Goal: Task Accomplishment & Management: Complete application form

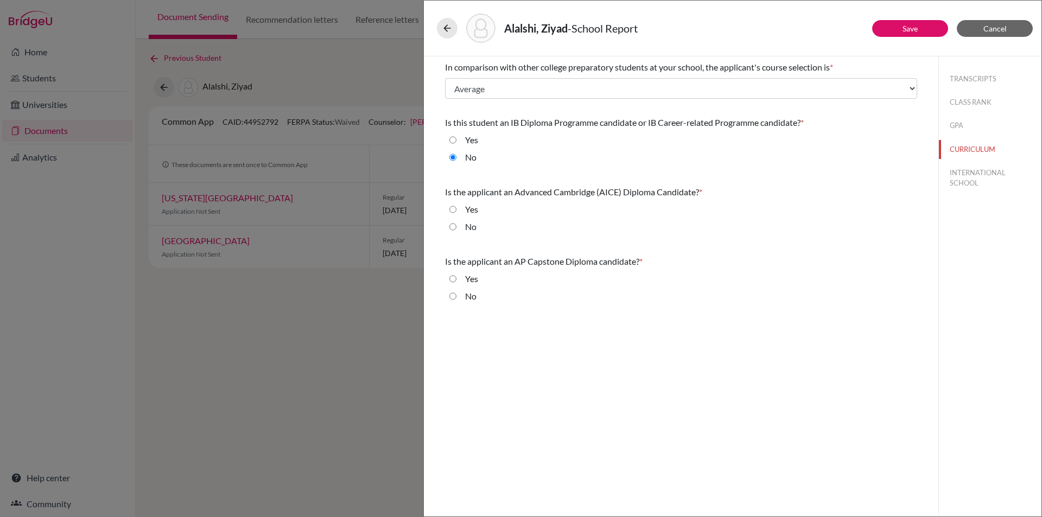
select select "1"
click at [453, 226] on input "No" at bounding box center [452, 226] width 7 height 13
radio input "true"
click at [454, 296] on input "No" at bounding box center [452, 296] width 7 height 13
radio input "true"
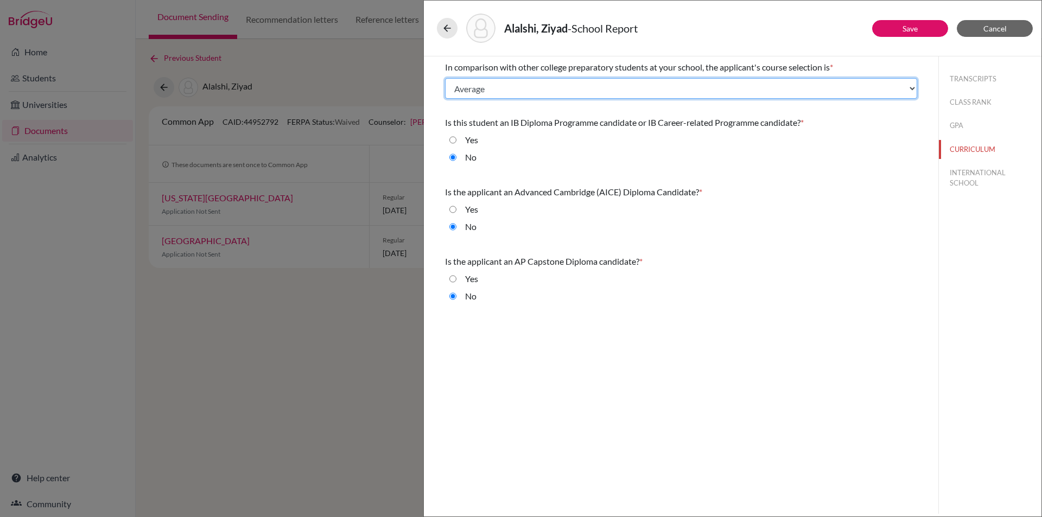
click at [908, 87] on select "Select... Less than demanding Average Demanding Very demanding Most demanding P…" at bounding box center [681, 88] width 472 height 21
click at [445, 78] on select "Select... Less than demanding Average Demanding Very demanding Most demanding P…" at bounding box center [681, 88] width 472 height 21
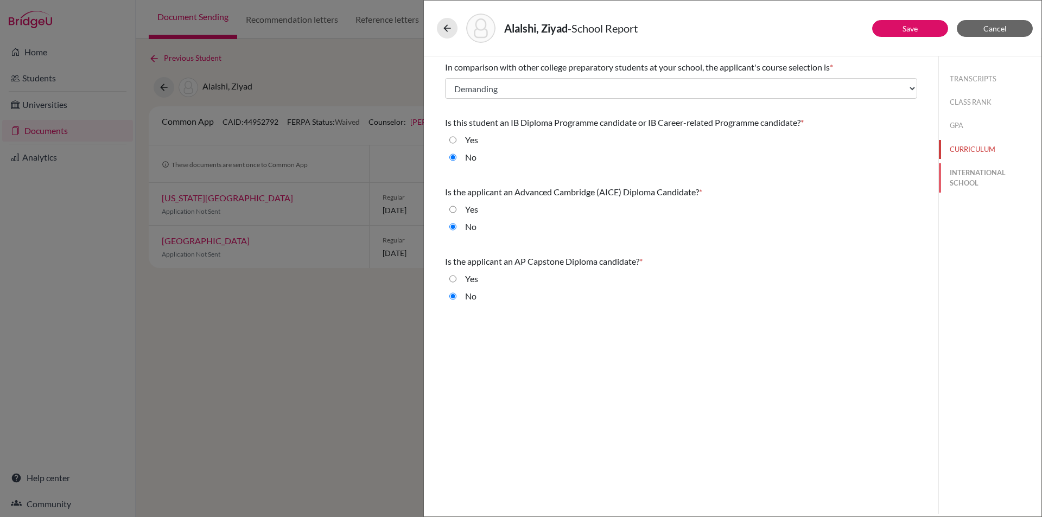
click at [981, 170] on button "INTERNATIONAL SCHOOL" at bounding box center [990, 177] width 103 height 29
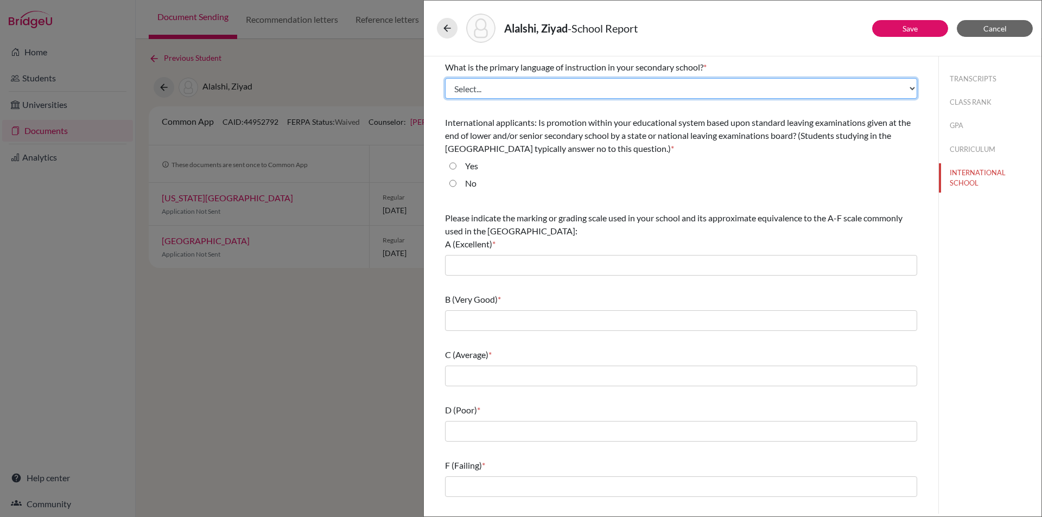
click at [552, 89] on select "Select... Albanian Arabic Armenian Assamese Azerbaijani Belarusian Bengali Bulg…" at bounding box center [681, 88] width 472 height 21
select select "14"
click at [445, 78] on select "Select... Albanian Arabic Armenian Assamese Azerbaijani Belarusian Bengali Bulg…" at bounding box center [681, 88] width 472 height 21
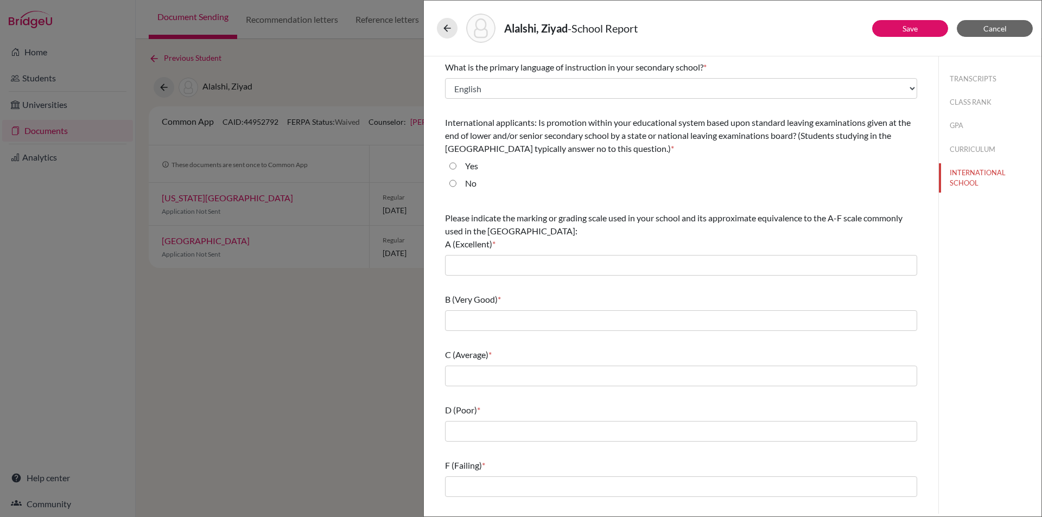
click at [450, 183] on input "No" at bounding box center [452, 183] width 7 height 13
radio input "true"
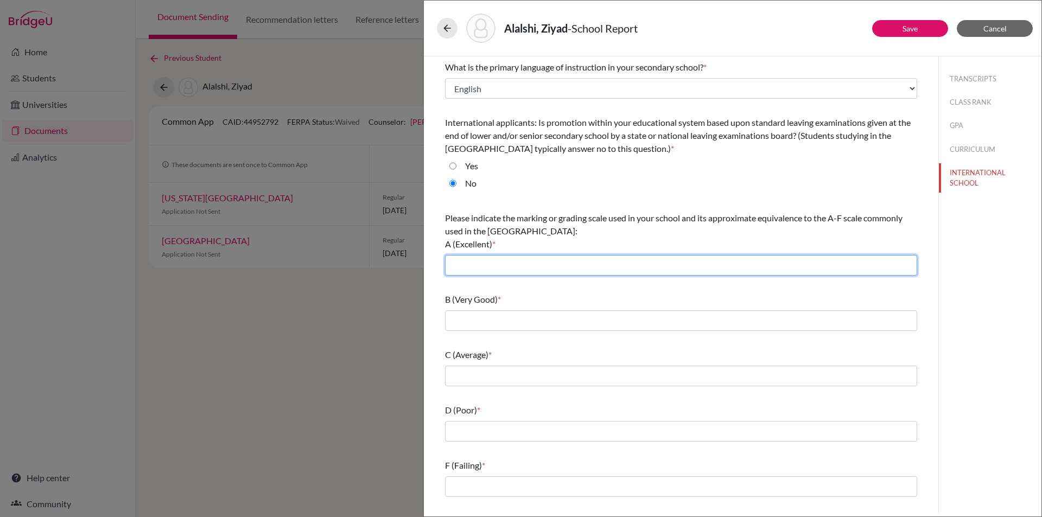
click at [551, 271] on input "text" at bounding box center [681, 265] width 472 height 21
type input "90-100"
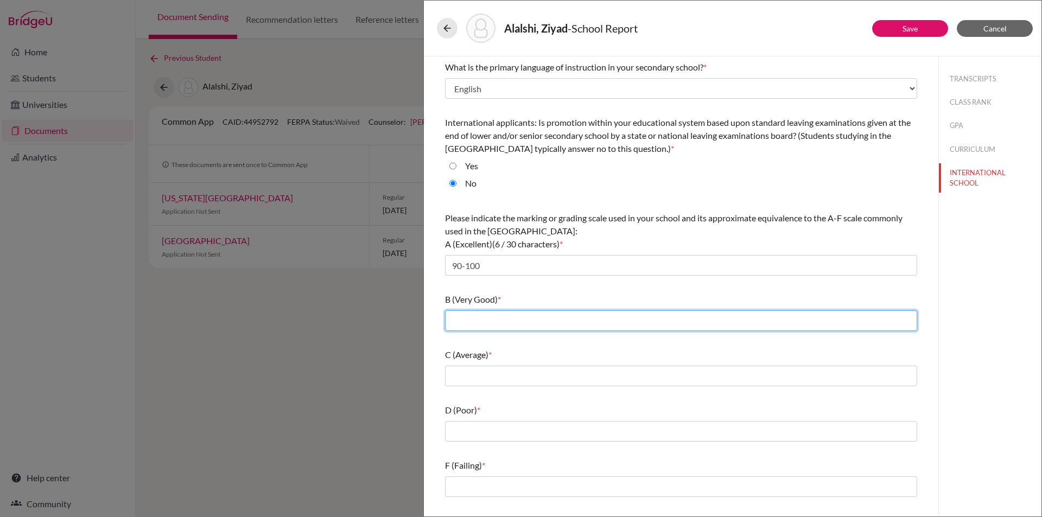
click at [533, 317] on input "text" at bounding box center [681, 320] width 472 height 21
type input "80-89"
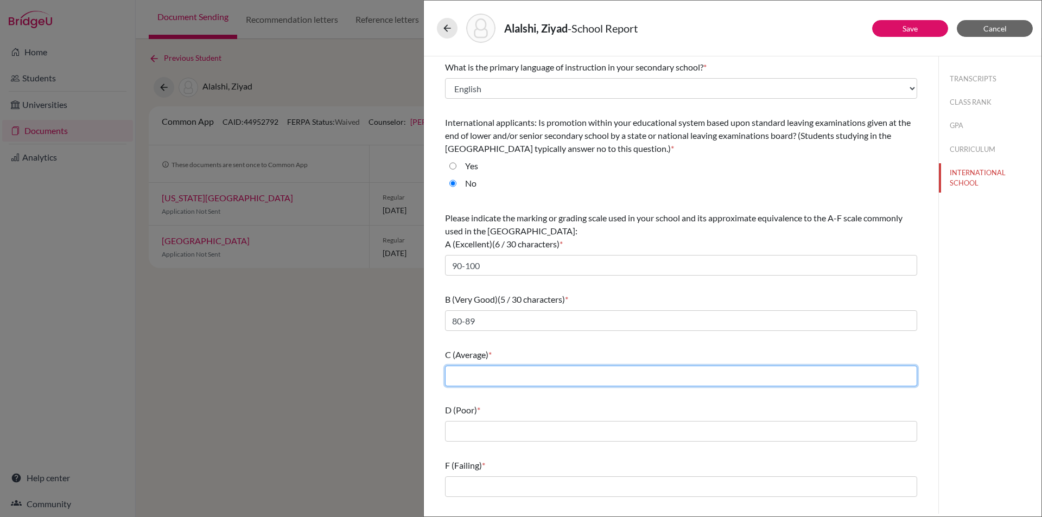
click at [494, 378] on input "text" at bounding box center [681, 376] width 472 height 21
type input "70-79"
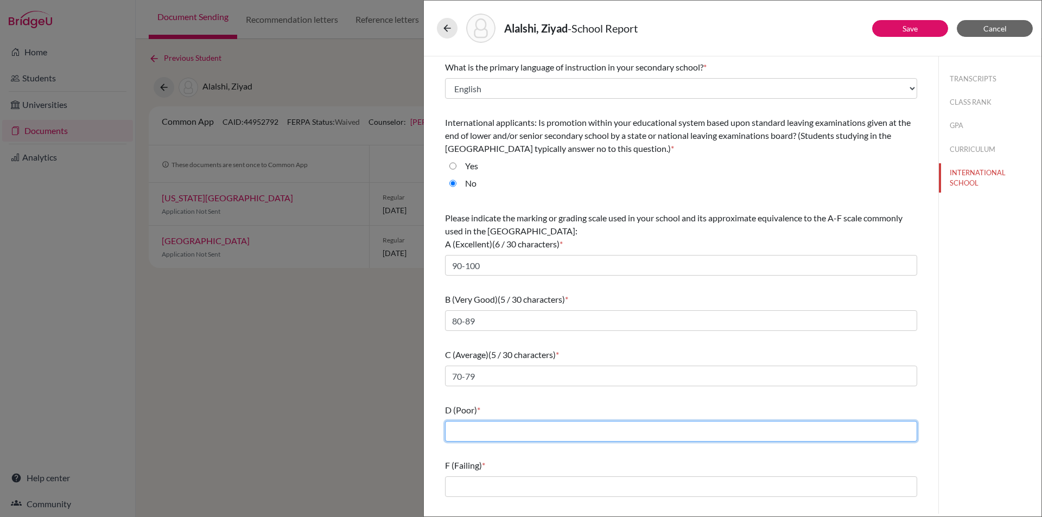
click at [502, 437] on input "text" at bounding box center [681, 431] width 472 height 21
type input "60-69"
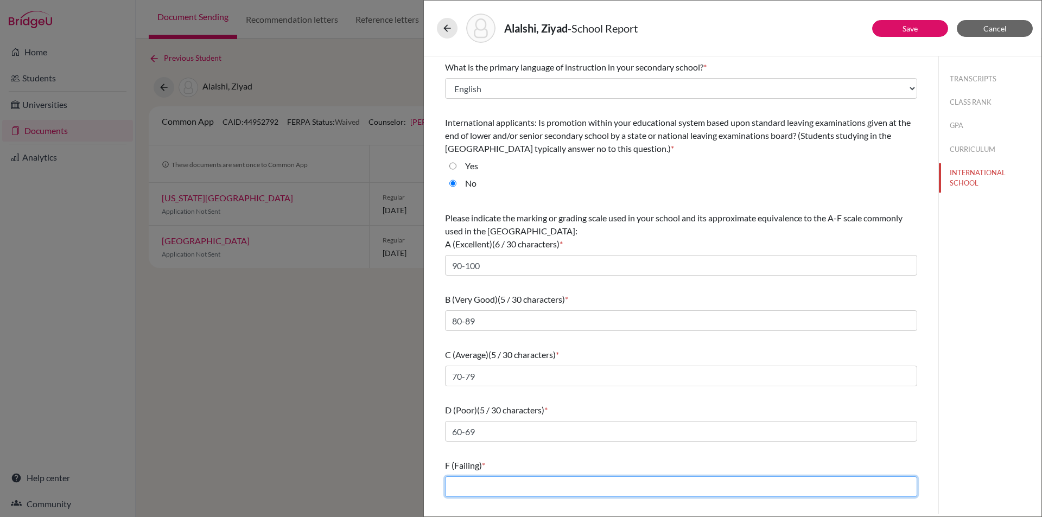
click at [510, 495] on input "text" at bounding box center [681, 486] width 472 height 21
type input "59 and below"
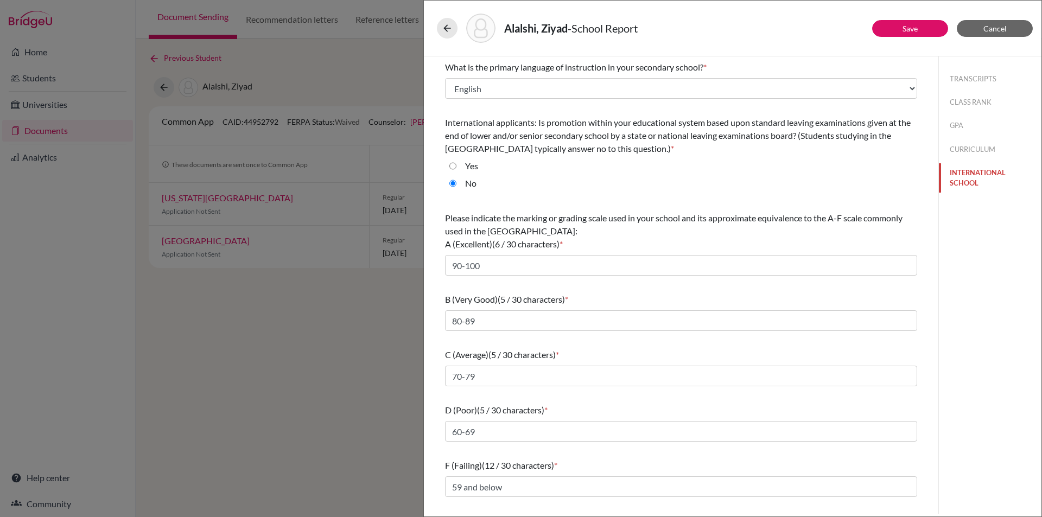
drag, startPoint x: 964, startPoint y: 179, endPoint x: 937, endPoint y: 110, distance: 74.8
click at [964, 179] on button "INTERNATIONAL SCHOOL" at bounding box center [990, 177] width 103 height 29
click at [904, 27] on link "Save" at bounding box center [910, 28] width 15 height 9
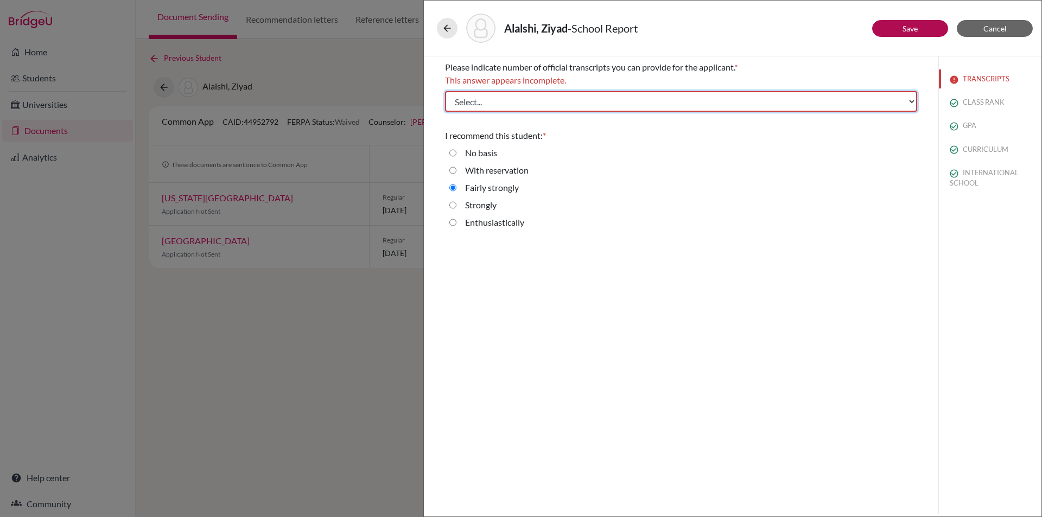
click at [542, 99] on select "Select... 1 2 3 4" at bounding box center [681, 101] width 472 height 21
select select "1"
click at [445, 91] on select "Select... 1 2 3 4" at bounding box center [681, 101] width 472 height 21
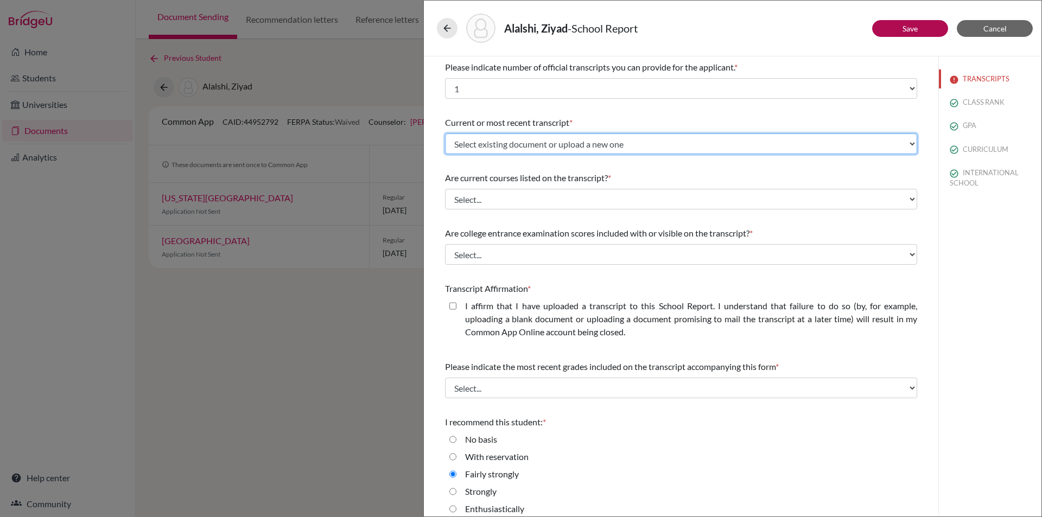
click at [521, 145] on select "Select existing document or upload a new one initial transcript Upload New File" at bounding box center [681, 144] width 472 height 21
select select "665900"
click at [445, 134] on select "Select existing document or upload a new one initial transcript Upload New File" at bounding box center [681, 144] width 472 height 21
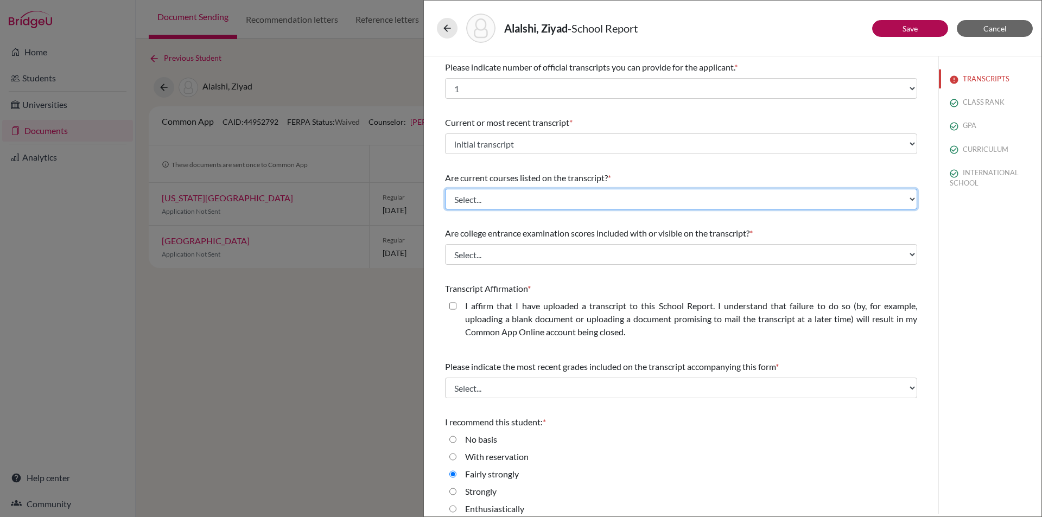
click at [495, 198] on select "Select... Yes No" at bounding box center [681, 199] width 472 height 21
select select "1"
click at [445, 189] on select "Select... Yes No" at bounding box center [681, 199] width 472 height 21
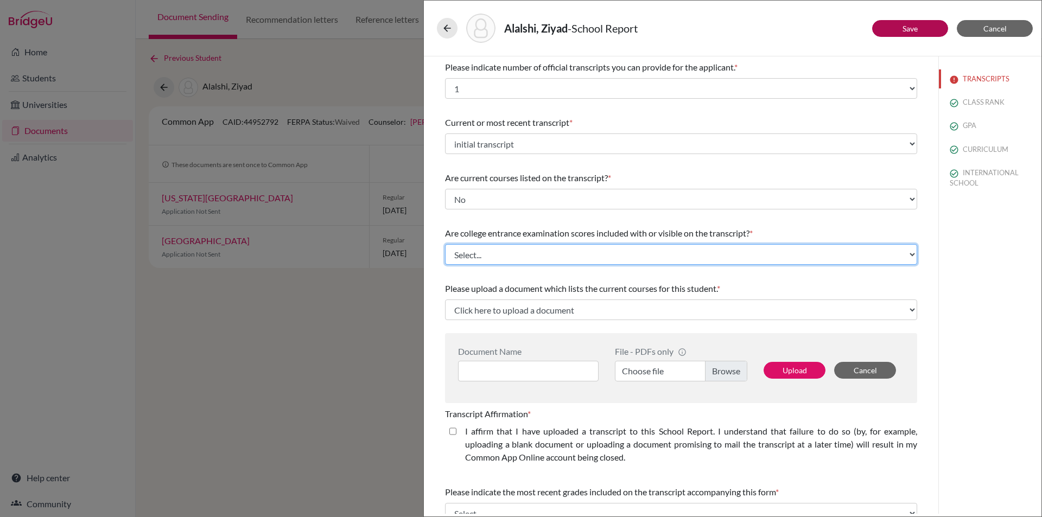
click at [565, 257] on select "Select... Yes No" at bounding box center [681, 254] width 472 height 21
select select "1"
click at [445, 244] on select "Select... Yes No" at bounding box center [681, 254] width 472 height 21
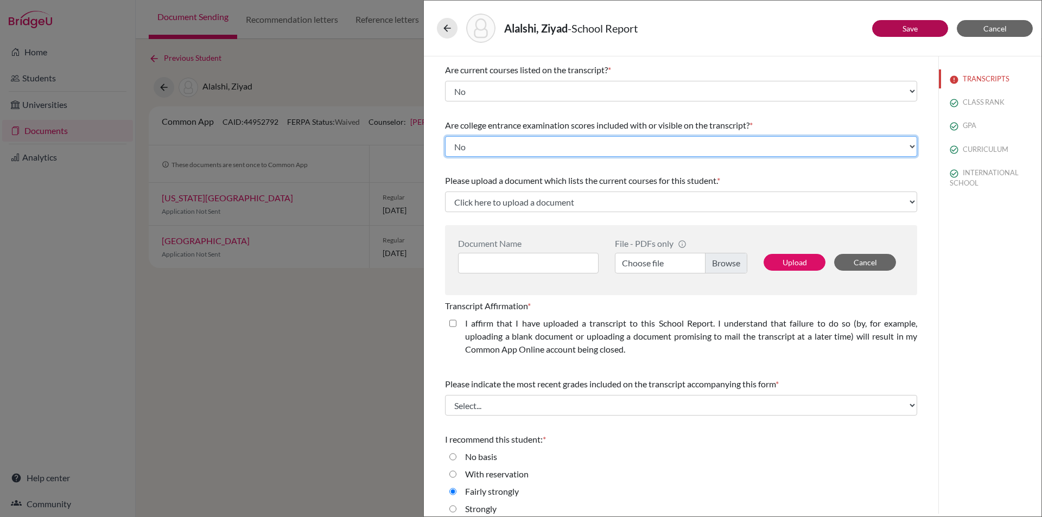
scroll to position [109, 0]
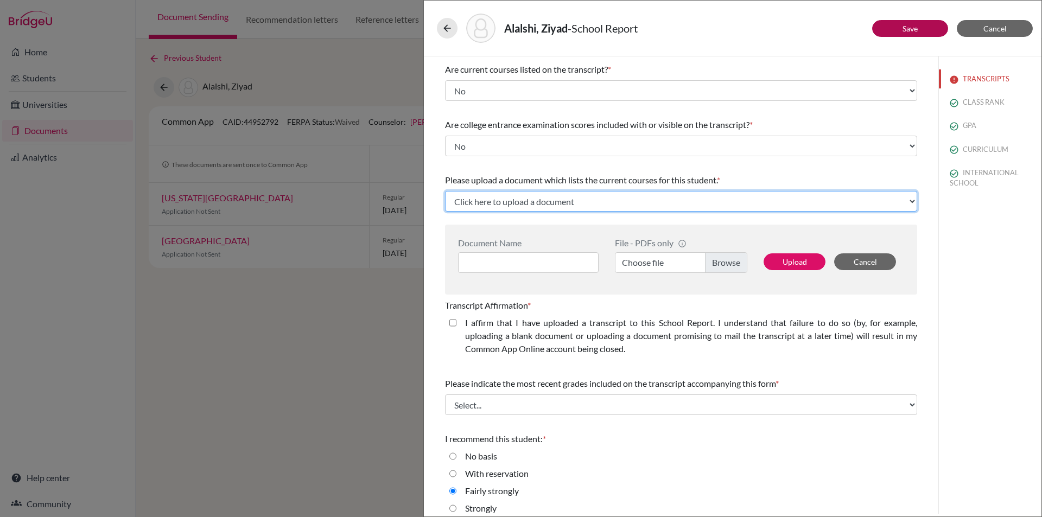
click at [582, 198] on select "Click here to upload a document Upload New File" at bounding box center [681, 201] width 472 height 21
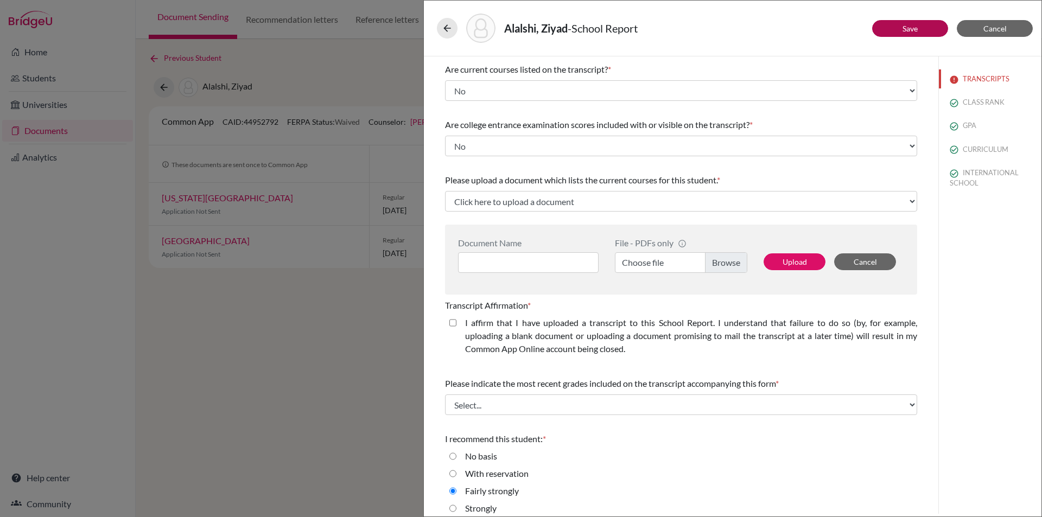
click at [770, 168] on div "Please indicate number of official transcripts you can provide for the applican…" at bounding box center [681, 244] width 472 height 593
click at [450, 322] on closed\ "I affirm that I have uploaded a transcript to this School Report. I understand …" at bounding box center [452, 322] width 7 height 13
checkbox closed\ "true"
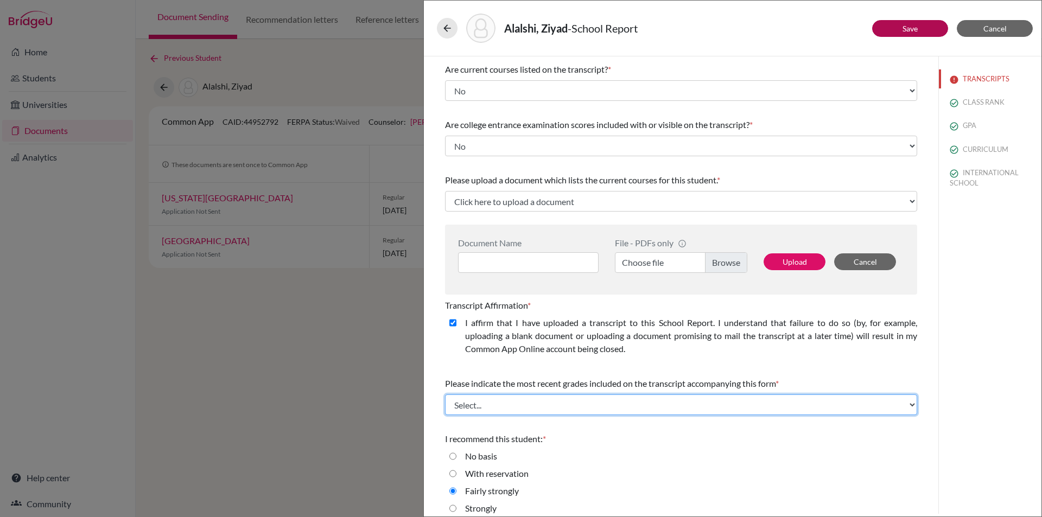
click at [516, 401] on select "Select... Final junior year grades 1st Quarter senior year grades 2nd Quarter/1…" at bounding box center [681, 405] width 472 height 21
select select "0"
click at [445, 395] on select "Select... Final junior year grades 1st Quarter senior year grades 2nd Quarter/1…" at bounding box center [681, 405] width 472 height 21
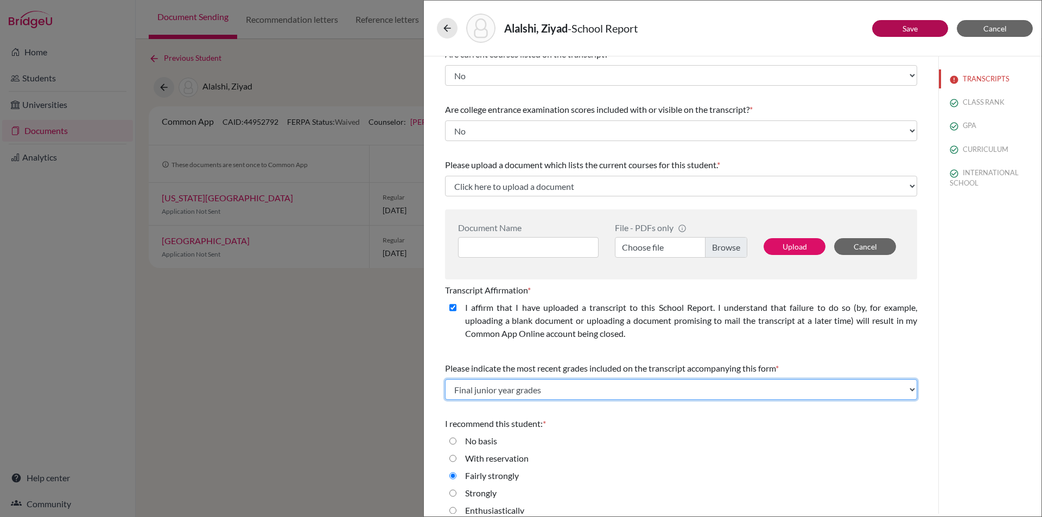
scroll to position [136, 0]
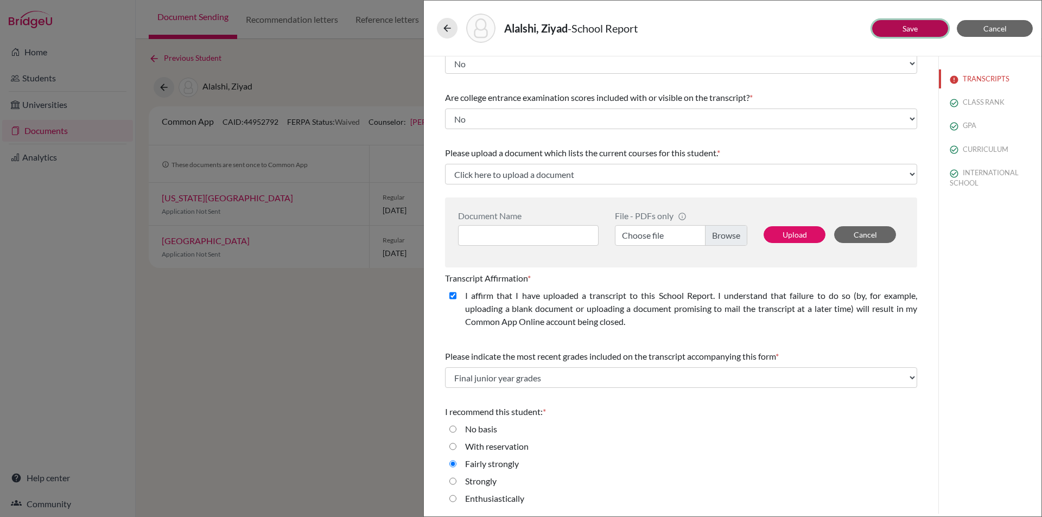
click at [915, 26] on link "Save" at bounding box center [910, 28] width 15 height 9
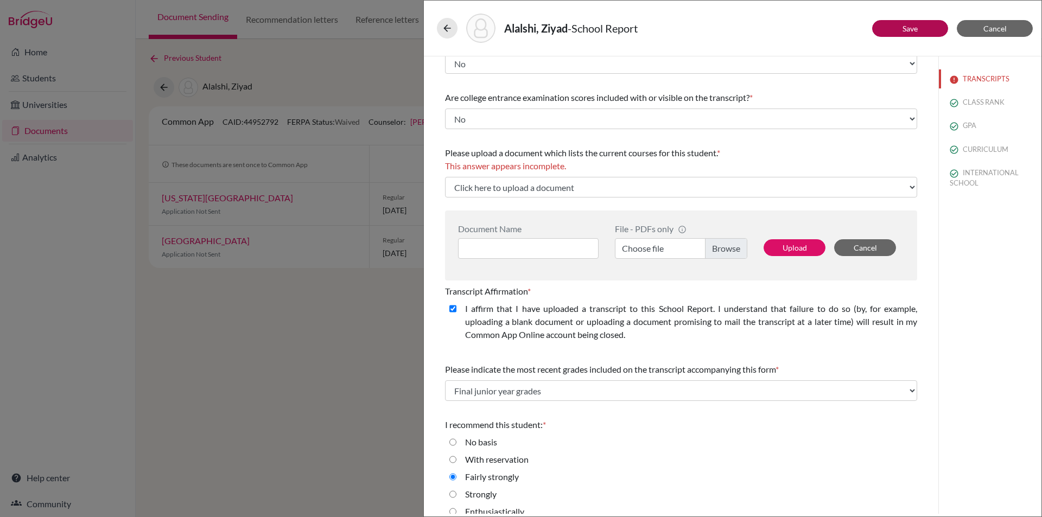
click at [722, 249] on label "Choose file" at bounding box center [681, 248] width 132 height 21
click at [722, 249] on input "Choose file" at bounding box center [681, 248] width 132 height 21
click at [716, 245] on label "Choose file" at bounding box center [681, 248] width 132 height 21
click at [716, 245] on input "Choose file" at bounding box center [681, 248] width 132 height 21
click at [912, 25] on link "Save" at bounding box center [910, 28] width 15 height 9
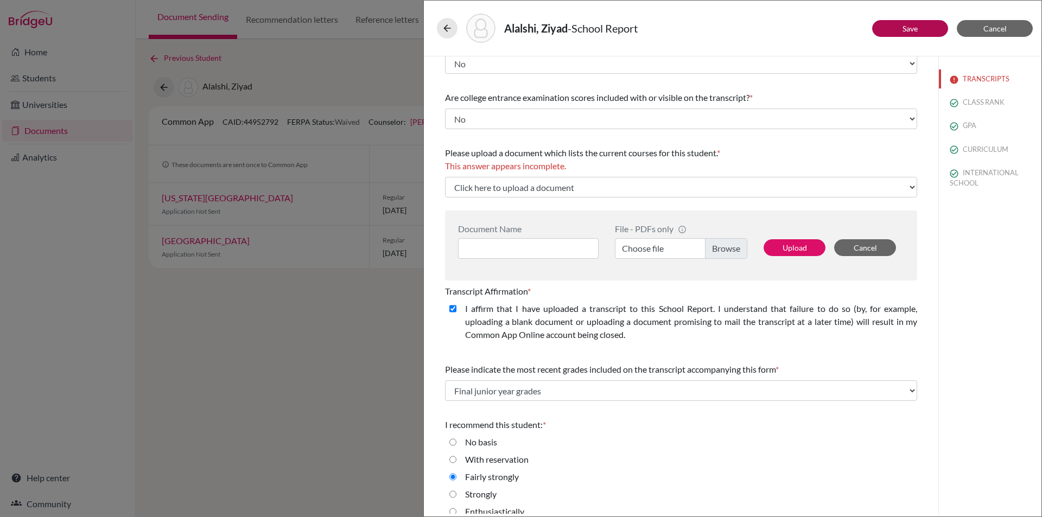
click at [295, 341] on div "Alalshi, Ziyad - School Report Save Cancel Please indicate number of official t…" at bounding box center [521, 258] width 1042 height 517
drag, startPoint x: 306, startPoint y: 335, endPoint x: 265, endPoint y: 294, distance: 58.3
click at [303, 332] on div "Alalshi, Ziyad - School Report Save Cancel Please indicate number of official t…" at bounding box center [521, 258] width 1042 height 517
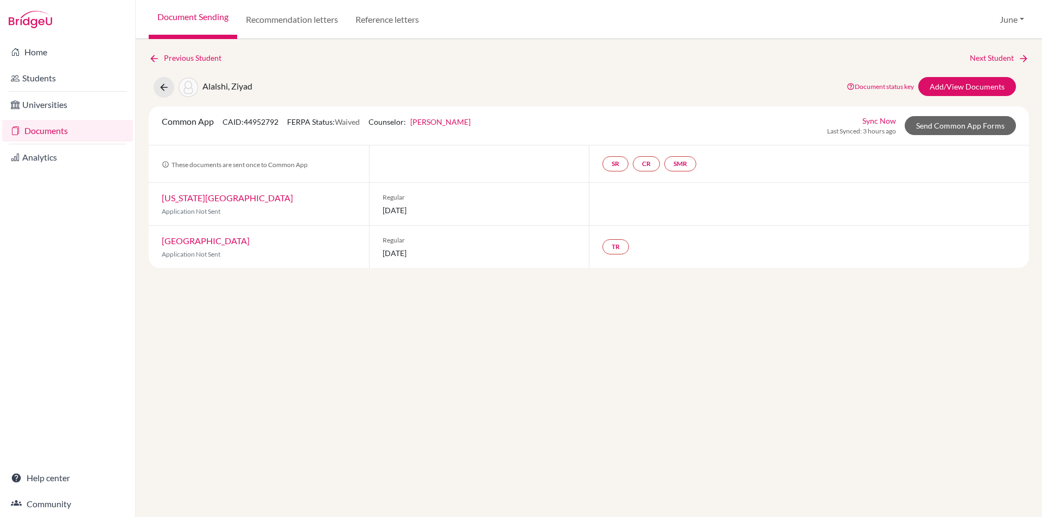
click at [57, 130] on link "Documents" at bounding box center [67, 131] width 131 height 22
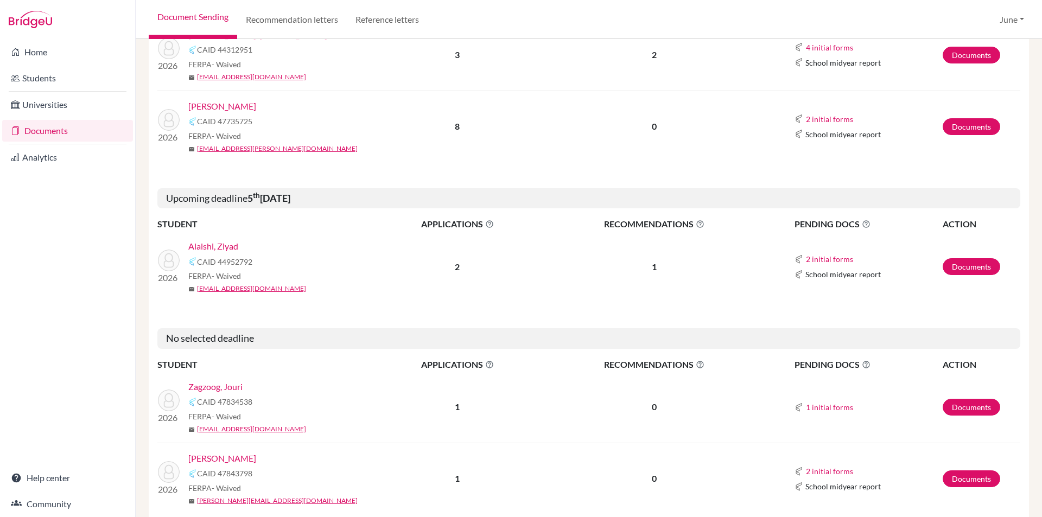
scroll to position [359, 0]
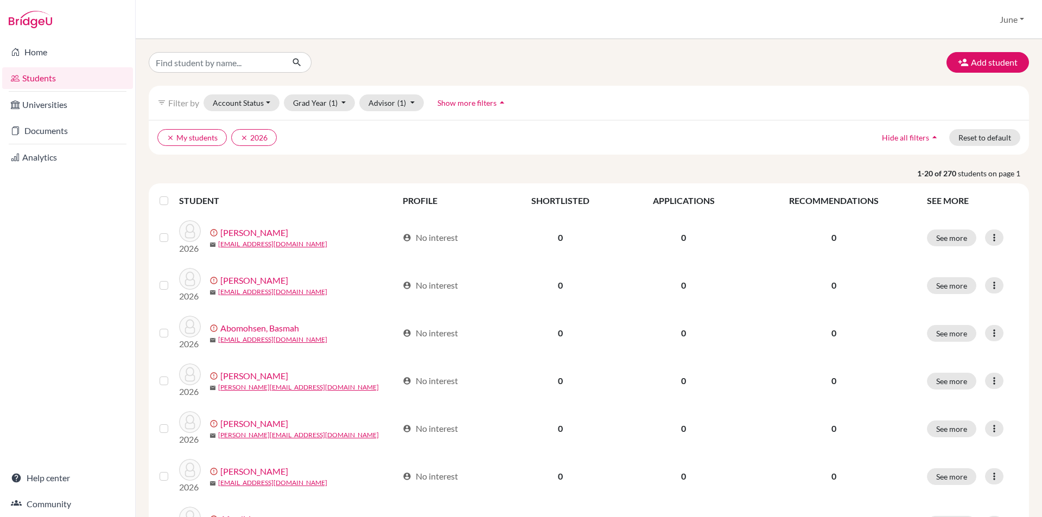
click at [53, 131] on link "Documents" at bounding box center [67, 131] width 131 height 22
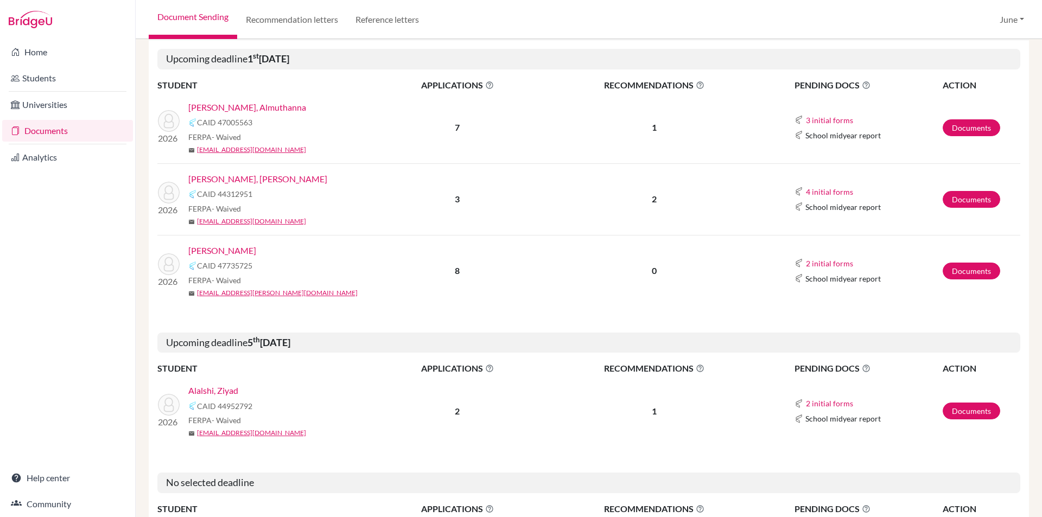
scroll to position [163, 0]
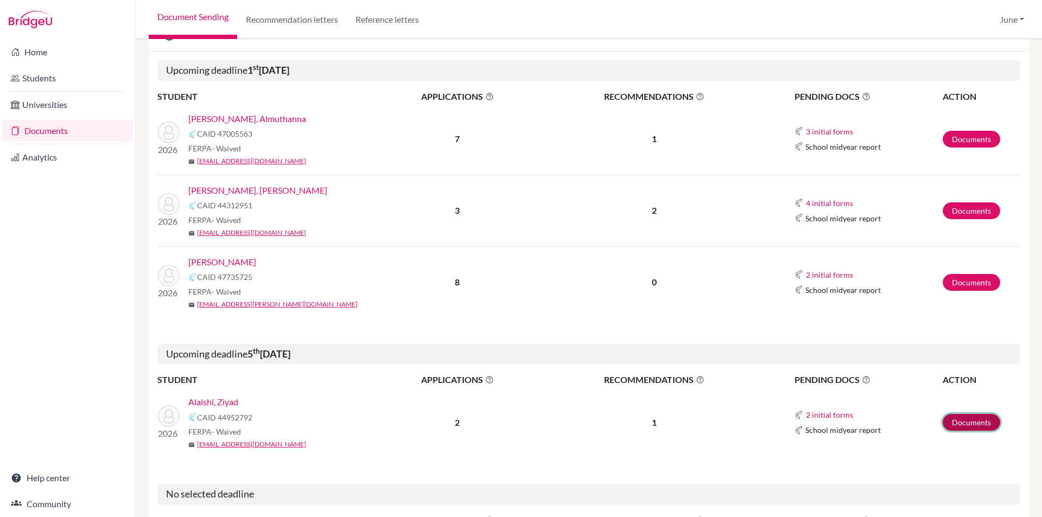
click at [975, 424] on link "Documents" at bounding box center [972, 422] width 58 height 17
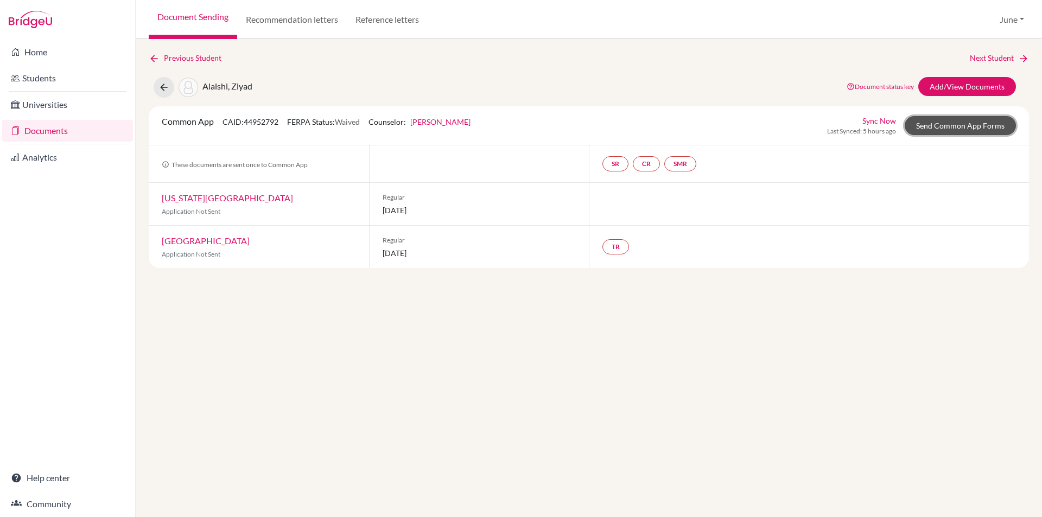
click at [958, 125] on link "Send Common App Forms" at bounding box center [960, 125] width 111 height 19
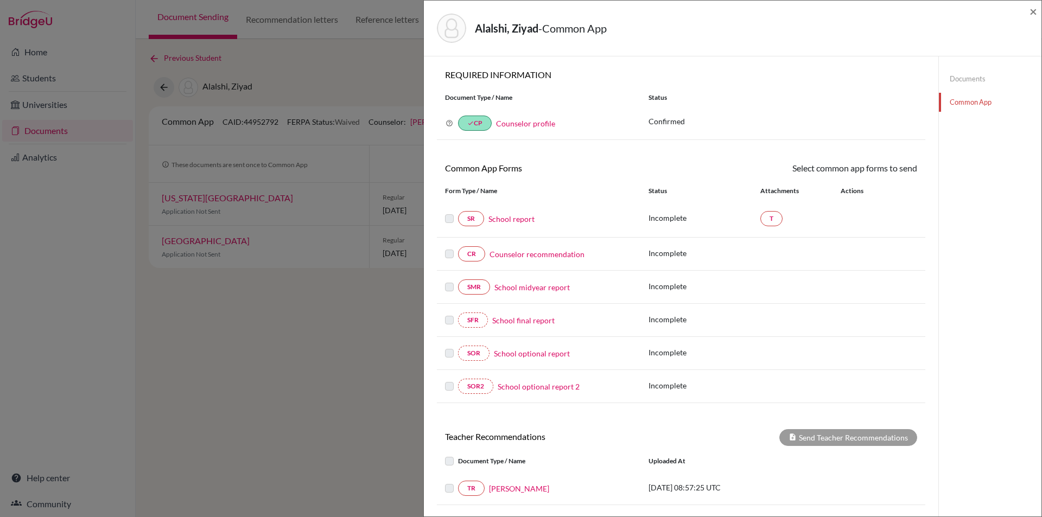
click at [505, 218] on link "School report" at bounding box center [511, 218] width 46 height 11
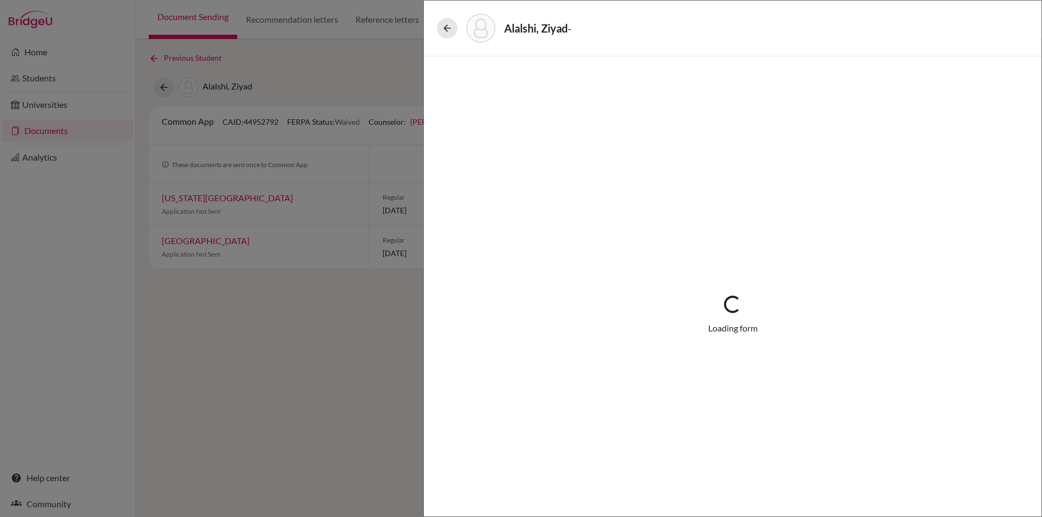
select select "1"
select select "665900"
select select "1"
select select "0"
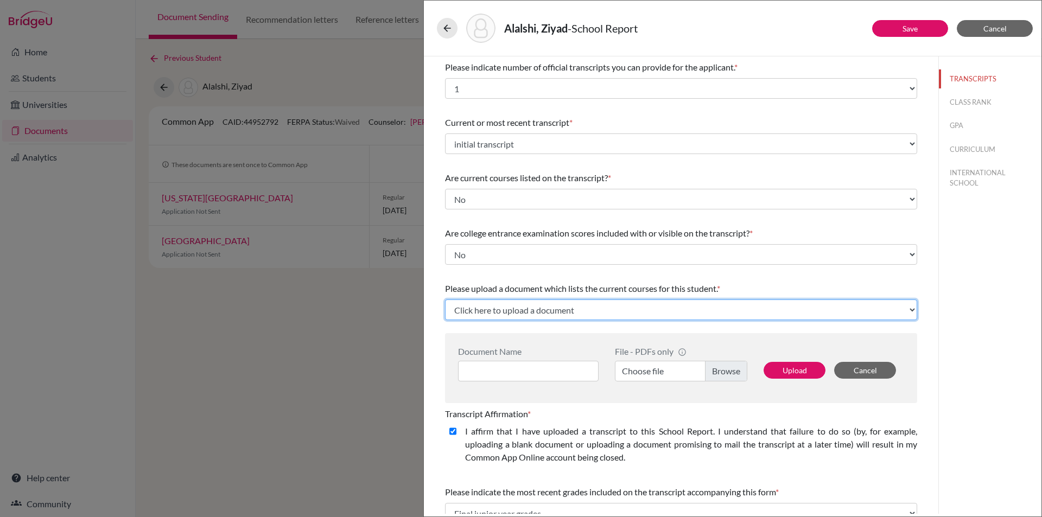
click at [903, 309] on select "Click here to upload a document Upload New File" at bounding box center [681, 310] width 472 height 21
select select "Upload New File"
click at [445, 300] on select "Click here to upload a document Upload New File" at bounding box center [681, 310] width 472 height 21
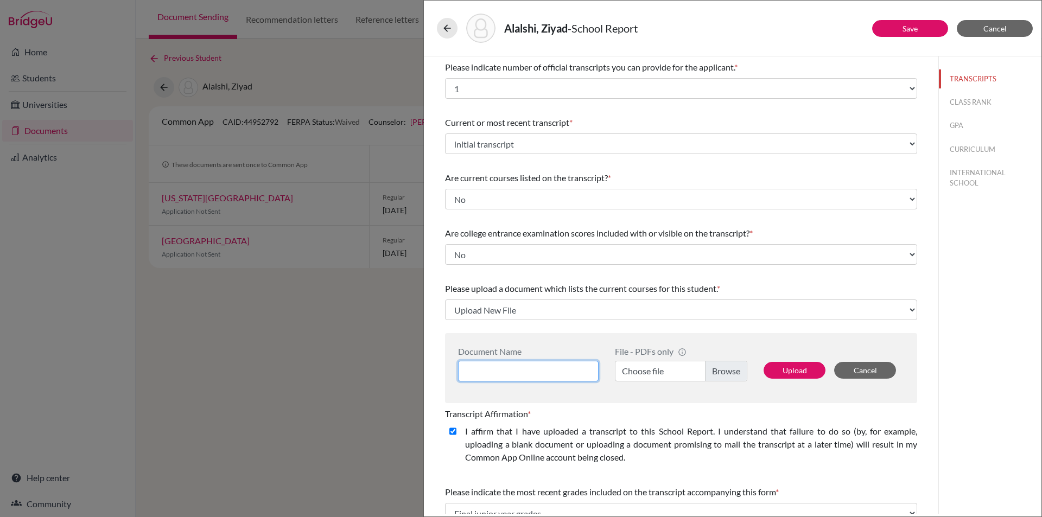
click at [553, 372] on input at bounding box center [528, 371] width 141 height 21
type input "Ziyad Alalshi - courses"
click at [717, 367] on label "Choose file" at bounding box center [681, 371] width 132 height 21
click at [717, 367] on input "Choose file" at bounding box center [681, 371] width 132 height 21
click at [797, 372] on button "Upload" at bounding box center [795, 370] width 62 height 17
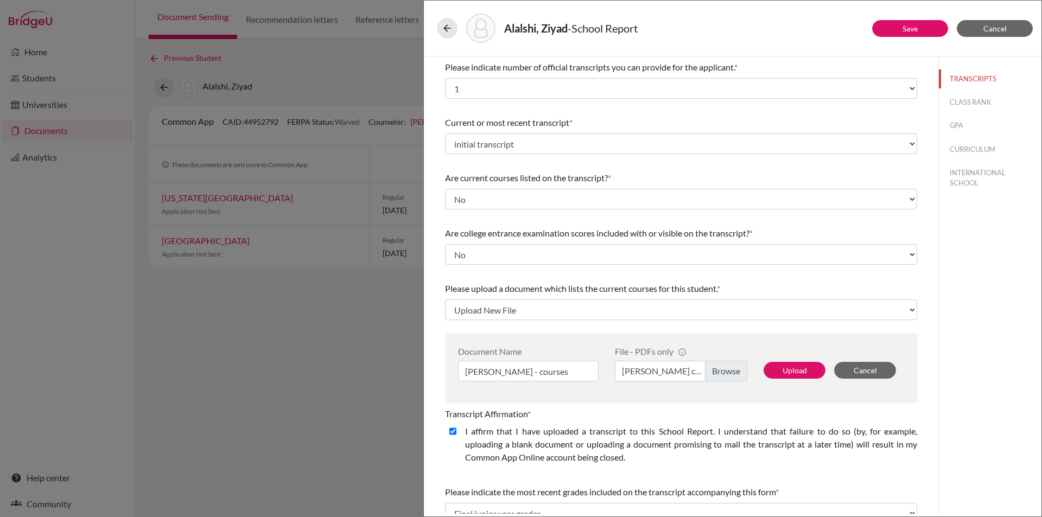
select select "665984"
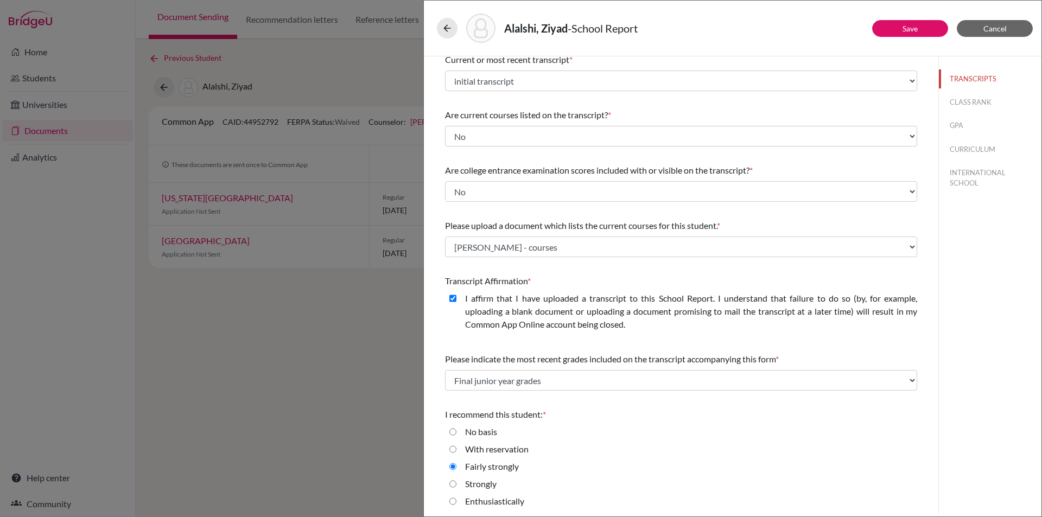
scroll to position [66, 0]
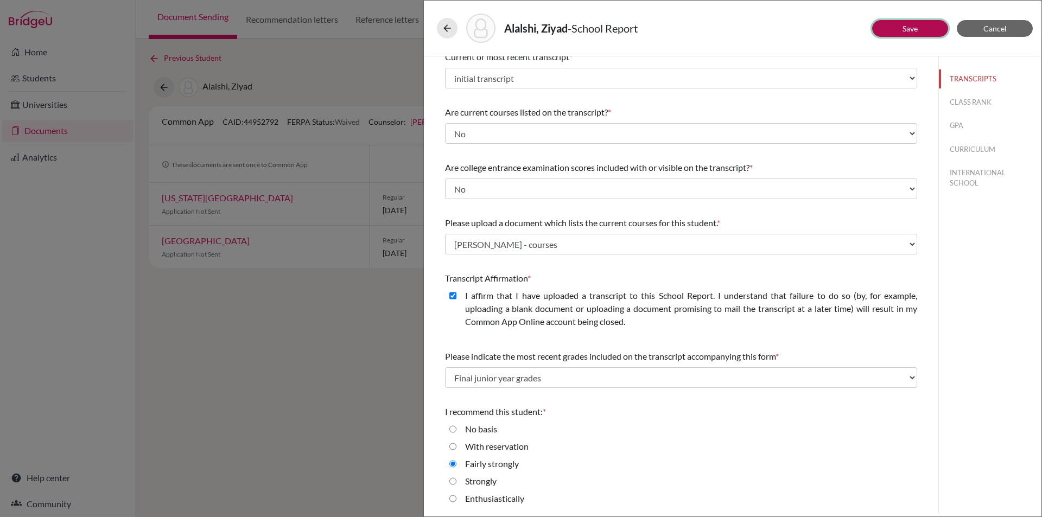
click at [908, 25] on link "Save" at bounding box center [910, 28] width 15 height 9
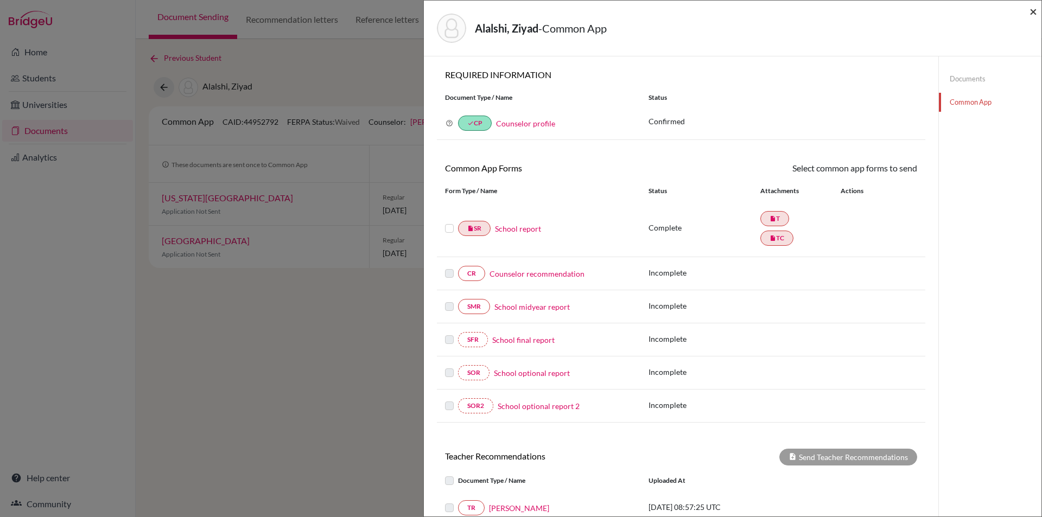
click at [1033, 11] on span "×" at bounding box center [1033, 11] width 8 height 16
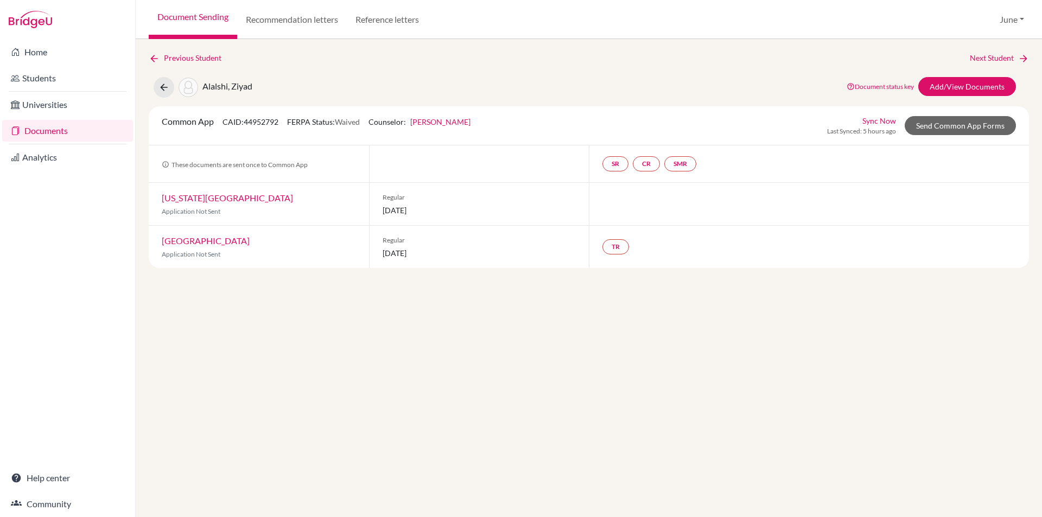
click at [43, 130] on link "Documents" at bounding box center [67, 131] width 131 height 22
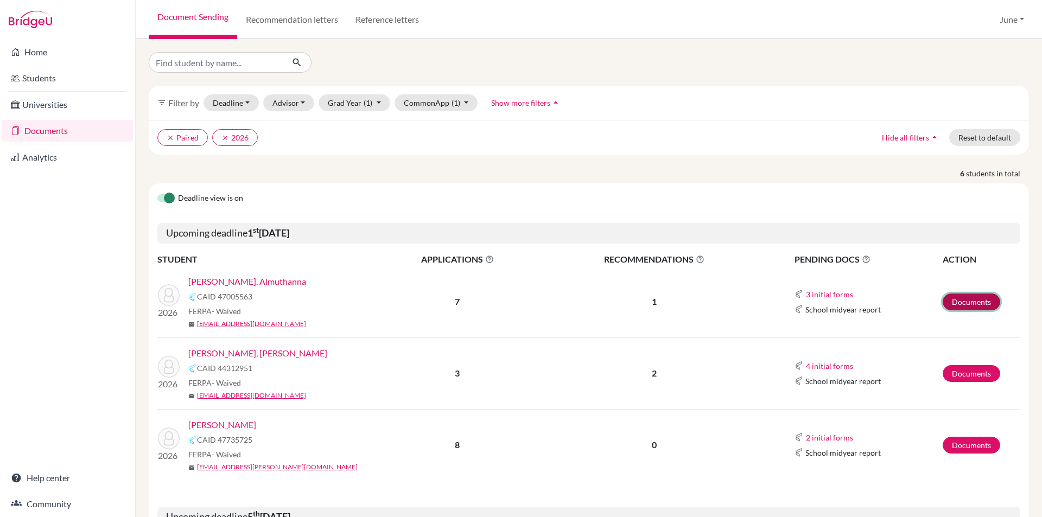
click at [956, 301] on link "Documents" at bounding box center [972, 302] width 58 height 17
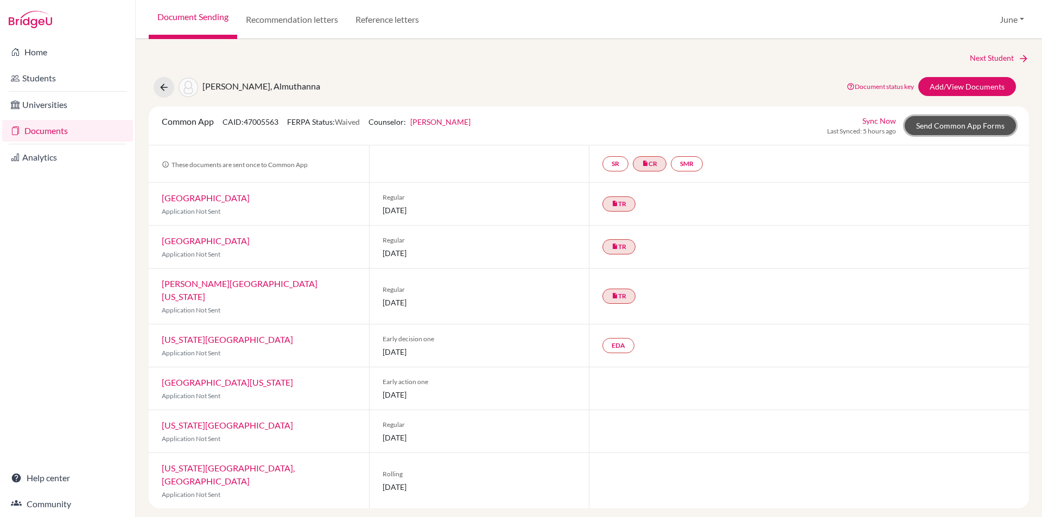
click at [965, 126] on link "Send Common App Forms" at bounding box center [960, 125] width 111 height 19
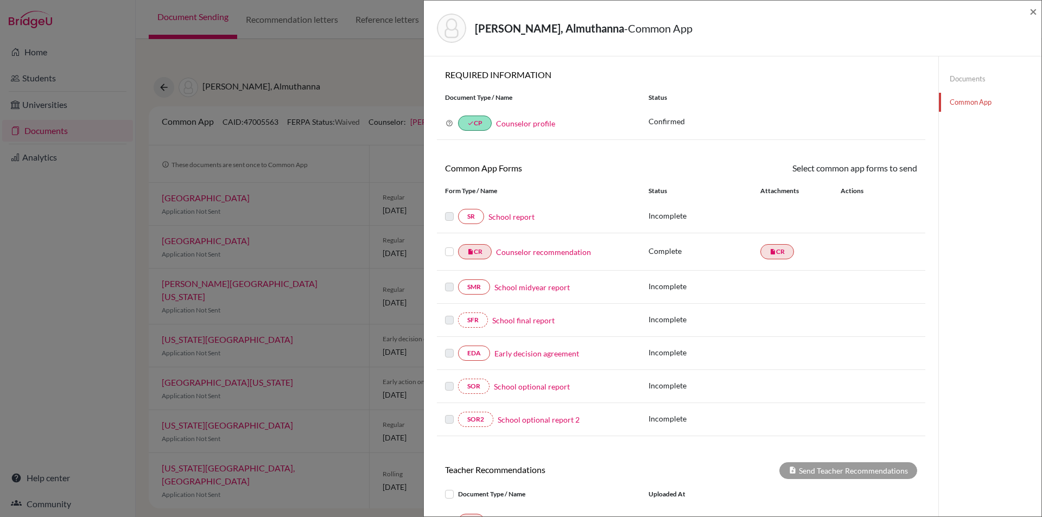
click at [506, 216] on link "School report" at bounding box center [511, 216] width 46 height 11
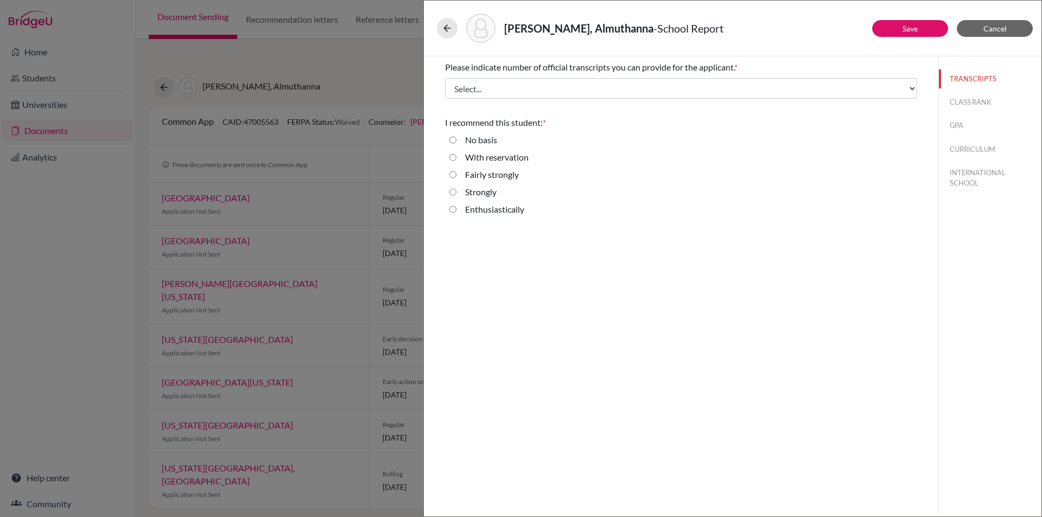
click at [452, 192] on input "Strongly" at bounding box center [452, 192] width 7 height 13
radio input "true"
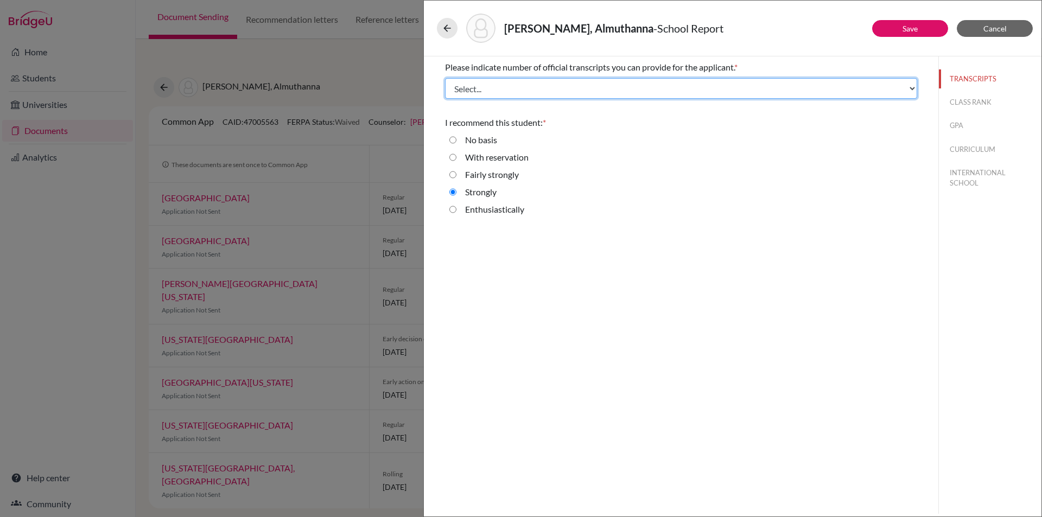
drag, startPoint x: 914, startPoint y: 88, endPoint x: 891, endPoint y: 86, distance: 22.9
click at [914, 88] on select "Select... 1 2 3 4" at bounding box center [681, 88] width 472 height 21
select select "1"
click at [445, 78] on select "Select... 1 2 3 4" at bounding box center [681, 88] width 472 height 21
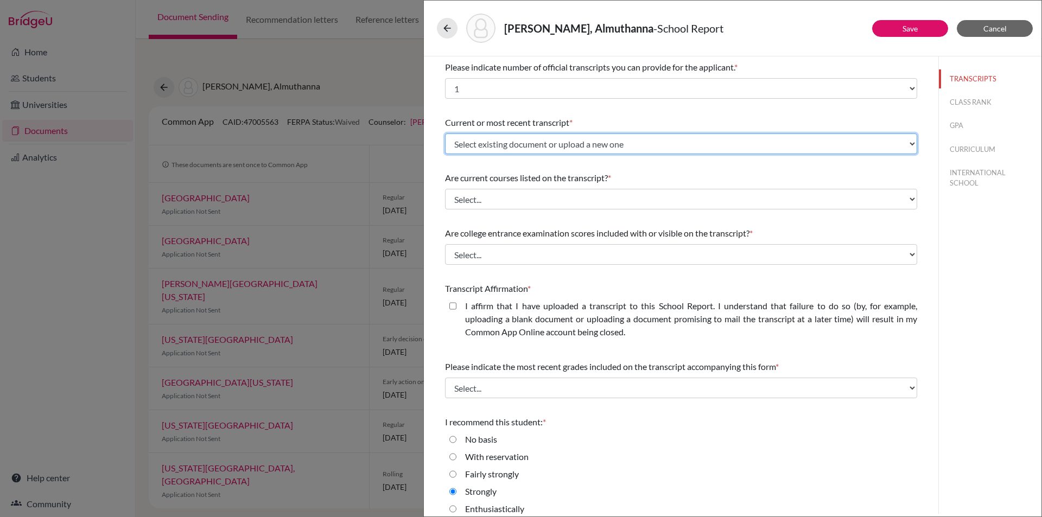
click at [518, 141] on select "Select existing document or upload a new one initial transcript Upload New File" at bounding box center [681, 144] width 472 height 21
select select "665218"
click at [445, 134] on select "Select existing document or upload a new one initial transcript Upload New File" at bounding box center [681, 144] width 472 height 21
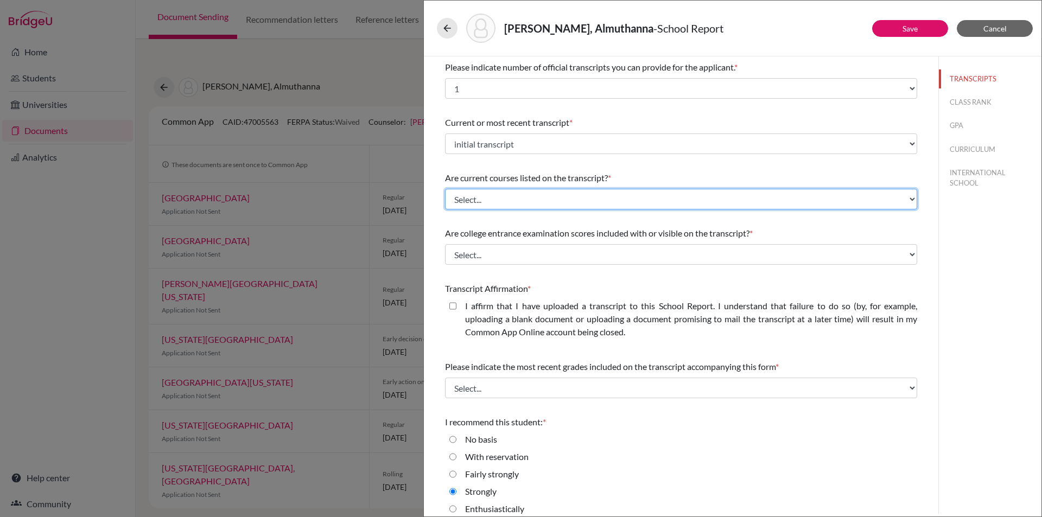
click at [498, 198] on select "Select... Yes No" at bounding box center [681, 199] width 472 height 21
select select "1"
click at [445, 189] on select "Select... Yes No" at bounding box center [681, 199] width 472 height 21
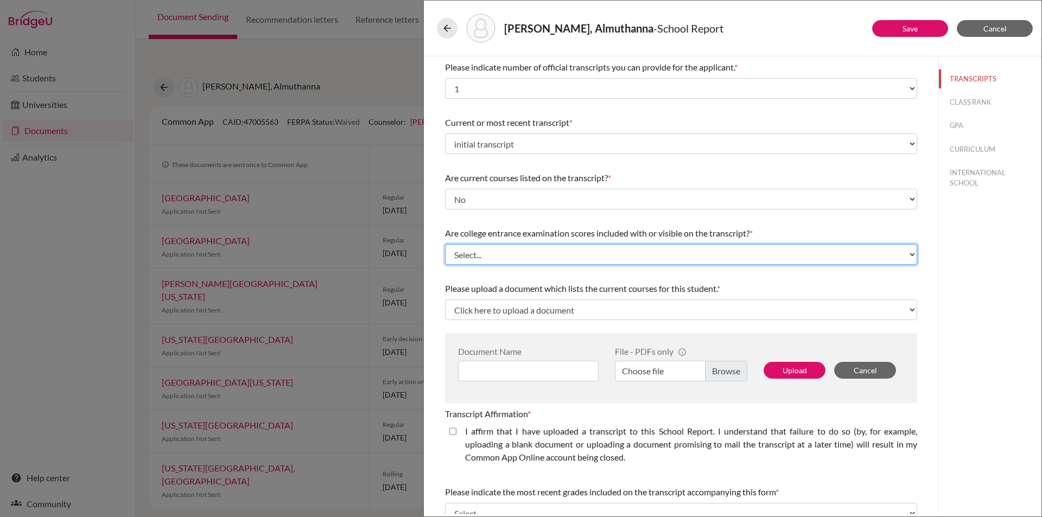
click at [499, 255] on select "Select... Yes No" at bounding box center [681, 254] width 472 height 21
select select "1"
click at [445, 244] on select "Select... Yes No" at bounding box center [681, 254] width 472 height 21
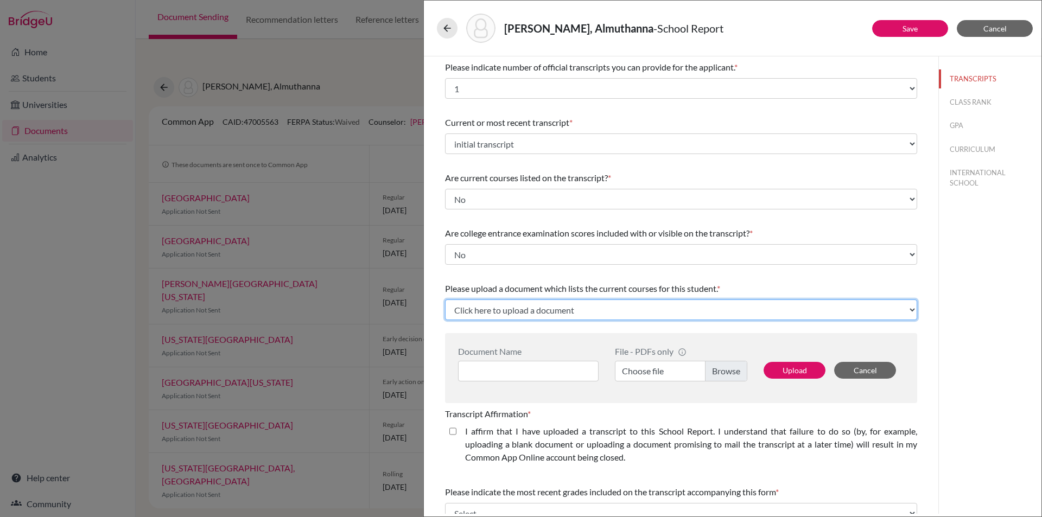
click at [531, 303] on select "Click here to upload a document Upload New File" at bounding box center [681, 310] width 472 height 21
select select "Upload New File"
click at [445, 300] on select "Click here to upload a document Upload New File" at bounding box center [681, 310] width 472 height 21
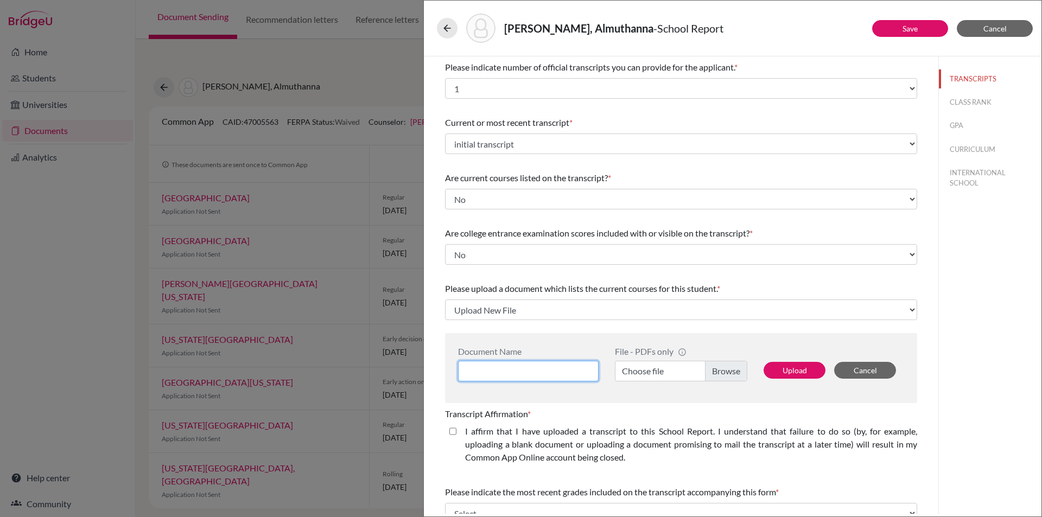
click at [529, 368] on input at bounding box center [528, 371] width 141 height 21
type input "l"
type input "Almuthanna Alshibani - courses"
click at [720, 370] on label "Choose file" at bounding box center [681, 371] width 132 height 21
click at [720, 370] on input "Choose file" at bounding box center [681, 371] width 132 height 21
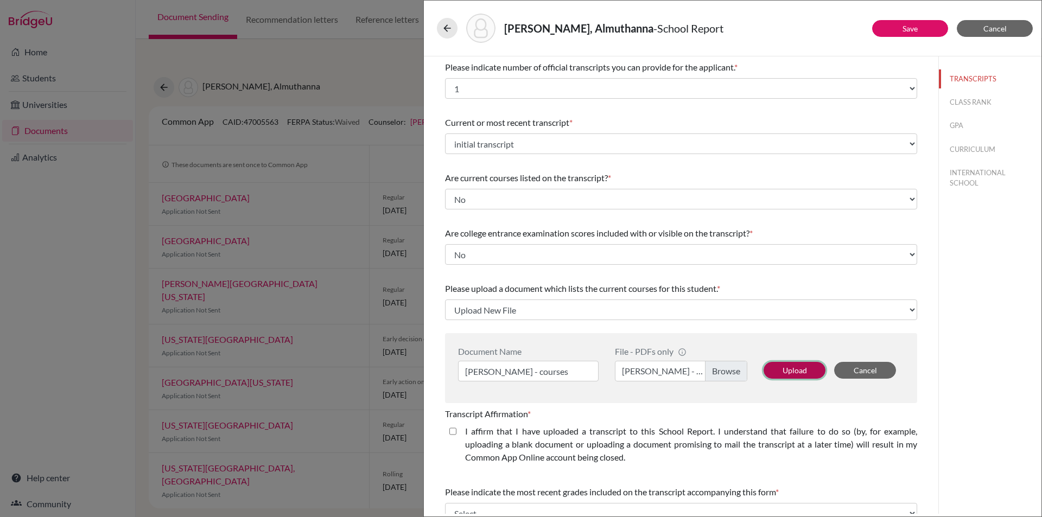
click at [785, 369] on button "Upload" at bounding box center [795, 370] width 62 height 17
select select "665986"
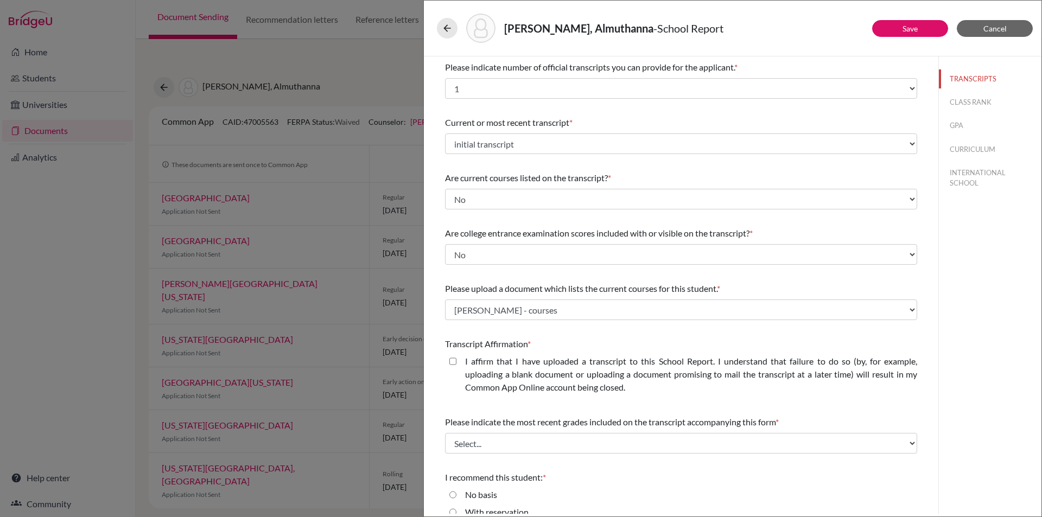
click at [449, 361] on div "I affirm that I have uploaded a transcript to this School Report. I understand …" at bounding box center [681, 376] width 472 height 43
click at [453, 360] on closed\ "I affirm that I have uploaded a transcript to this School Report. I understand …" at bounding box center [452, 361] width 7 height 13
checkbox closed\ "true"
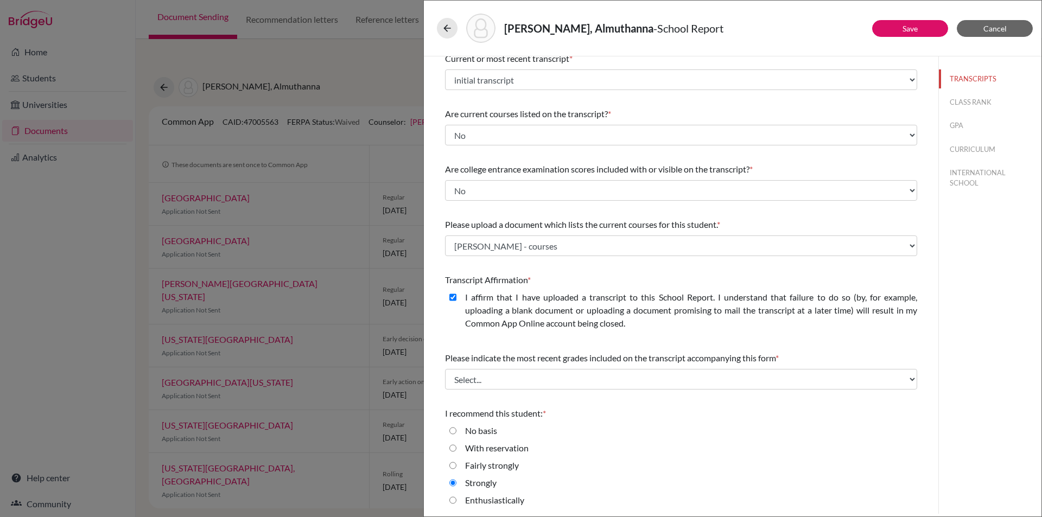
scroll to position [66, 0]
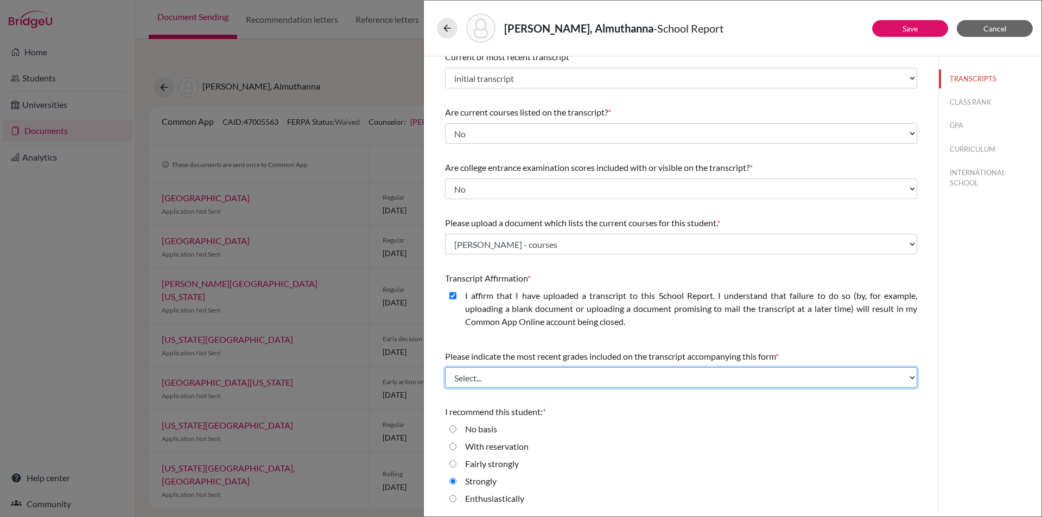
click at [528, 379] on select "Select... Final junior year grades 1st Quarter senior year grades 2nd Quarter/1…" at bounding box center [681, 377] width 472 height 21
select select "0"
click at [445, 367] on select "Select... Final junior year grades 1st Quarter senior year grades 2nd Quarter/1…" at bounding box center [681, 377] width 472 height 21
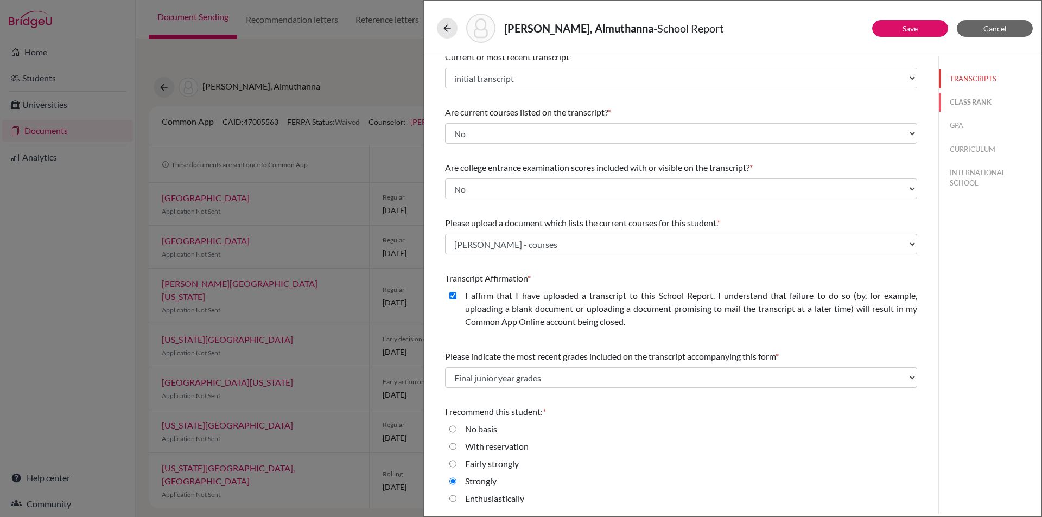
click at [965, 100] on button "CLASS RANK" at bounding box center [990, 102] width 103 height 19
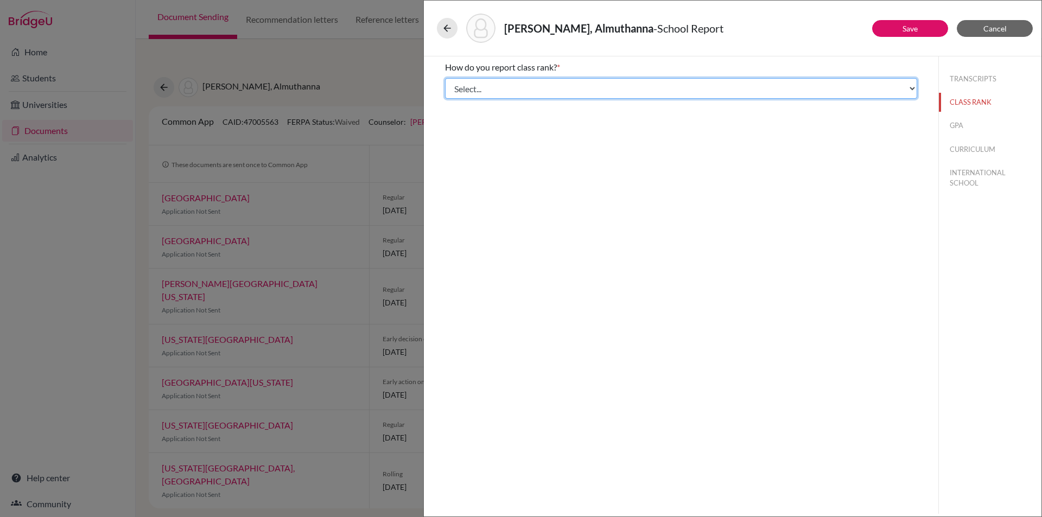
click at [532, 91] on select "Select... Exact Decile Quintile Quartile None" at bounding box center [681, 88] width 472 height 21
select select "5"
click at [445, 78] on select "Select... Exact Decile Quintile Quartile None" at bounding box center [681, 88] width 472 height 21
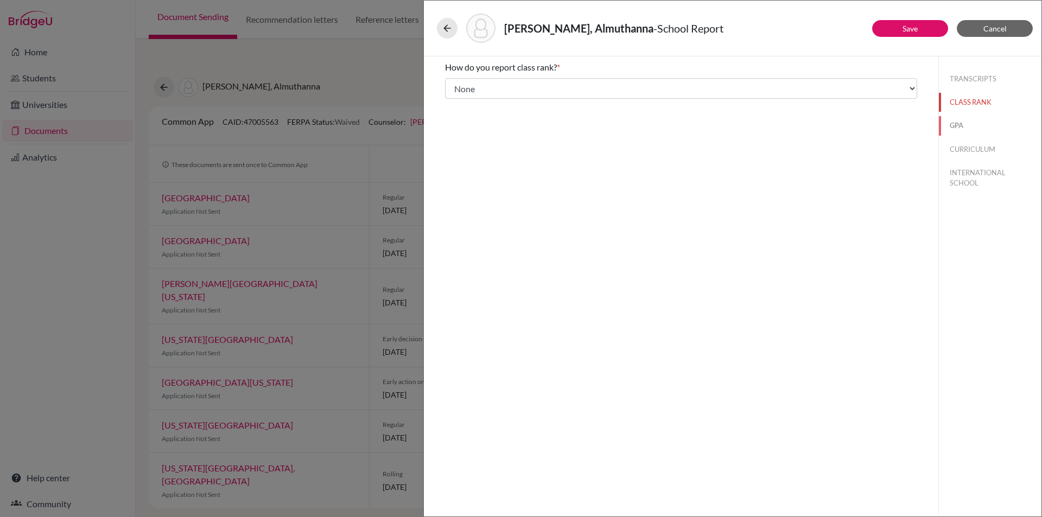
drag, startPoint x: 962, startPoint y: 123, endPoint x: 825, endPoint y: 130, distance: 136.9
click at [960, 123] on button "GPA" at bounding box center [990, 125] width 103 height 19
click at [454, 83] on input "Yes" at bounding box center [452, 84] width 7 height 13
radio input "true"
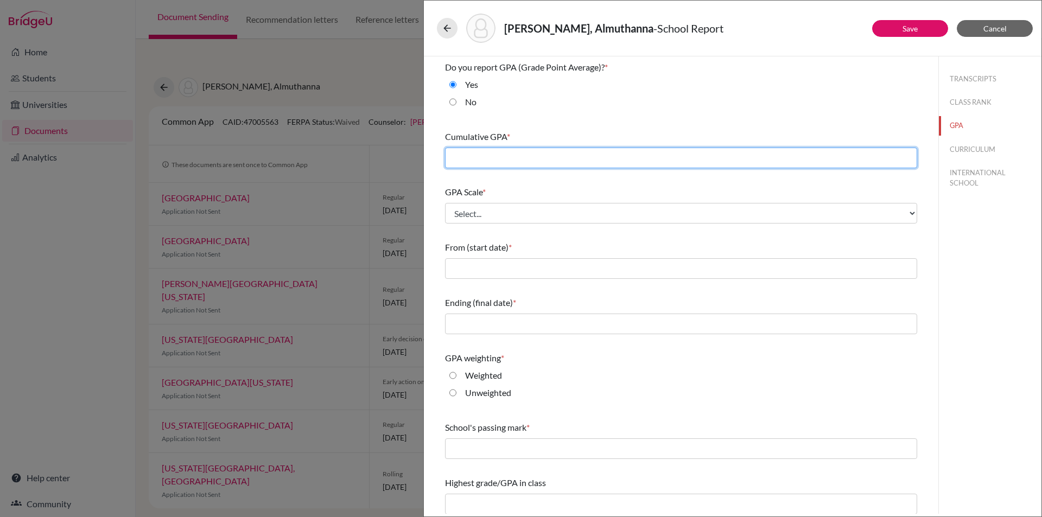
click at [479, 151] on input "text" at bounding box center [681, 158] width 472 height 21
type input "4.2"
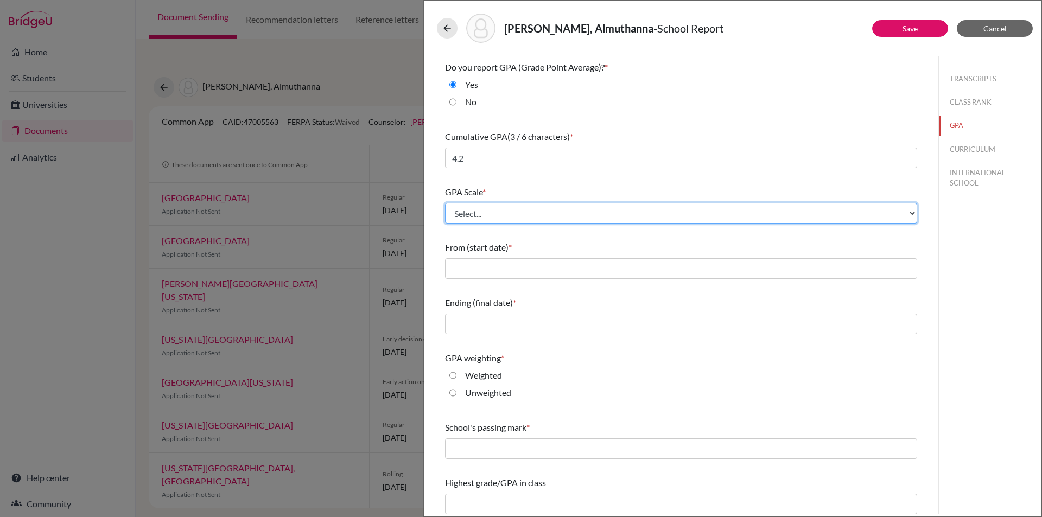
click at [498, 214] on select "Select... 4 5 6 7 8 9 10 11 12 13 14 15 16 17 18 19 20 100" at bounding box center [681, 213] width 472 height 21
select select "4"
click at [445, 203] on select "Select... 4 5 6 7 8 9 10 11 12 13 14 15 16 17 18 19 20 100" at bounding box center [681, 213] width 472 height 21
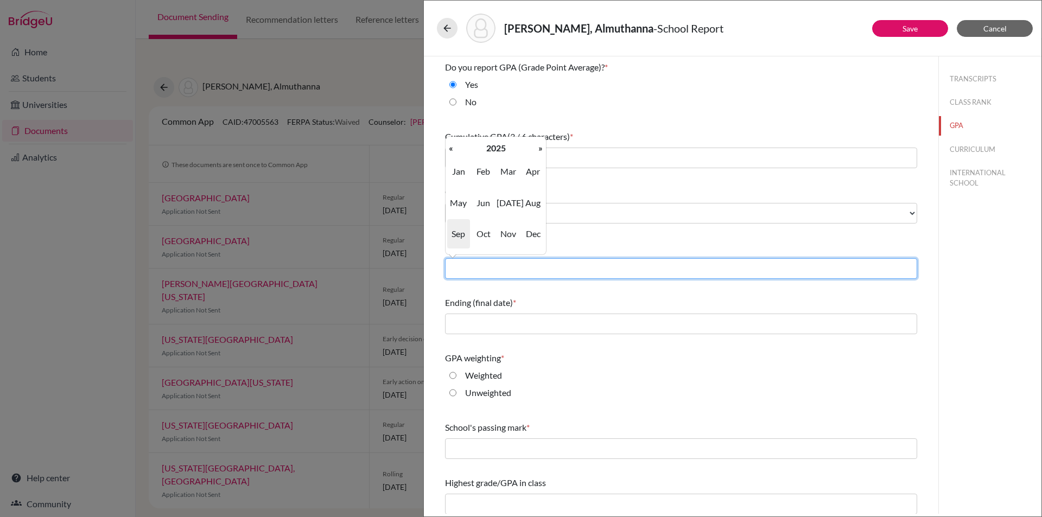
click at [472, 265] on input "text" at bounding box center [681, 268] width 472 height 21
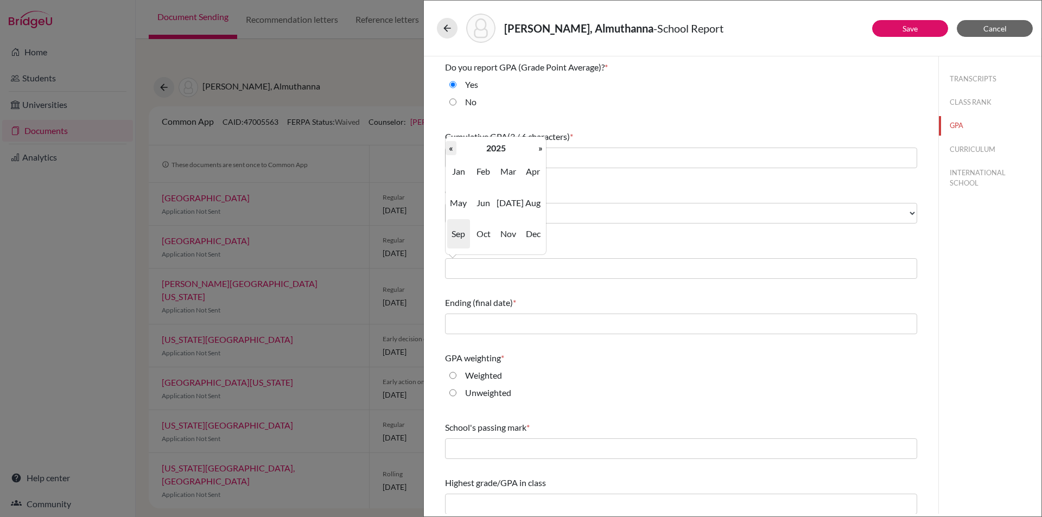
click at [449, 144] on th "«" at bounding box center [451, 148] width 11 height 14
click at [457, 234] on span "Sep" at bounding box center [458, 233] width 23 height 29
type input "09/2022"
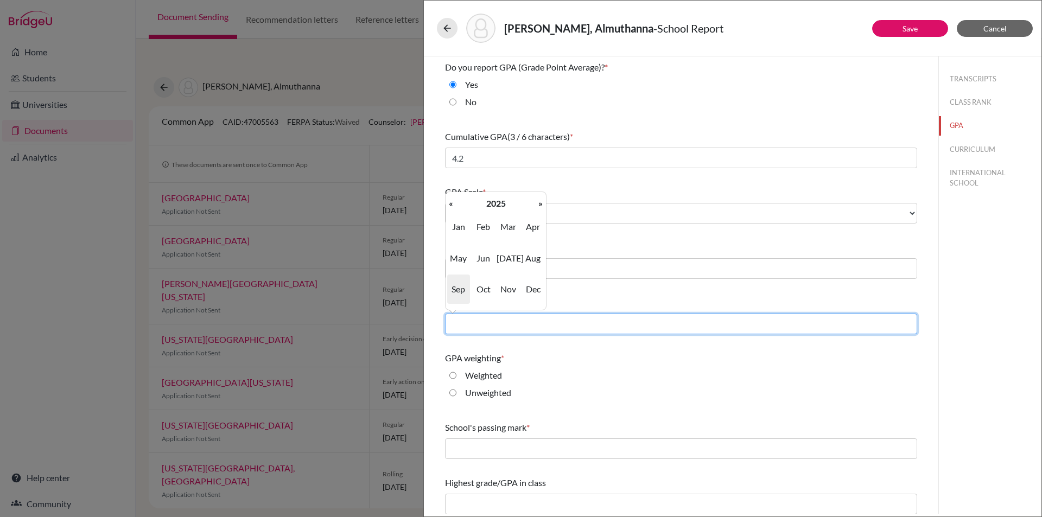
click at [478, 326] on input "text" at bounding box center [681, 324] width 472 height 21
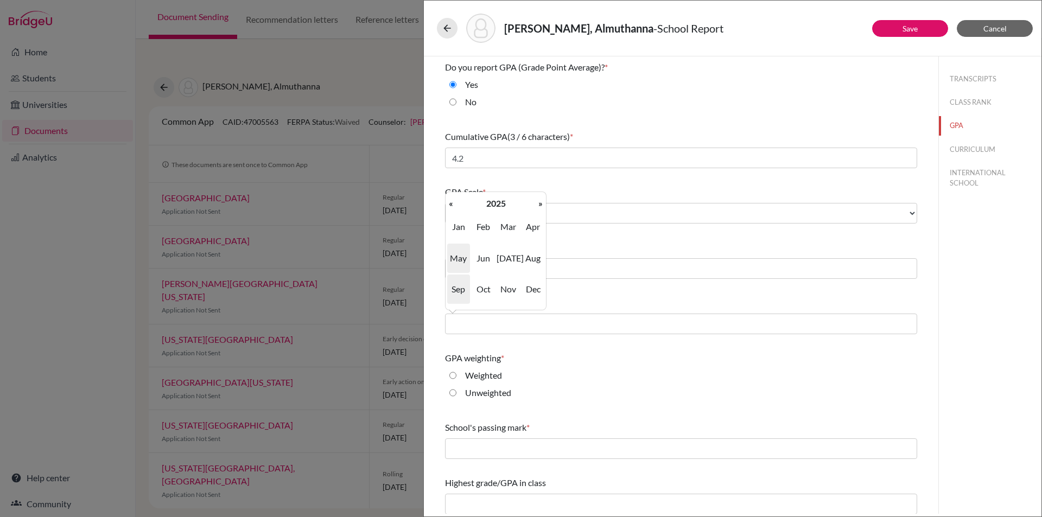
click at [457, 256] on span "May" at bounding box center [458, 258] width 23 height 29
type input "05/2025"
click at [460, 371] on div "Weighted" at bounding box center [479, 377] width 46 height 17
click at [452, 375] on input "Weighted" at bounding box center [452, 375] width 7 height 13
radio input "true"
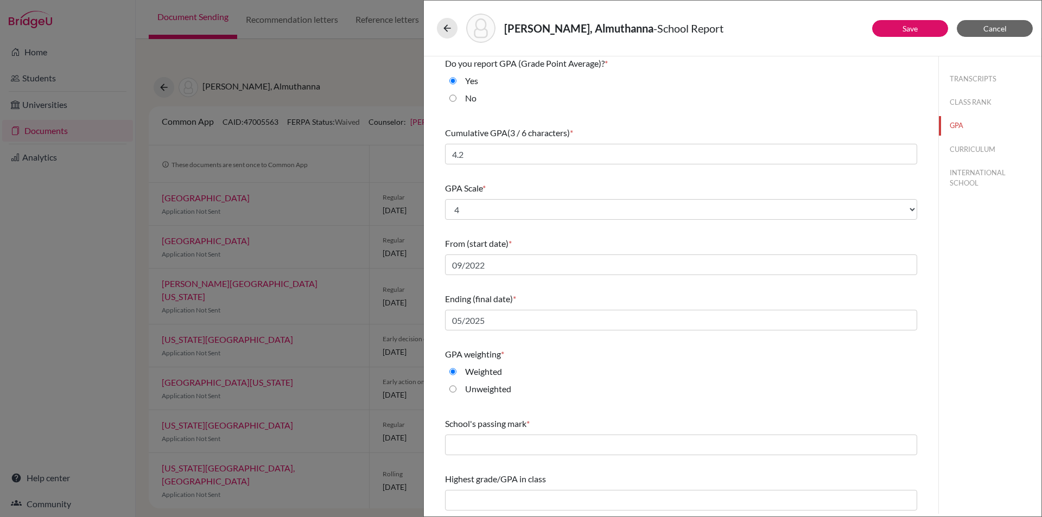
scroll to position [5, 0]
click at [523, 442] on input "text" at bounding box center [681, 444] width 472 height 21
type input "60"
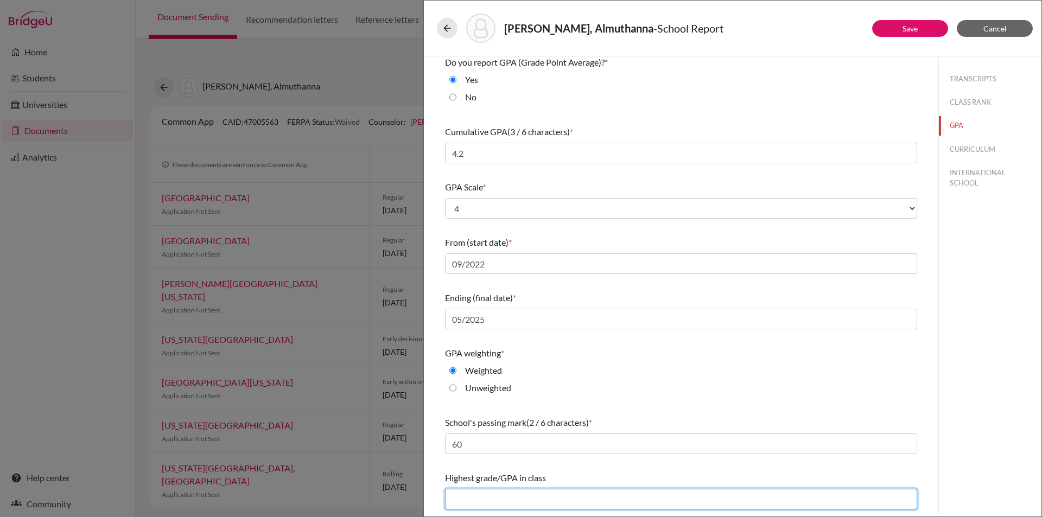
click at [500, 501] on input "text" at bounding box center [681, 499] width 472 height 21
type input "4.3"
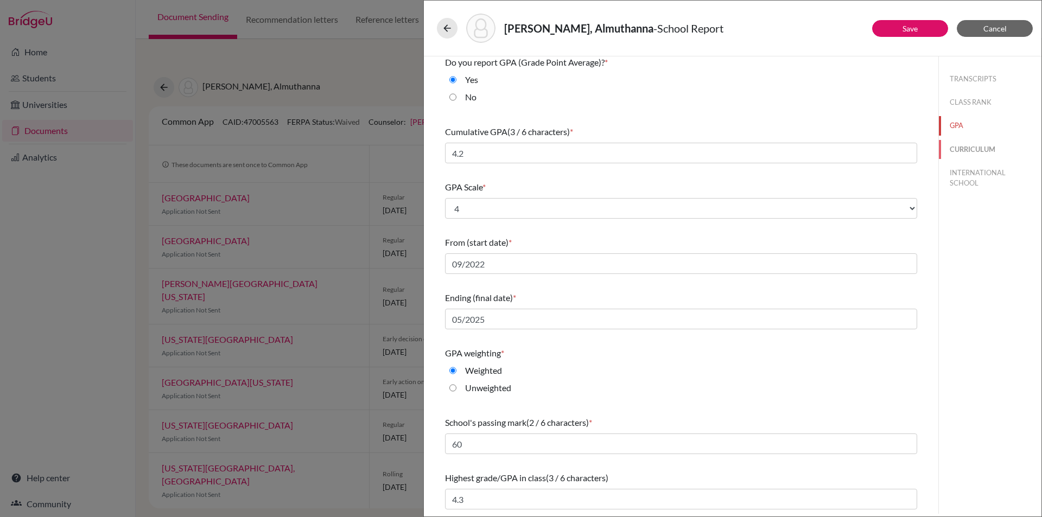
click at [966, 147] on button "CURRICULUM" at bounding box center [990, 149] width 103 height 19
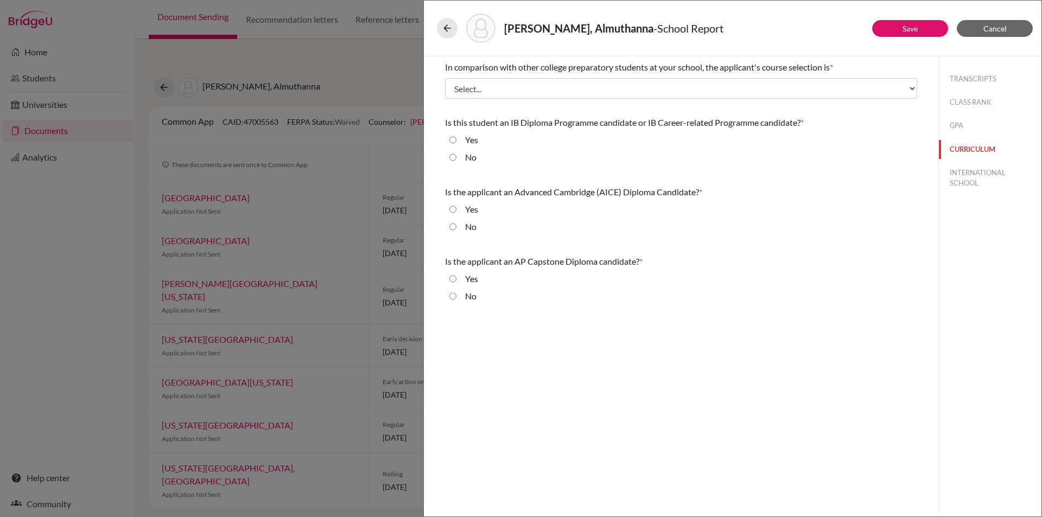
scroll to position [0, 0]
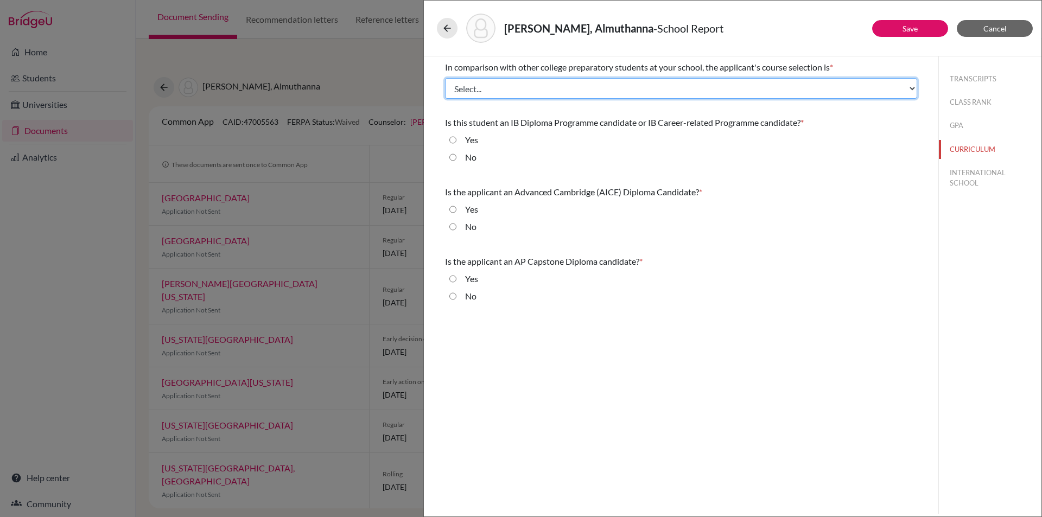
click at [489, 90] on select "Select... Less than demanding Average Demanding Very demanding Most demanding P…" at bounding box center [681, 88] width 472 height 21
select select "2"
click at [445, 78] on select "Select... Less than demanding Average Demanding Very demanding Most demanding P…" at bounding box center [681, 88] width 472 height 21
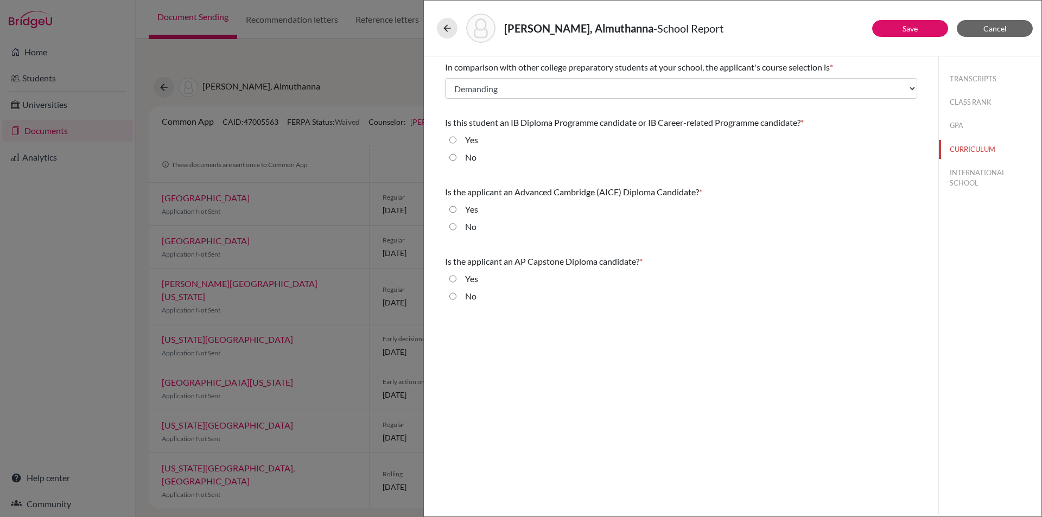
drag, startPoint x: 452, startPoint y: 156, endPoint x: 453, endPoint y: 197, distance: 40.7
click at [452, 157] on input "No" at bounding box center [452, 157] width 7 height 13
radio input "true"
click at [452, 225] on input "No" at bounding box center [452, 226] width 7 height 13
radio input "true"
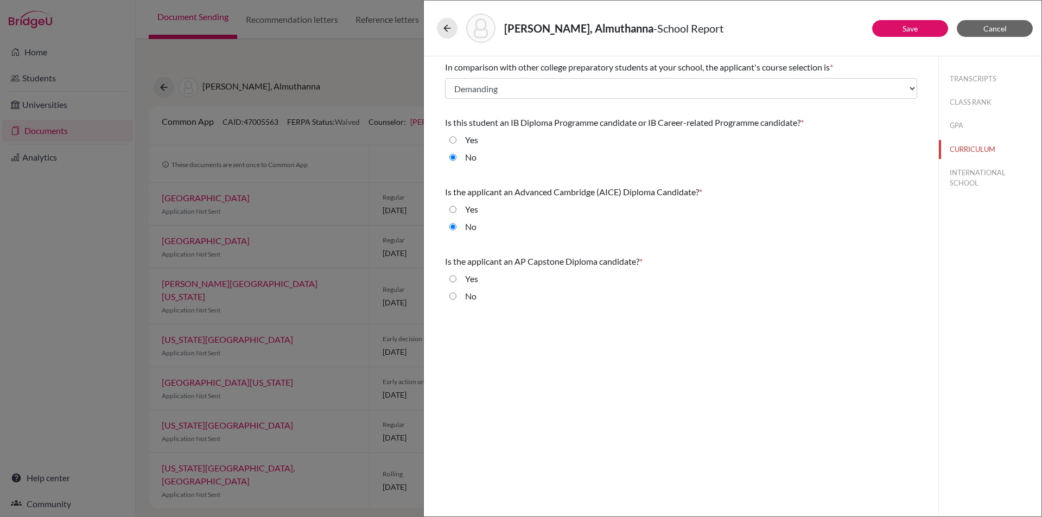
click at [450, 297] on input "No" at bounding box center [452, 296] width 7 height 13
radio input "true"
click at [973, 176] on button "INTERNATIONAL SCHOOL" at bounding box center [990, 177] width 103 height 29
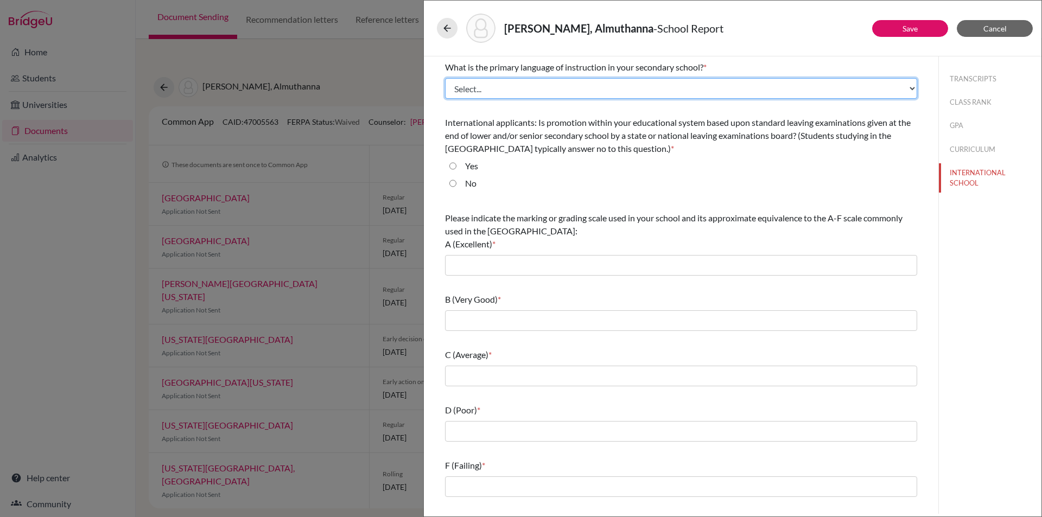
click at [490, 90] on select "Select... Albanian Arabic Armenian Assamese Azerbaijani Belarusian Bengali Bulg…" at bounding box center [681, 88] width 472 height 21
select select "14"
click at [445, 78] on select "Select... Albanian Arabic Armenian Assamese Azerbaijani Belarusian Bengali Bulg…" at bounding box center [681, 88] width 472 height 21
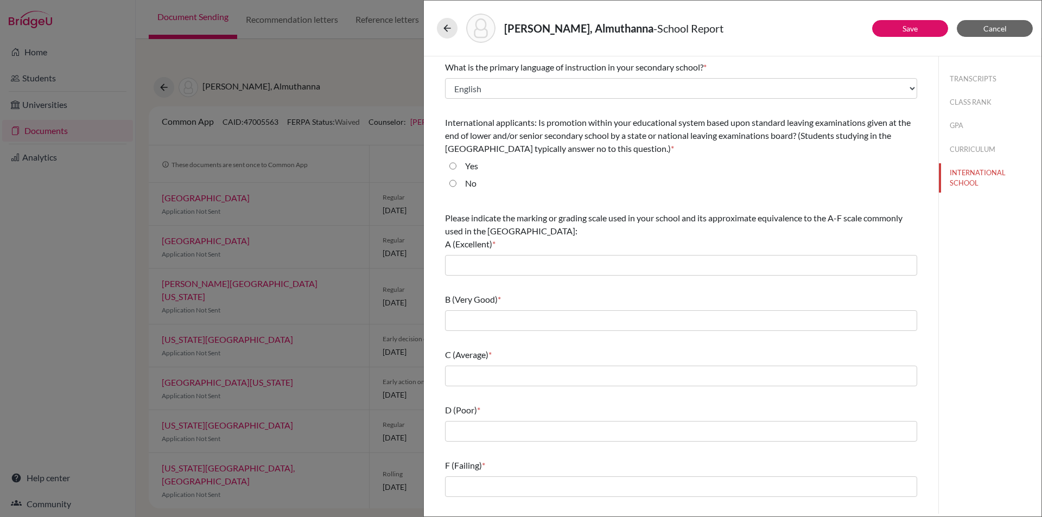
click at [454, 183] on input "No" at bounding box center [452, 183] width 7 height 13
radio input "true"
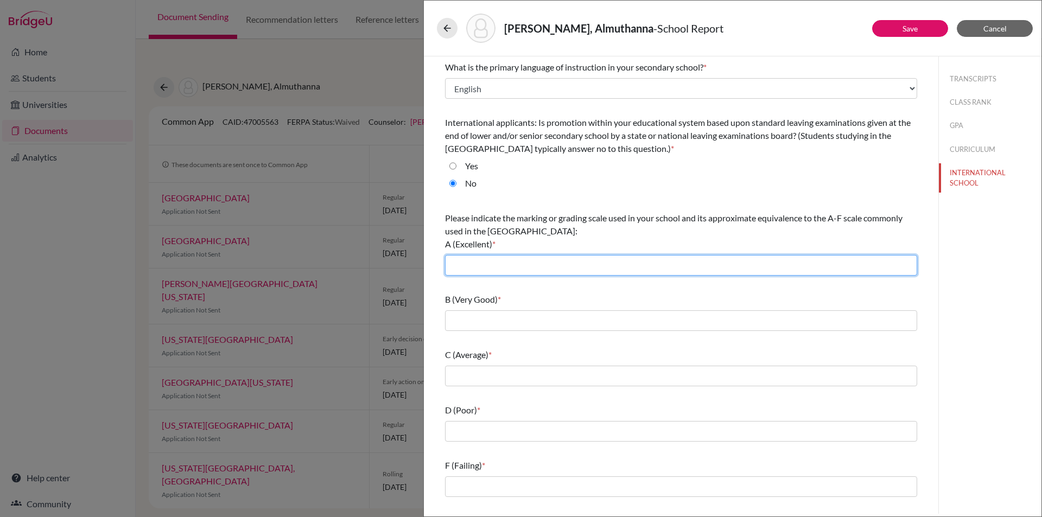
click at [501, 266] on input "text" at bounding box center [681, 265] width 472 height 21
type input "90-100"
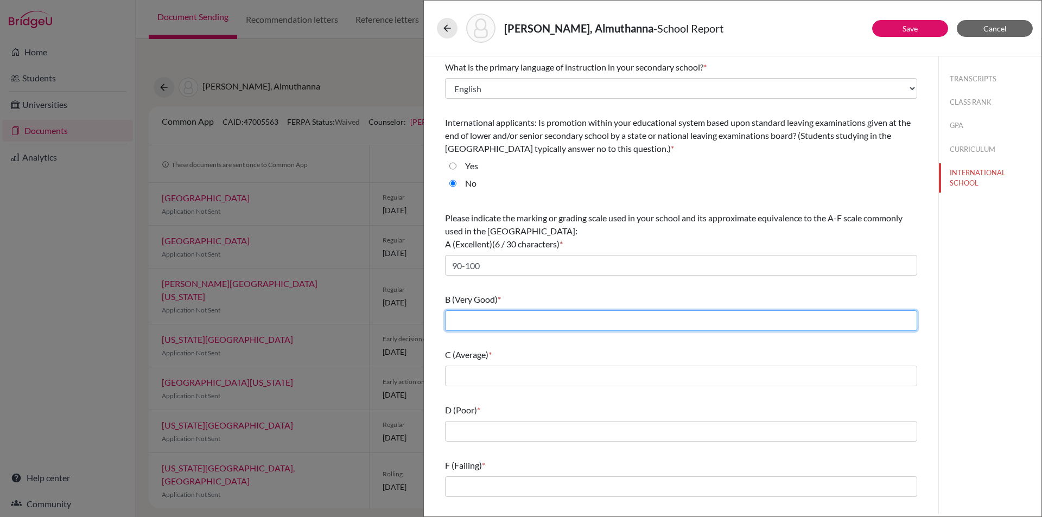
click at [506, 322] on input "text" at bounding box center [681, 320] width 472 height 21
type input "80-89"
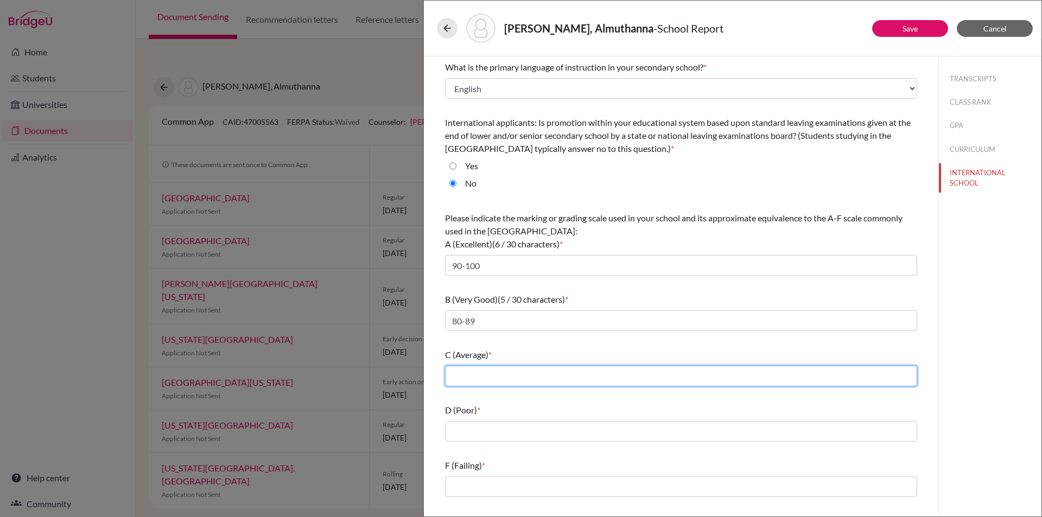
click at [511, 373] on input "text" at bounding box center [681, 376] width 472 height 21
type input "70-79"
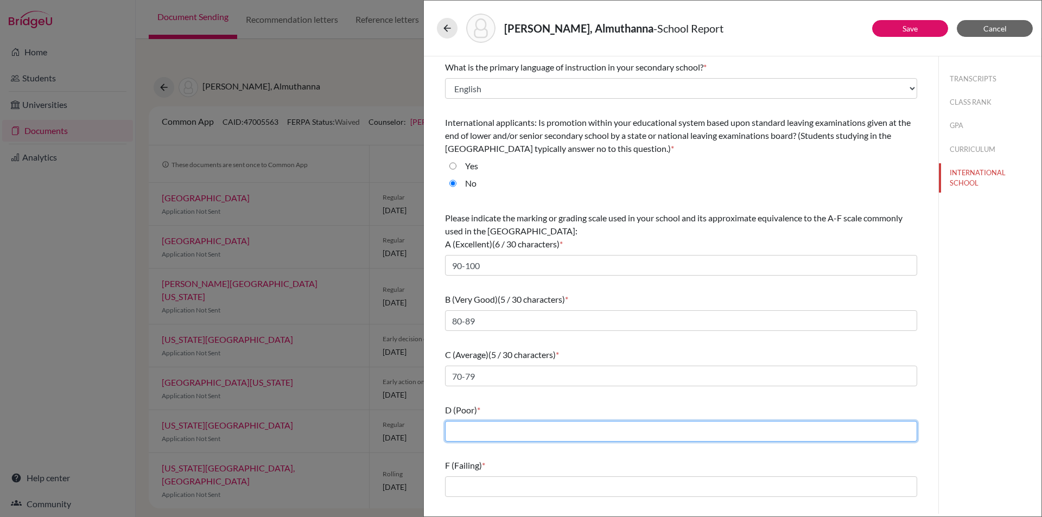
click at [511, 428] on input "text" at bounding box center [681, 431] width 472 height 21
type input "60-69"
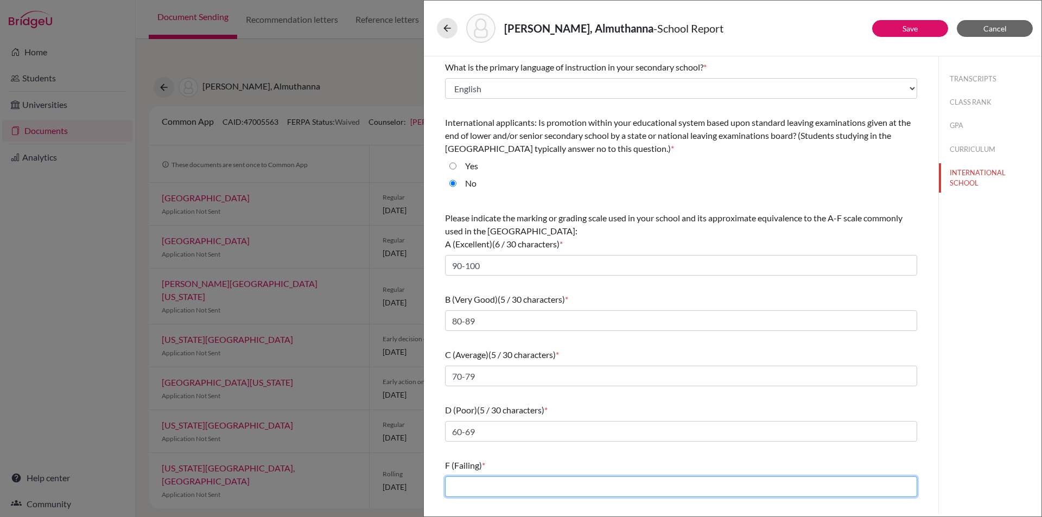
click at [516, 480] on input "text" at bounding box center [681, 486] width 472 height 21
type input "59 and below"
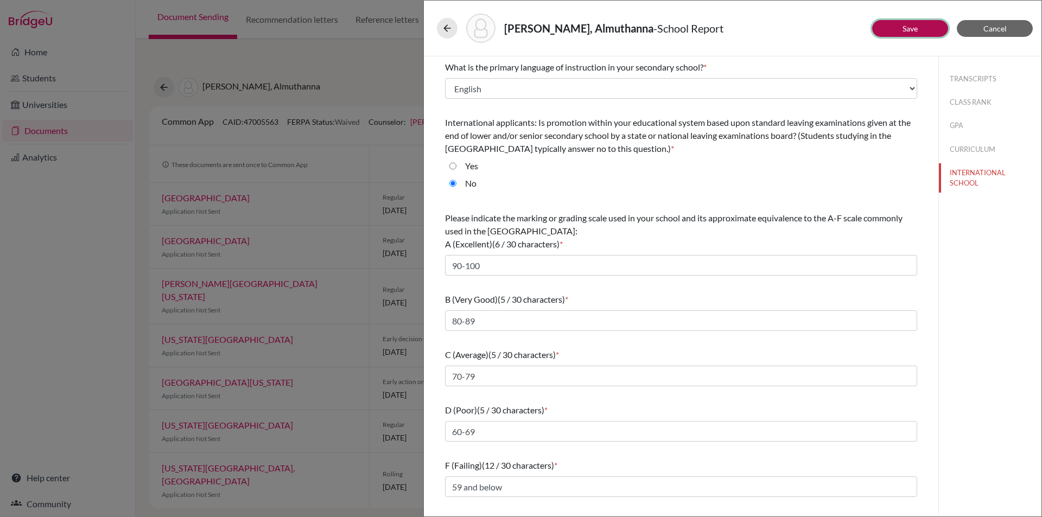
click at [913, 31] on link "Save" at bounding box center [910, 28] width 15 height 9
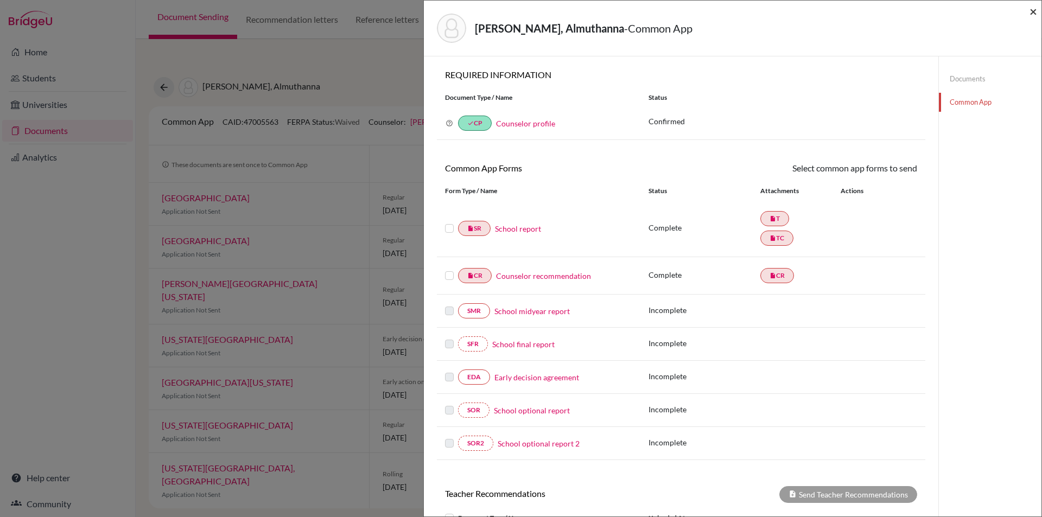
click at [1029, 11] on span "×" at bounding box center [1033, 11] width 8 height 16
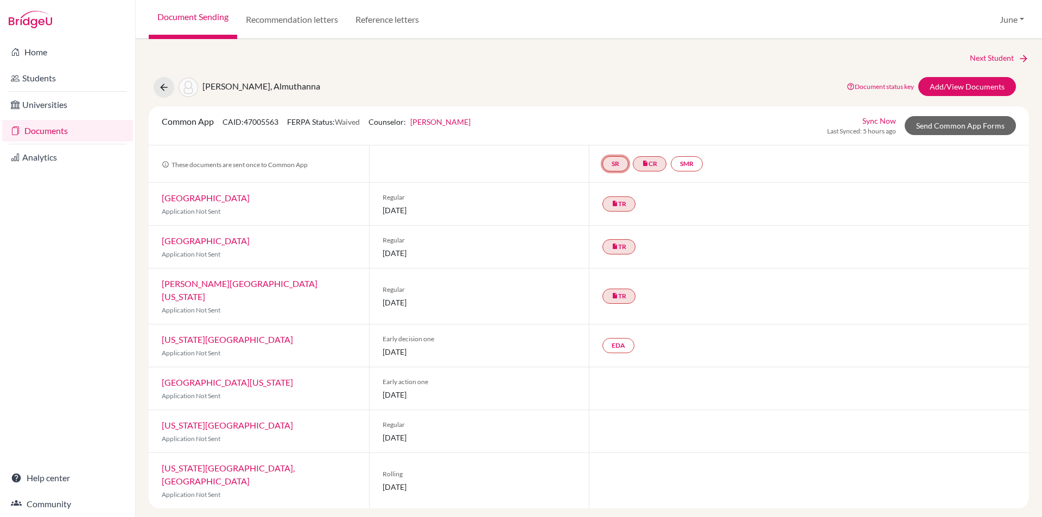
click at [615, 162] on link "SR" at bounding box center [615, 163] width 26 height 15
click at [612, 128] on link "School report" at bounding box center [615, 130] width 46 height 9
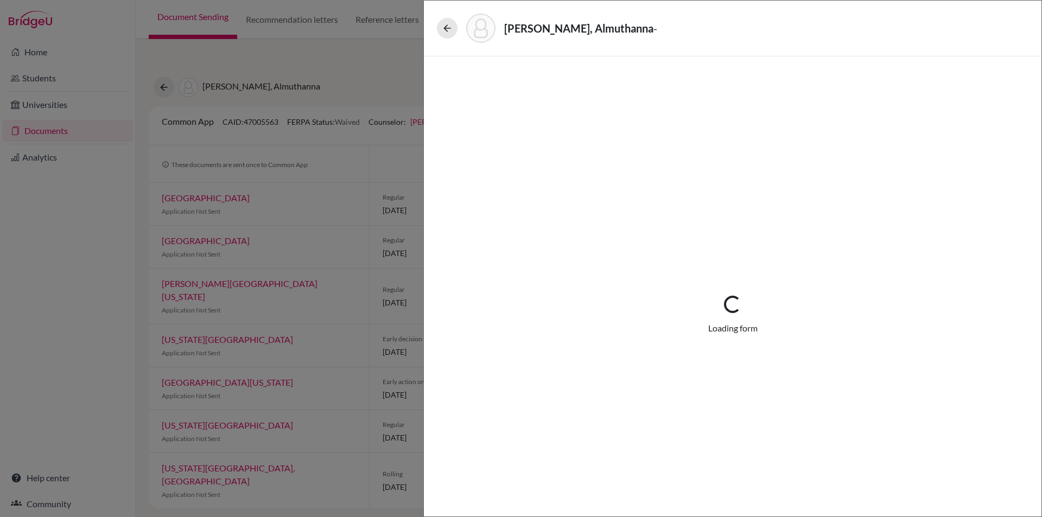
select select "1"
select select "665218"
select select "1"
select select "665986"
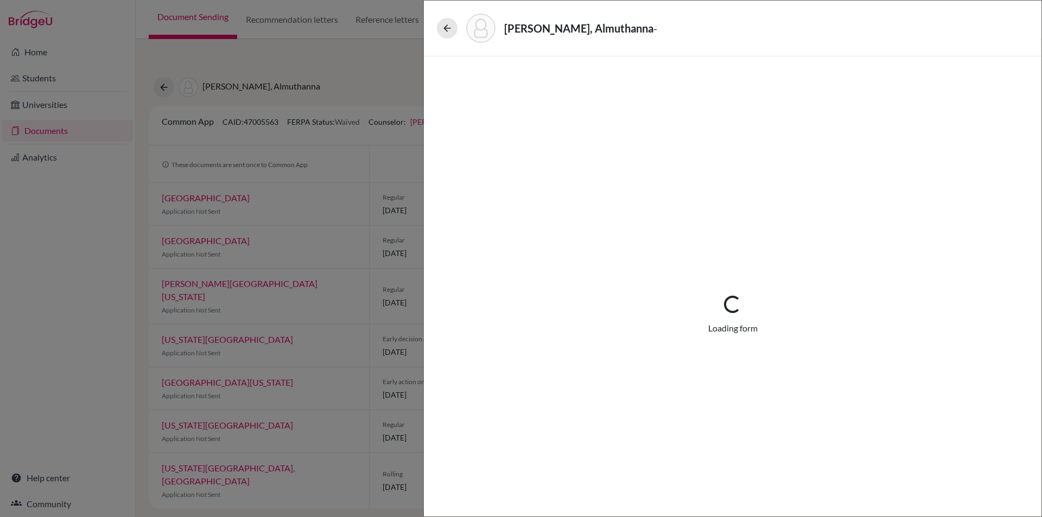
select select "0"
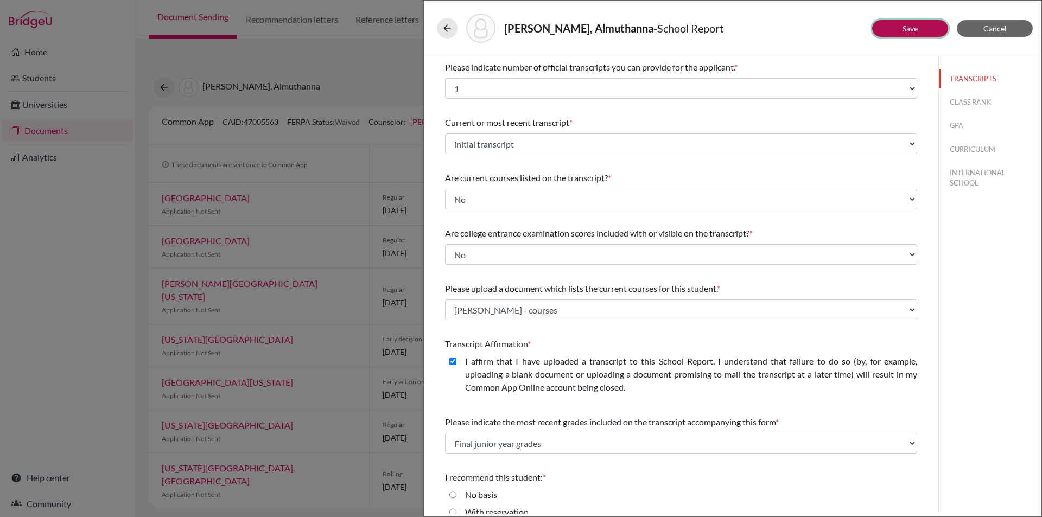
click at [910, 27] on link "Save" at bounding box center [910, 28] width 15 height 9
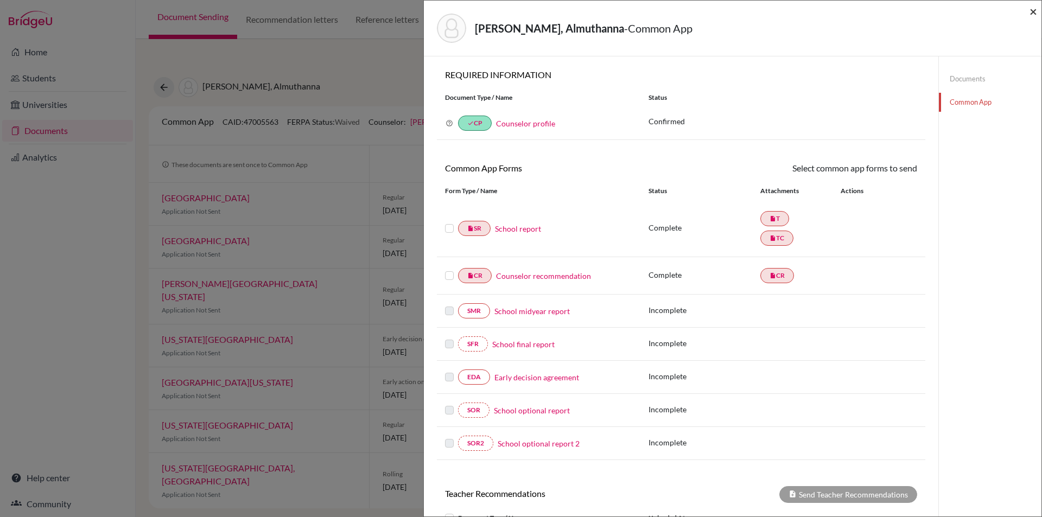
click at [1033, 10] on span "×" at bounding box center [1033, 11] width 8 height 16
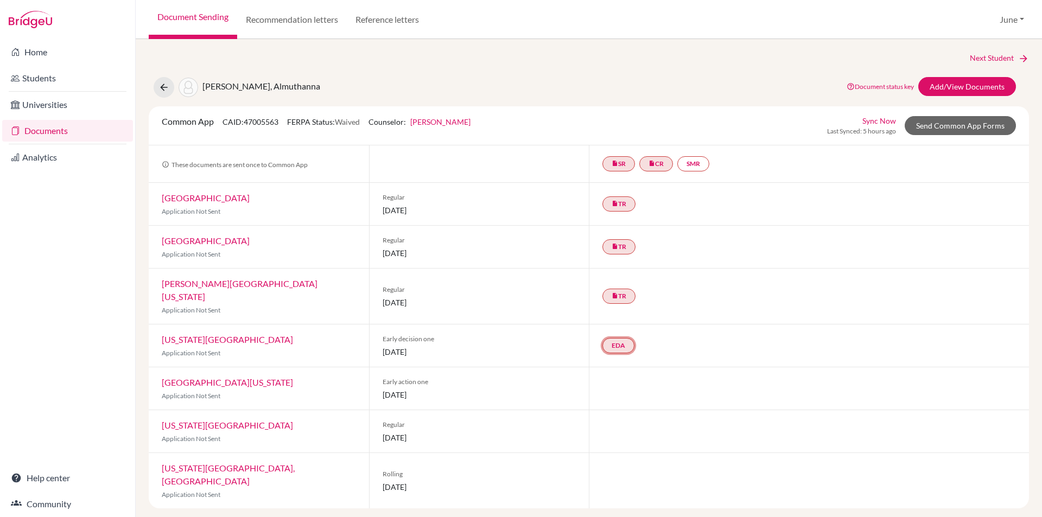
click at [612, 338] on link "EDA" at bounding box center [618, 345] width 32 height 15
click at [608, 308] on link "Early decision agreement" at bounding box center [617, 312] width 85 height 9
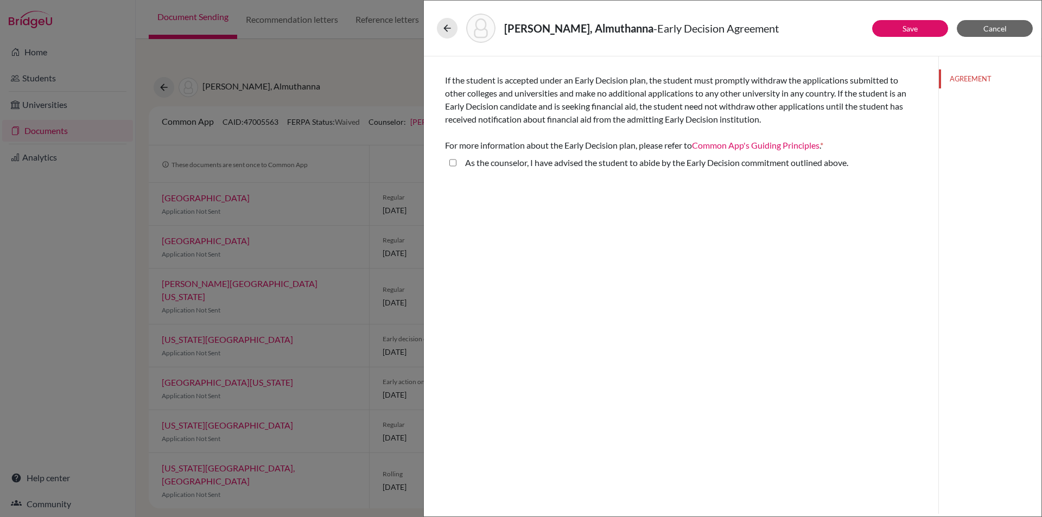
click at [450, 163] on above\ "As the counselor, I have advised the student to abide by the Early Decision com…" at bounding box center [452, 162] width 7 height 13
checkbox above\ "true"
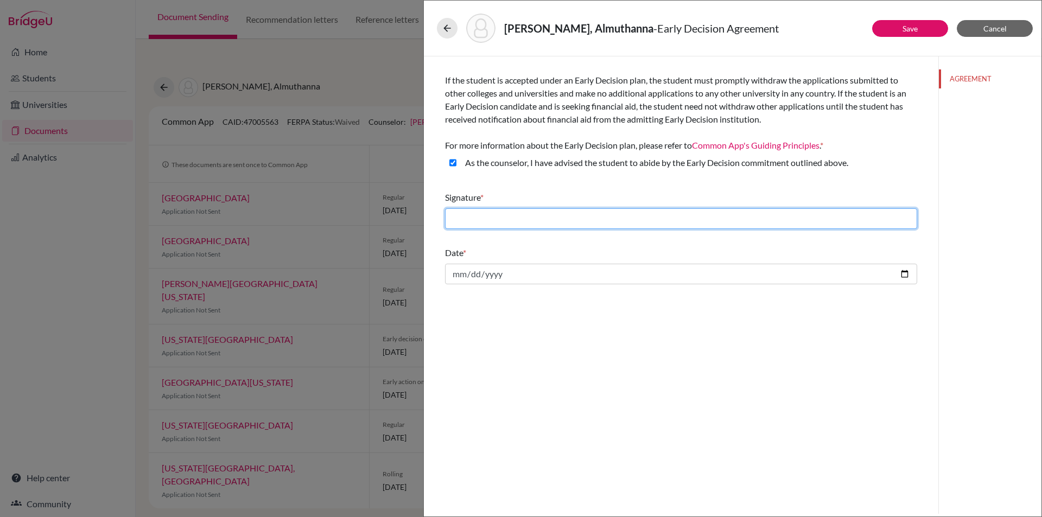
click at [486, 213] on input "text" at bounding box center [681, 218] width 472 height 21
type input "[PERSON_NAME]"
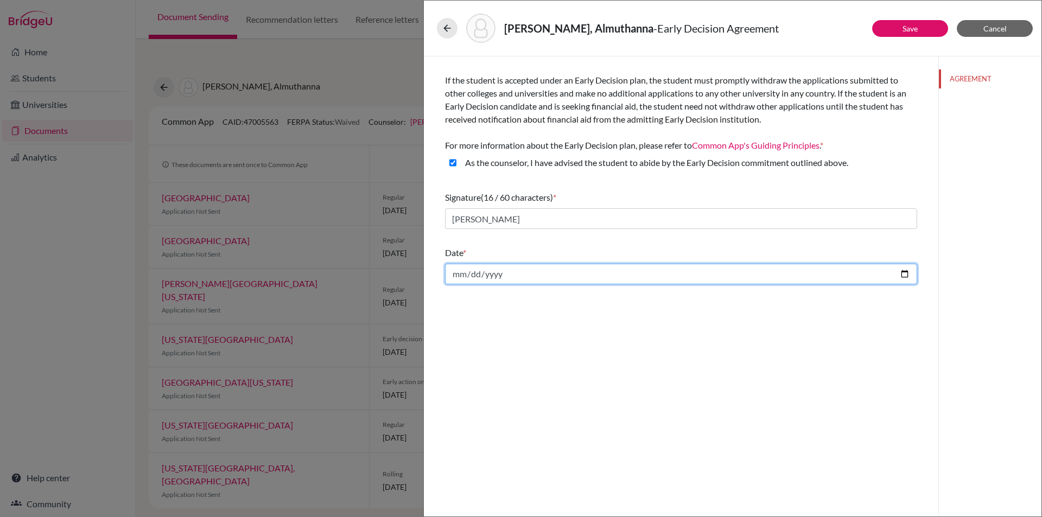
click at [455, 276] on input "date" at bounding box center [681, 274] width 472 height 21
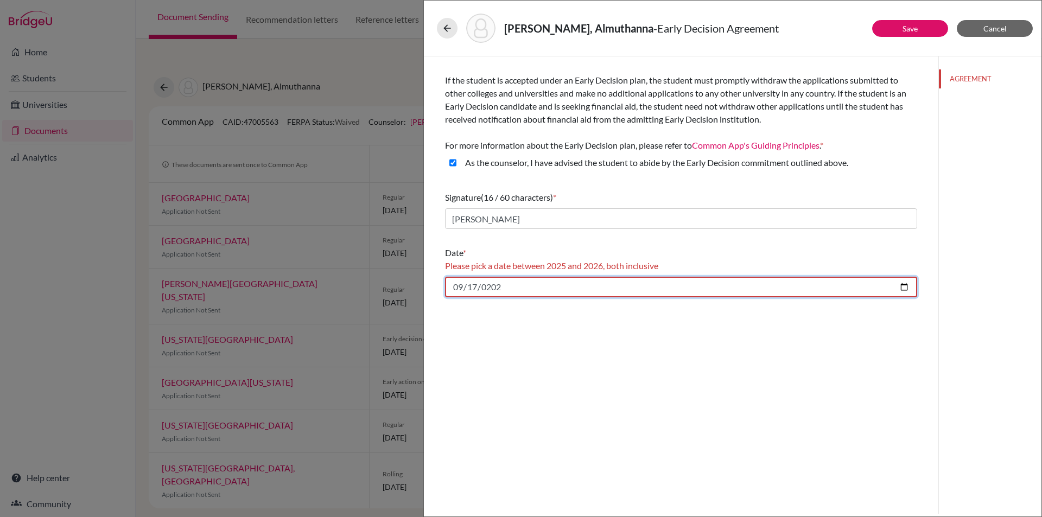
type input "2025-09-17"
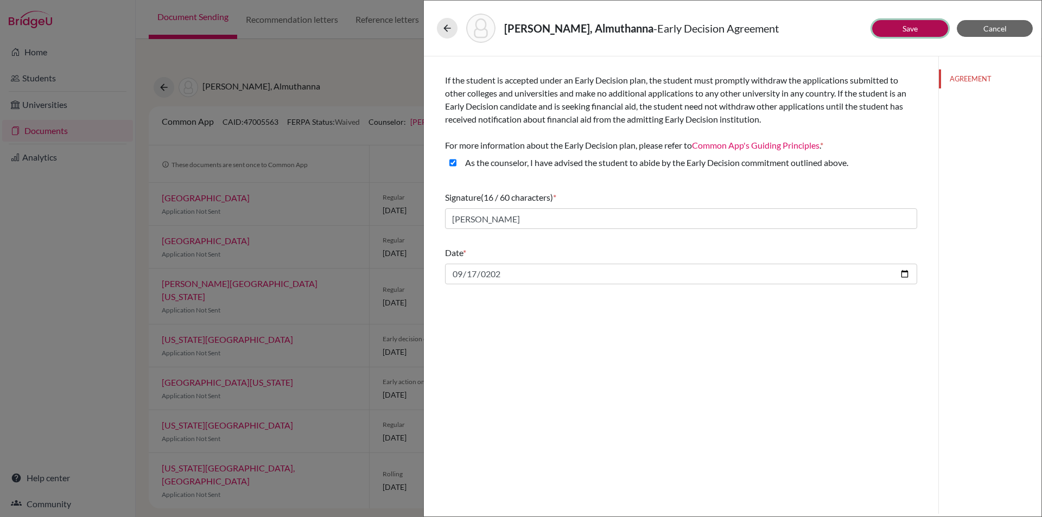
click at [910, 26] on link "Save" at bounding box center [910, 28] width 15 height 9
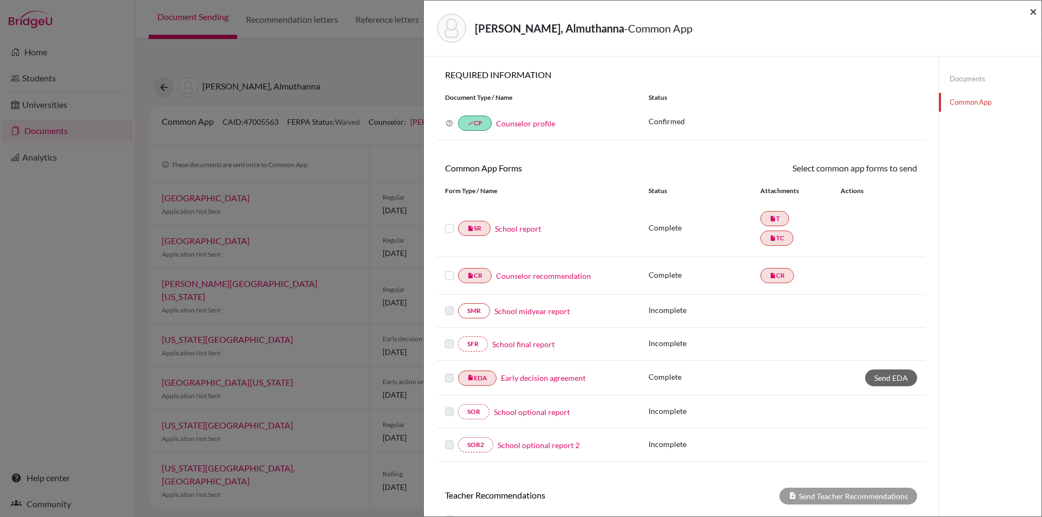
click at [1032, 14] on span "×" at bounding box center [1033, 11] width 8 height 16
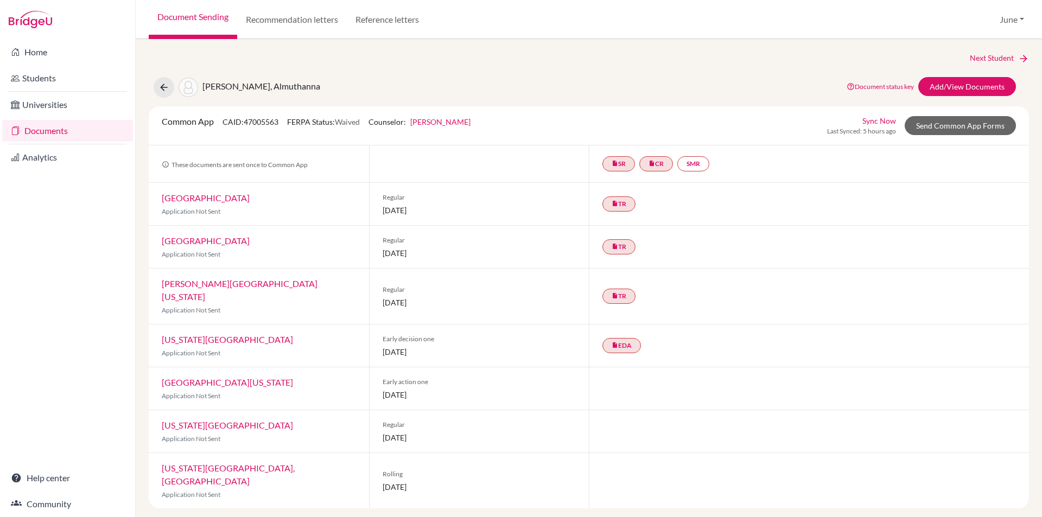
click at [40, 129] on link "Documents" at bounding box center [67, 131] width 131 height 22
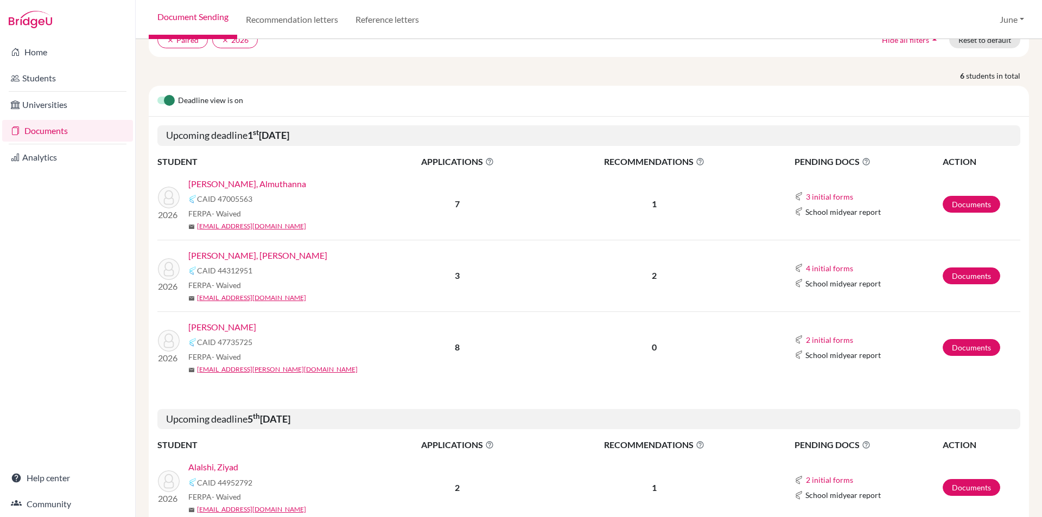
scroll to position [163, 0]
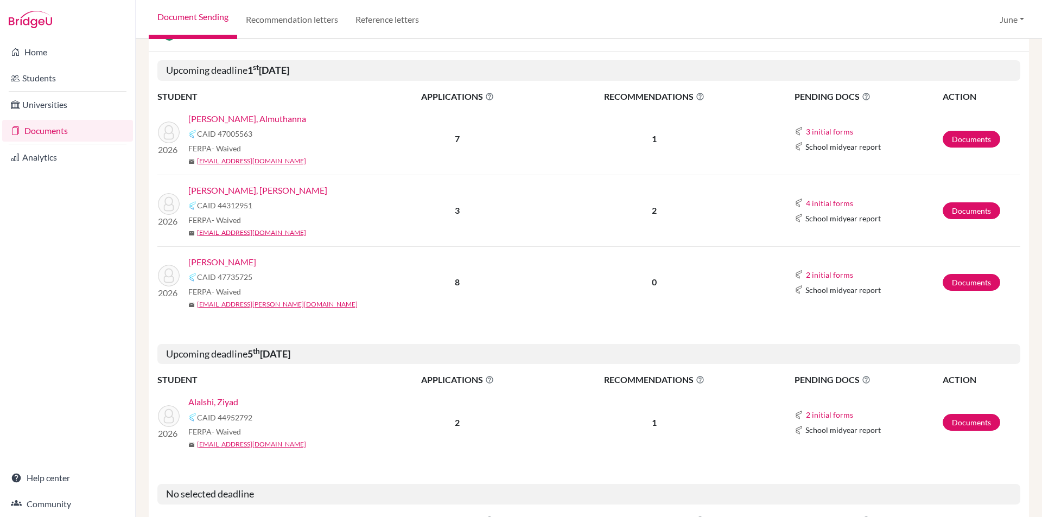
click at [209, 187] on link "[PERSON_NAME], [PERSON_NAME]" at bounding box center [257, 190] width 139 height 13
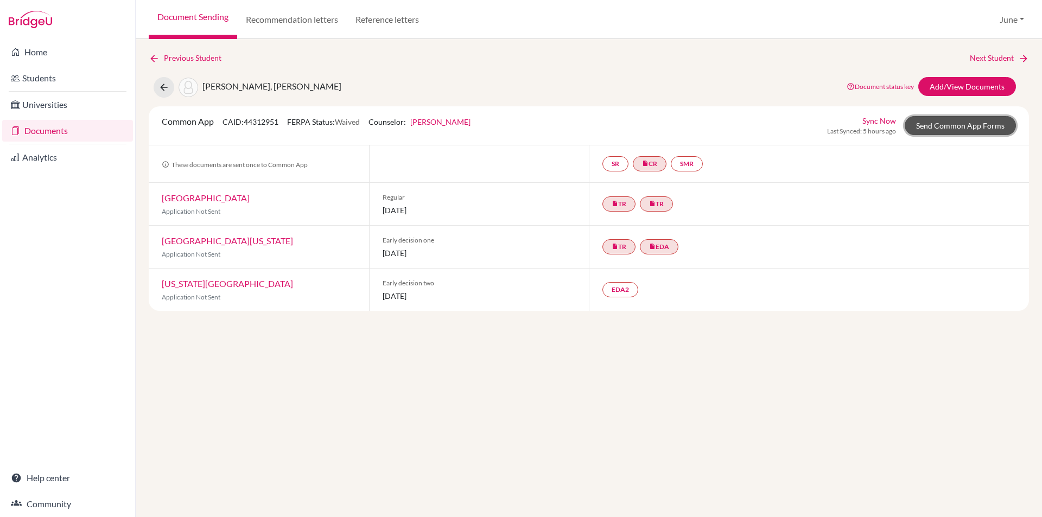
click at [959, 126] on link "Send Common App Forms" at bounding box center [960, 125] width 111 height 19
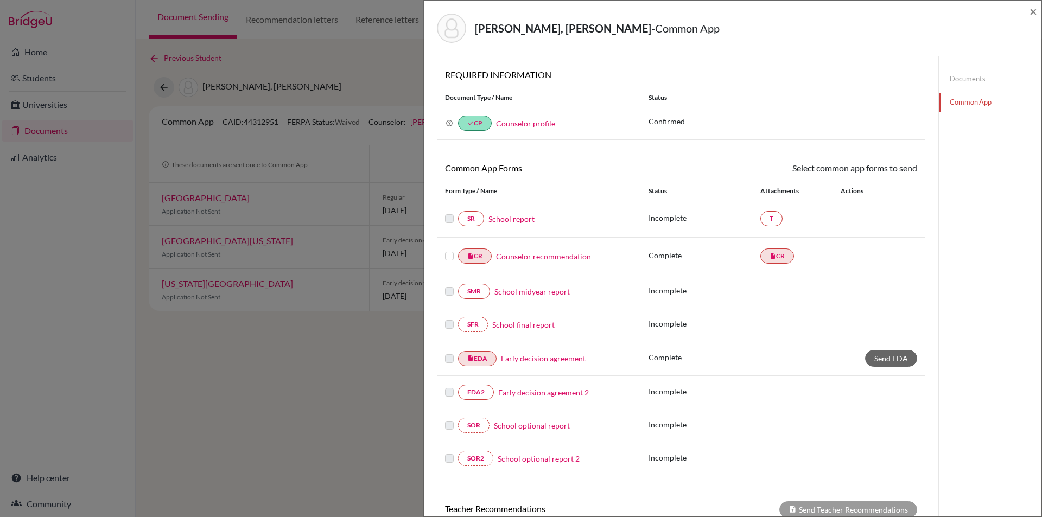
click at [505, 217] on link "School report" at bounding box center [511, 218] width 46 height 11
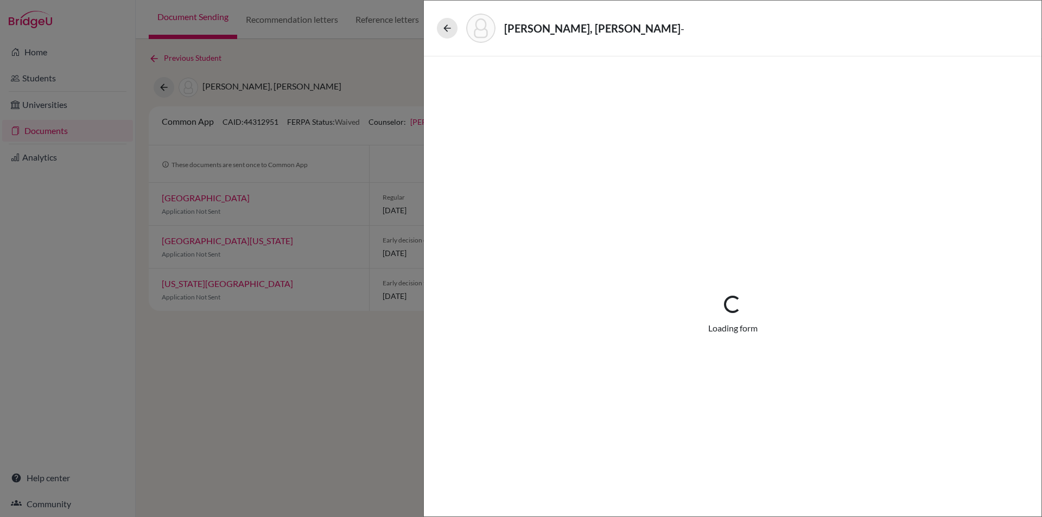
select select "1"
select select "665894"
select select "1"
select select "0"
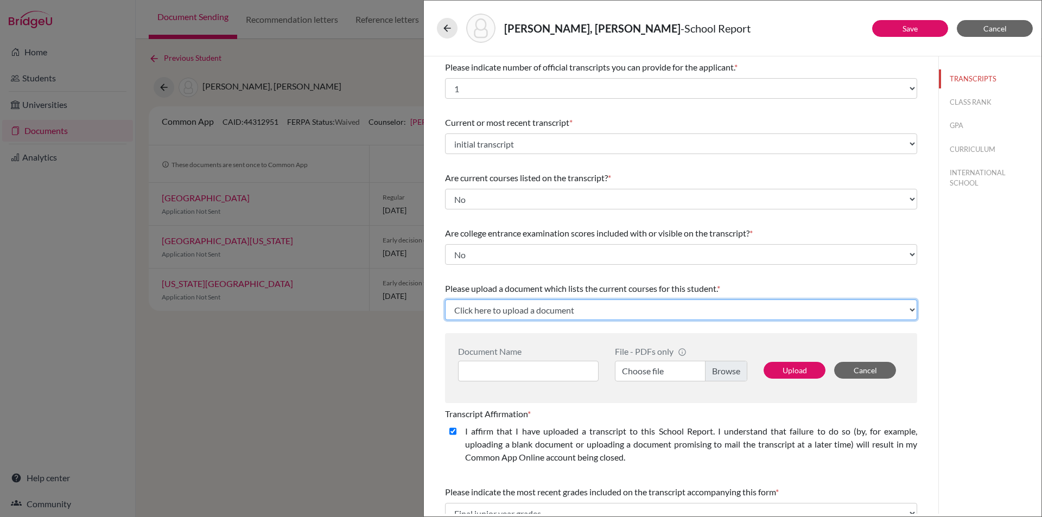
click at [905, 306] on select "Click here to upload a document Upload New File" at bounding box center [681, 310] width 472 height 21
select select "Upload New File"
click at [445, 300] on select "Click here to upload a document Upload New File" at bounding box center [681, 310] width 472 height 21
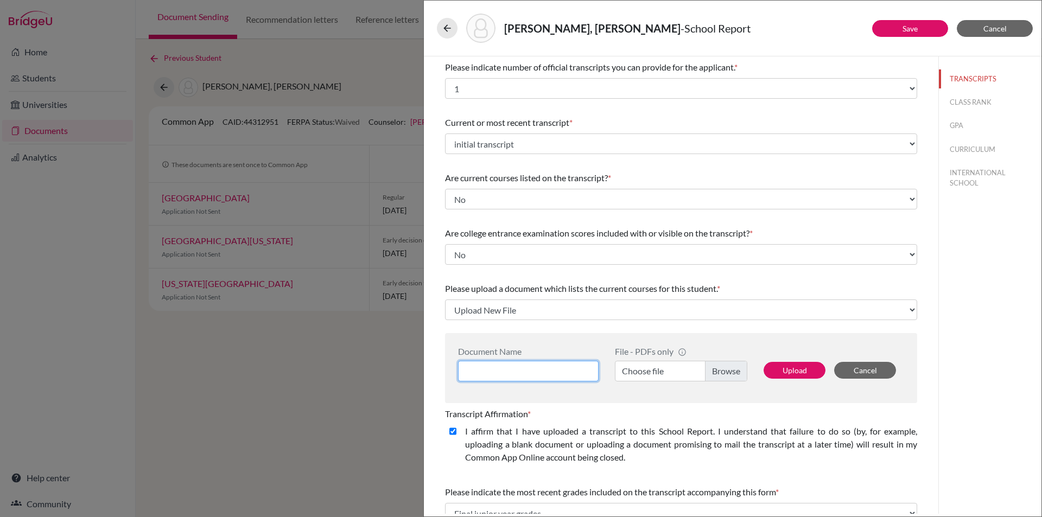
click at [562, 373] on input at bounding box center [528, 371] width 141 height 21
type input "Taha Jamal - courses"
click at [707, 372] on label "Choose file" at bounding box center [681, 371] width 132 height 21
click at [707, 372] on input "Choose file" at bounding box center [681, 371] width 132 height 21
click at [796, 367] on button "Upload" at bounding box center [795, 370] width 62 height 17
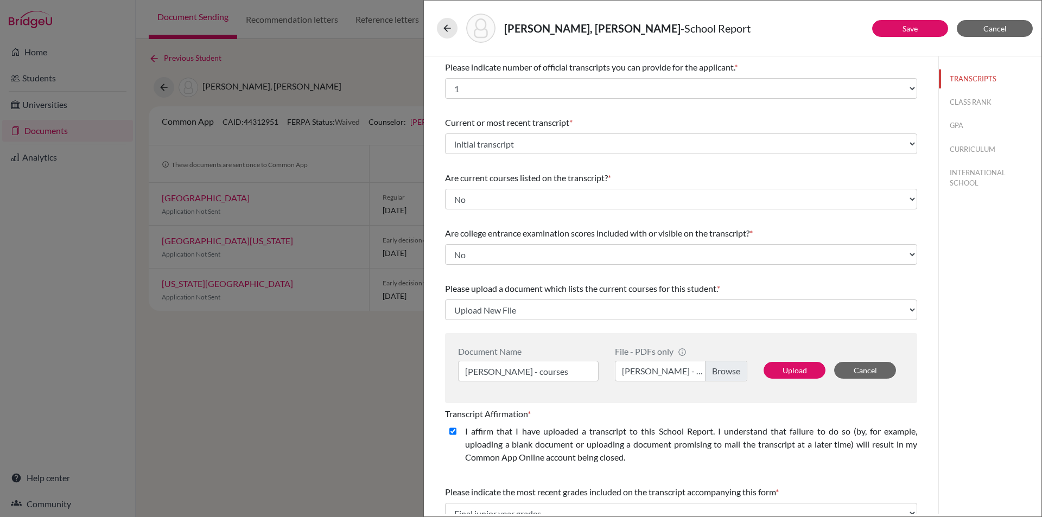
select select "665988"
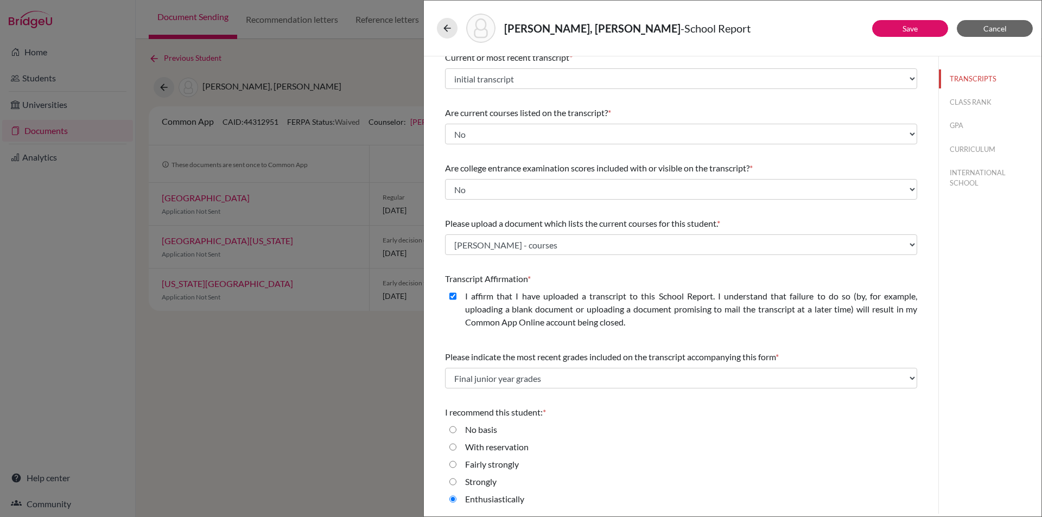
scroll to position [66, 0]
click at [898, 27] on button "Save" at bounding box center [910, 28] width 76 height 17
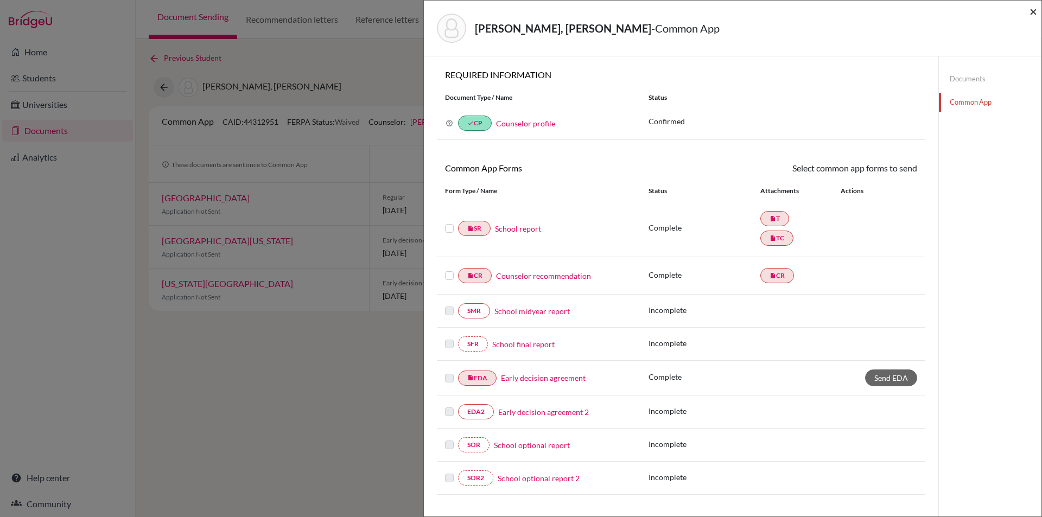
click at [1034, 15] on span "×" at bounding box center [1033, 11] width 8 height 16
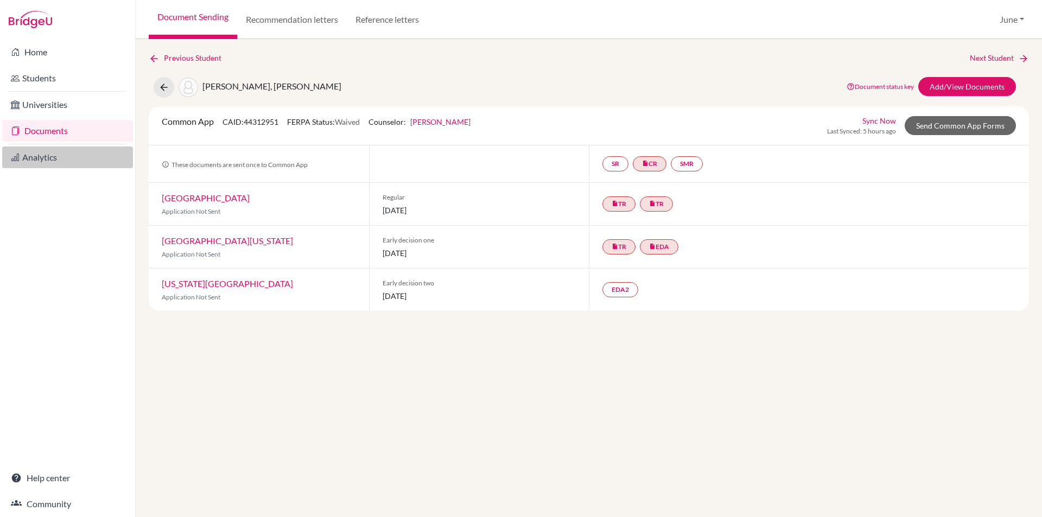
click at [37, 155] on link "Analytics" at bounding box center [67, 158] width 131 height 22
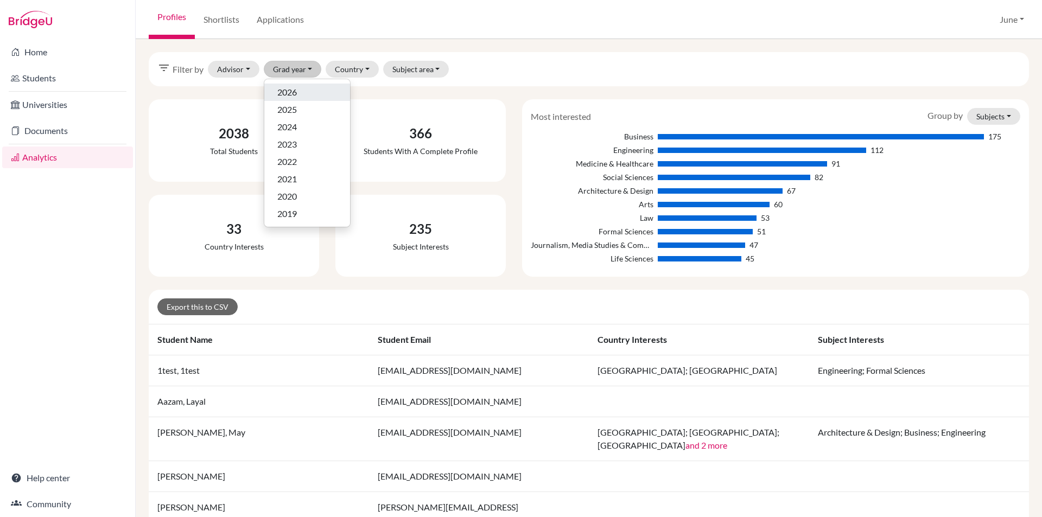
click at [293, 92] on span "2026" at bounding box center [287, 92] width 20 height 13
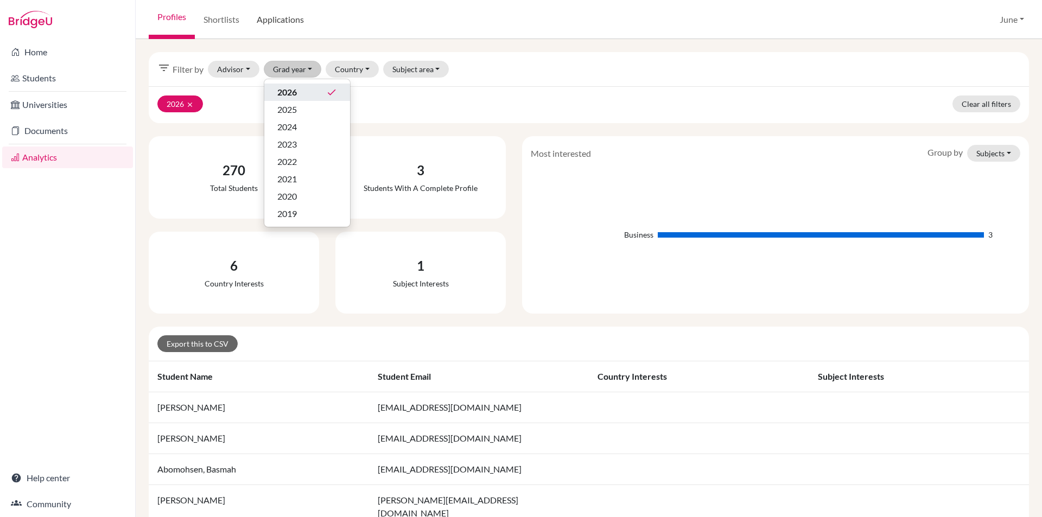
click at [285, 16] on link "Applications" at bounding box center [280, 19] width 65 height 39
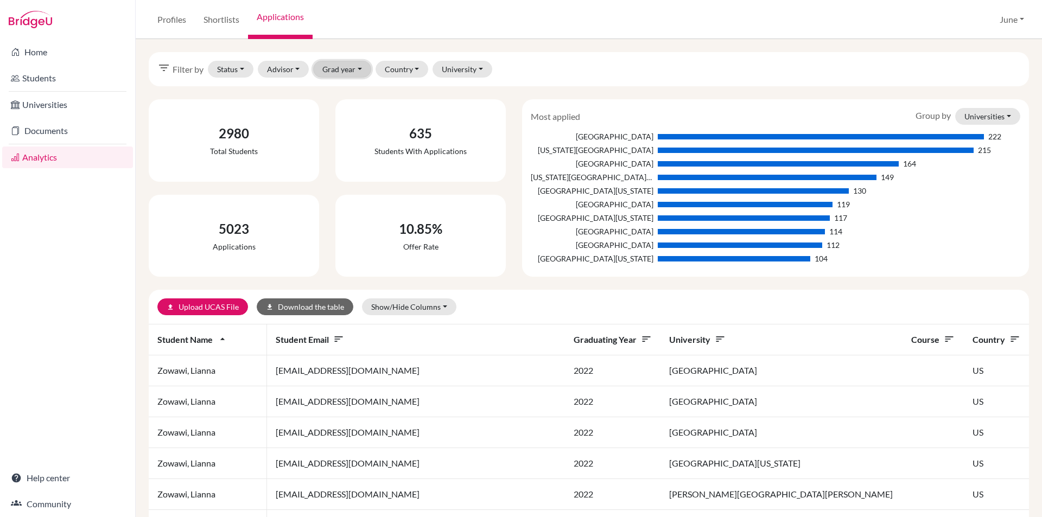
click at [360, 69] on button "Grad year" at bounding box center [342, 69] width 58 height 17
click at [344, 92] on span "2026" at bounding box center [337, 92] width 20 height 13
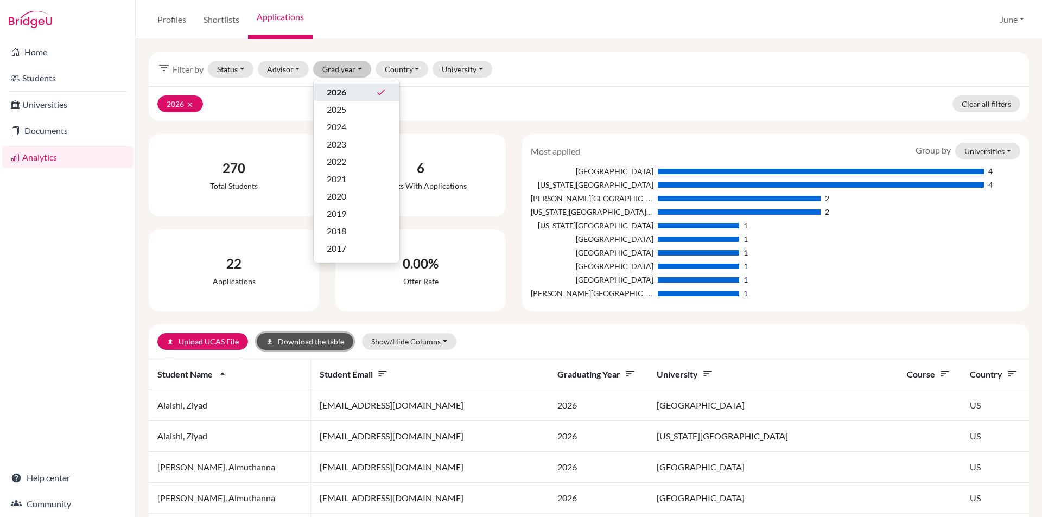
click at [310, 343] on button "download Download the table" at bounding box center [305, 341] width 97 height 17
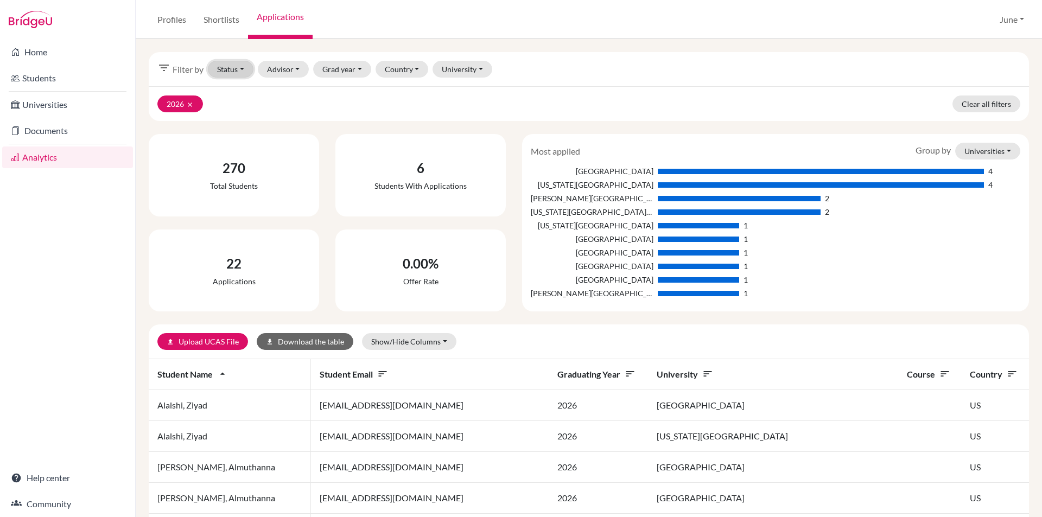
click at [241, 66] on button "Status" at bounding box center [231, 69] width 46 height 17
click at [297, 67] on button "Advisor" at bounding box center [284, 69] width 52 height 17
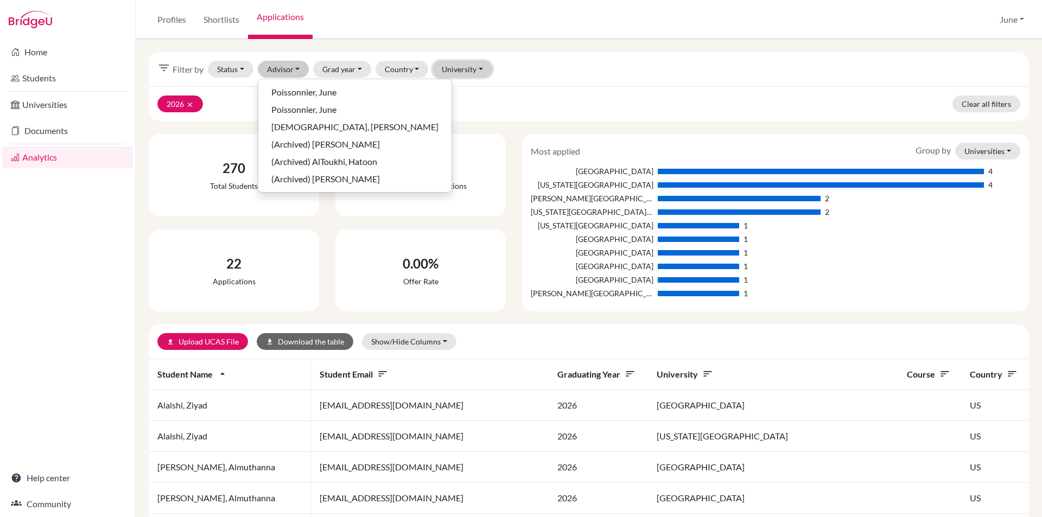
click at [478, 69] on button "University" at bounding box center [463, 69] width 60 height 17
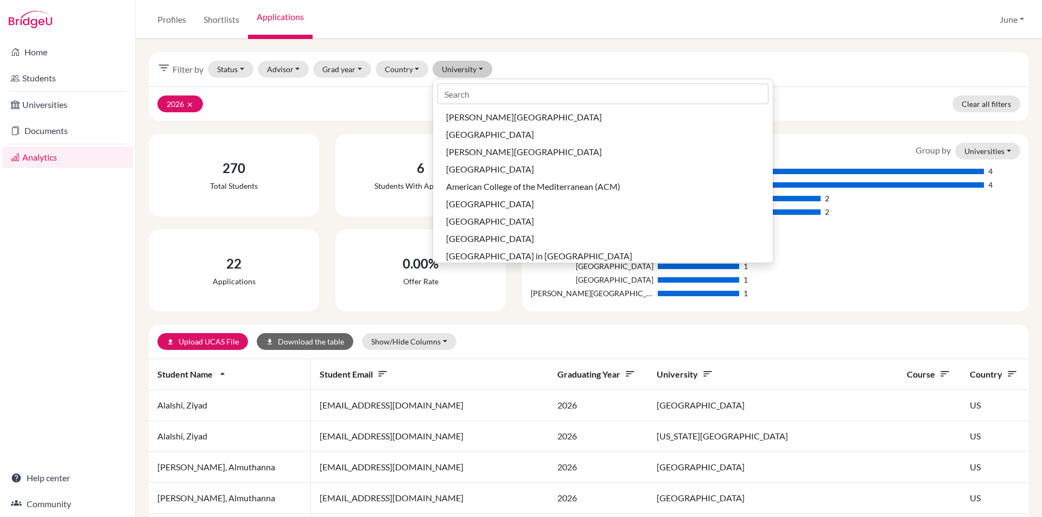
click at [351, 96] on div "2026 clear Clear all filters" at bounding box center [589, 103] width 880 height 35
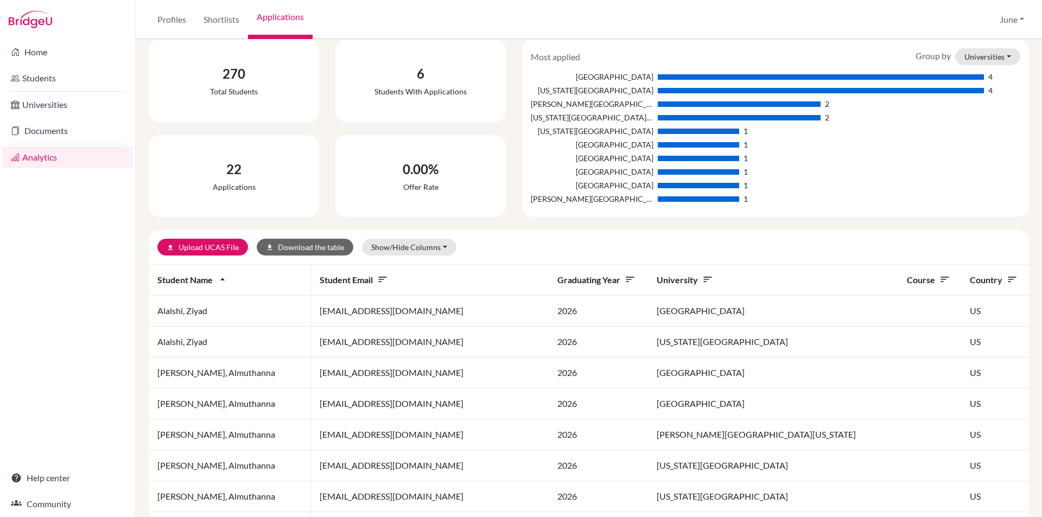
scroll to position [91, 0]
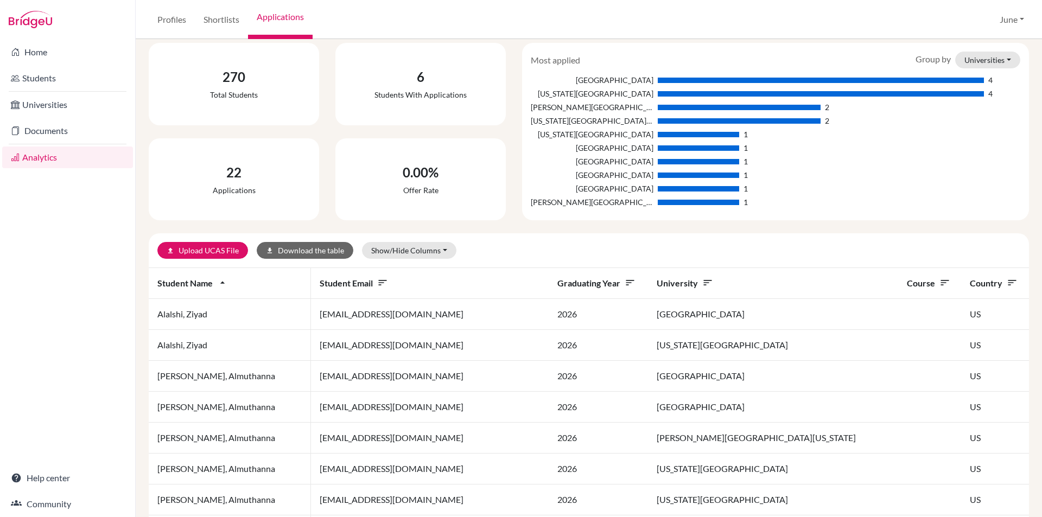
click at [702, 281] on icon "sort" at bounding box center [707, 282] width 11 height 11
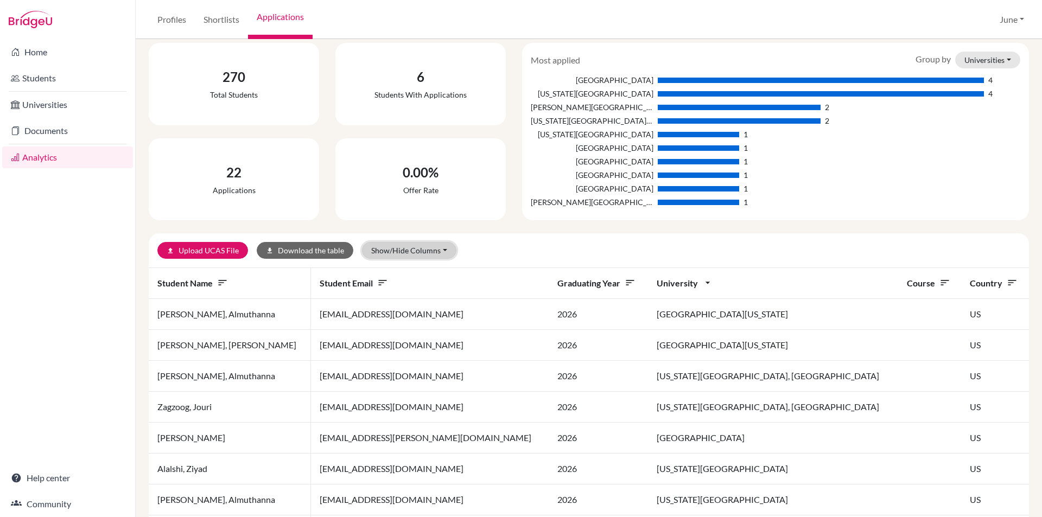
click at [443, 246] on button "Show/Hide Columns" at bounding box center [409, 250] width 94 height 17
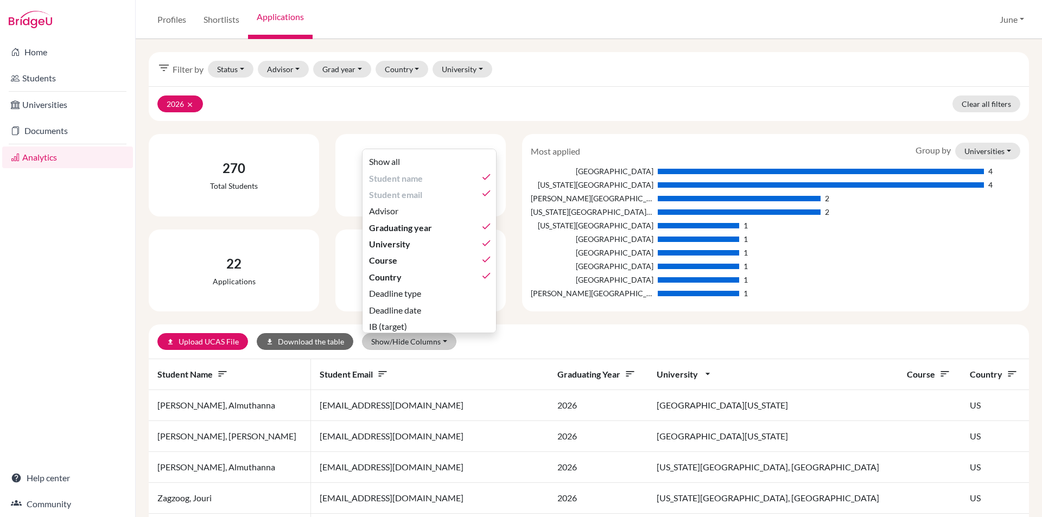
click at [576, 335] on div "upload Upload UCAS File download Download the table Show/Hide Columns Show all …" at bounding box center [444, 341] width 575 height 17
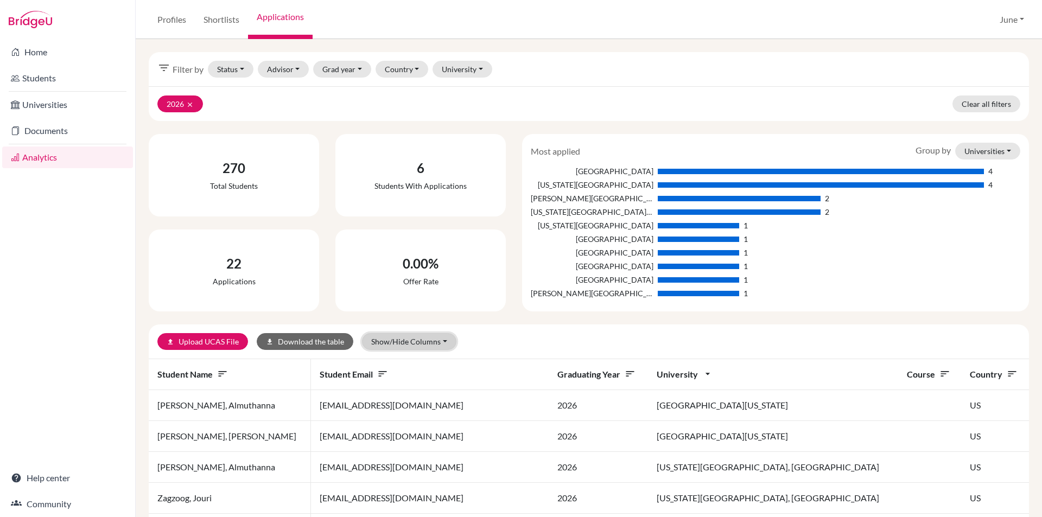
click at [441, 339] on button "Show/Hide Columns" at bounding box center [409, 341] width 94 height 17
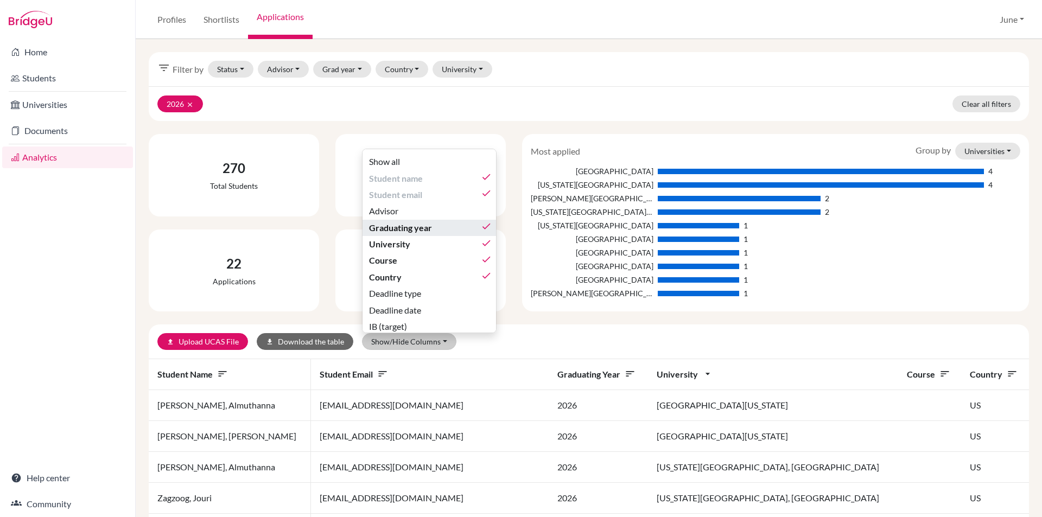
click at [417, 227] on span "Graduating year" at bounding box center [400, 227] width 63 height 13
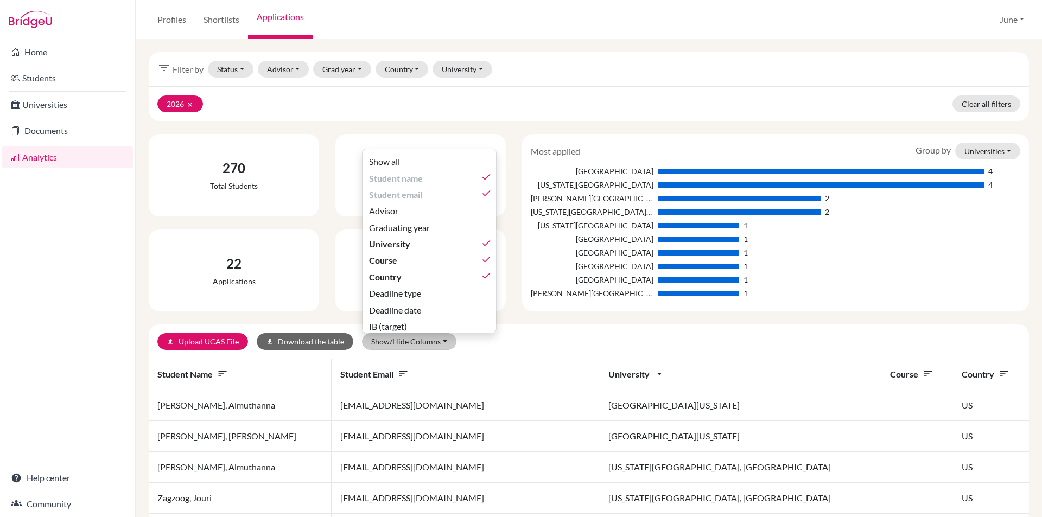
click at [391, 194] on div "Show all Student name done Student email done Advisor Graduating year Universit…" at bounding box center [429, 241] width 135 height 185
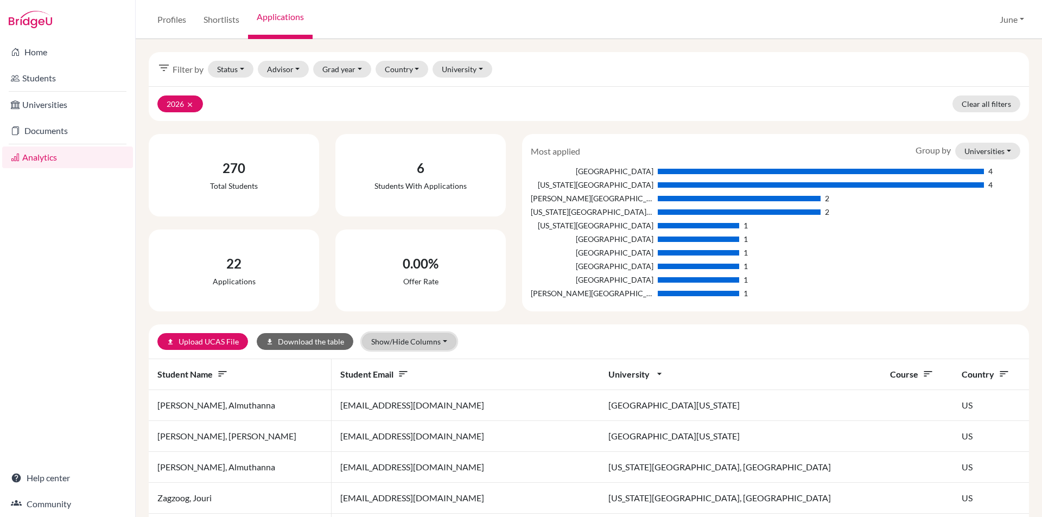
click at [442, 341] on button "Show/Hide Columns" at bounding box center [409, 341] width 94 height 17
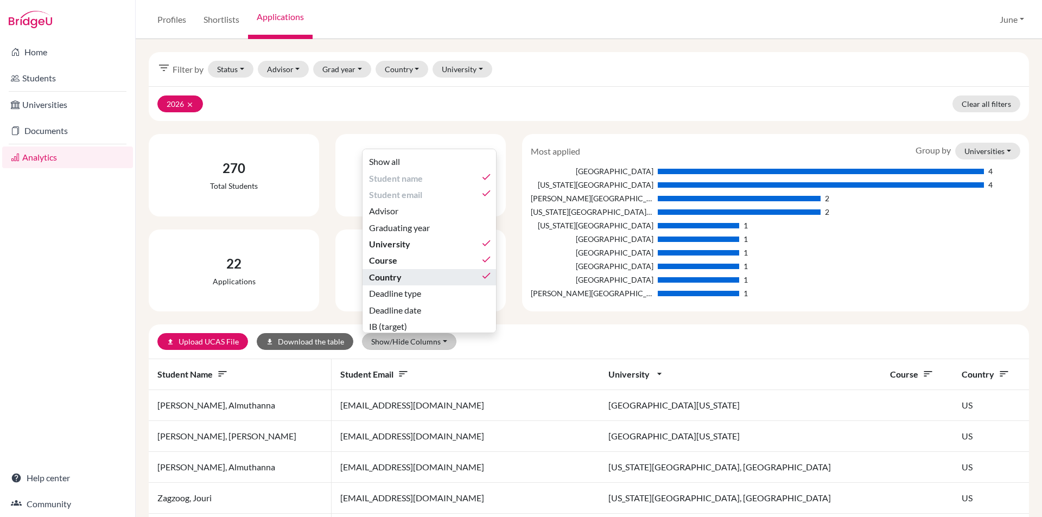
click at [390, 278] on span "Country" at bounding box center [385, 277] width 33 height 13
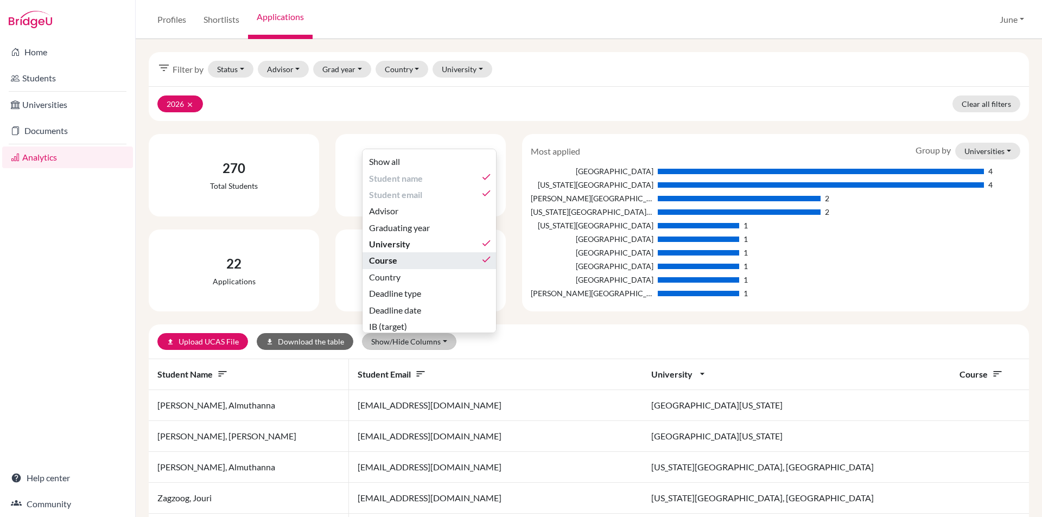
click at [390, 263] on span "Course" at bounding box center [383, 260] width 28 height 13
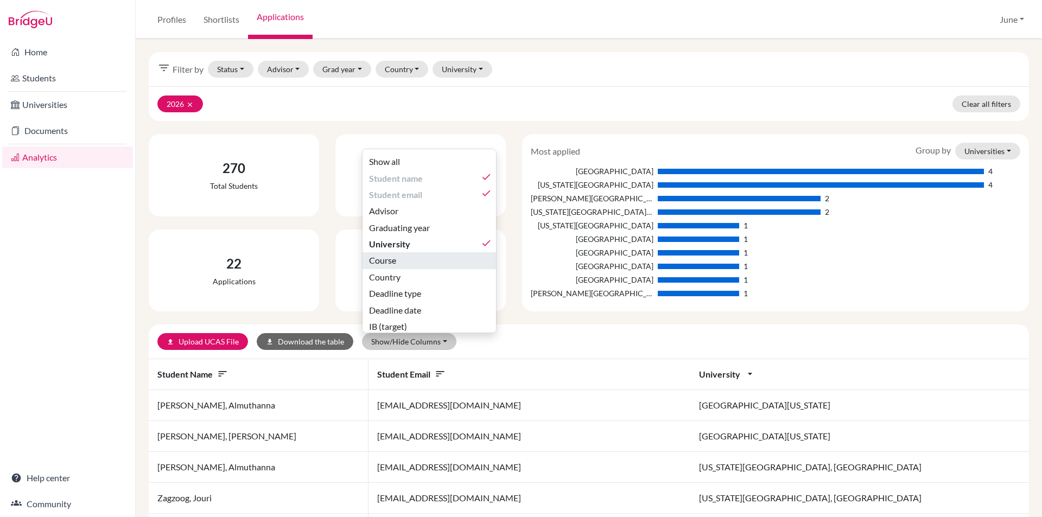
scroll to position [54, 0]
click at [401, 258] on span "Deadline date" at bounding box center [395, 256] width 52 height 13
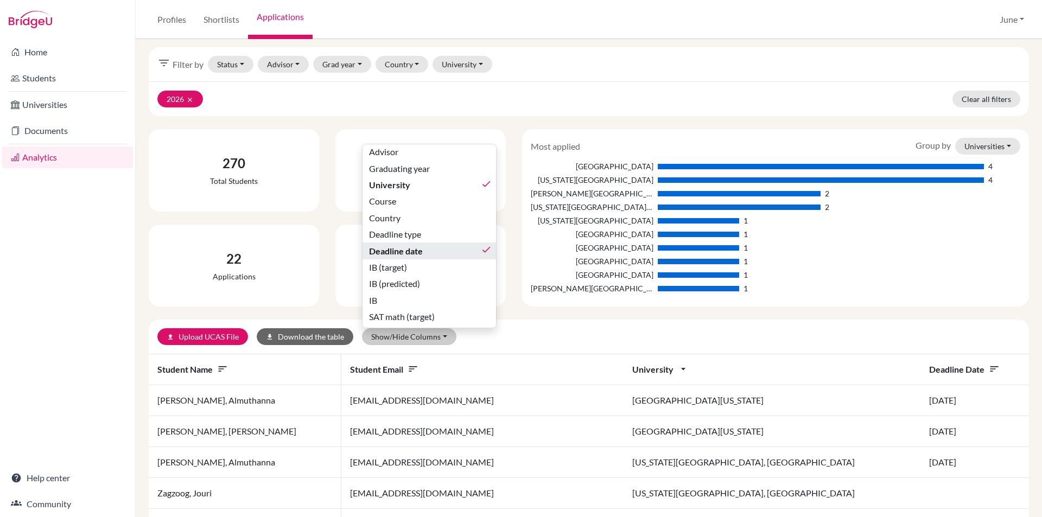
scroll to position [0, 0]
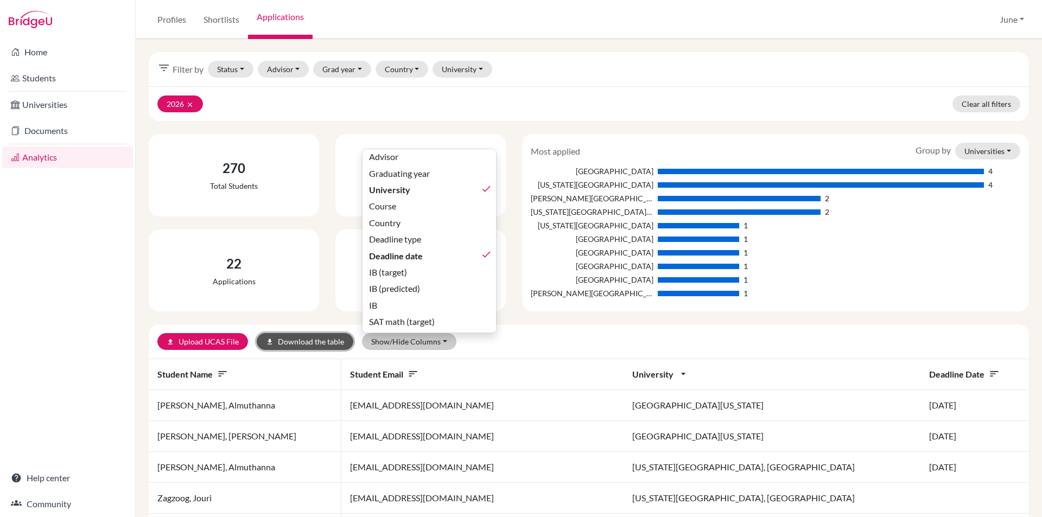
click at [308, 340] on button "download Download the table" at bounding box center [305, 341] width 97 height 17
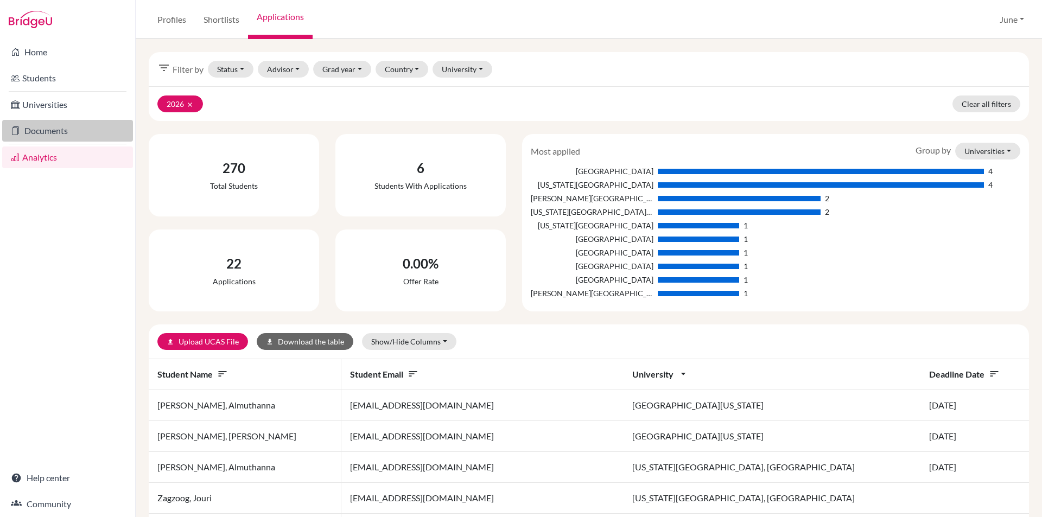
click at [52, 127] on link "Documents" at bounding box center [67, 131] width 131 height 22
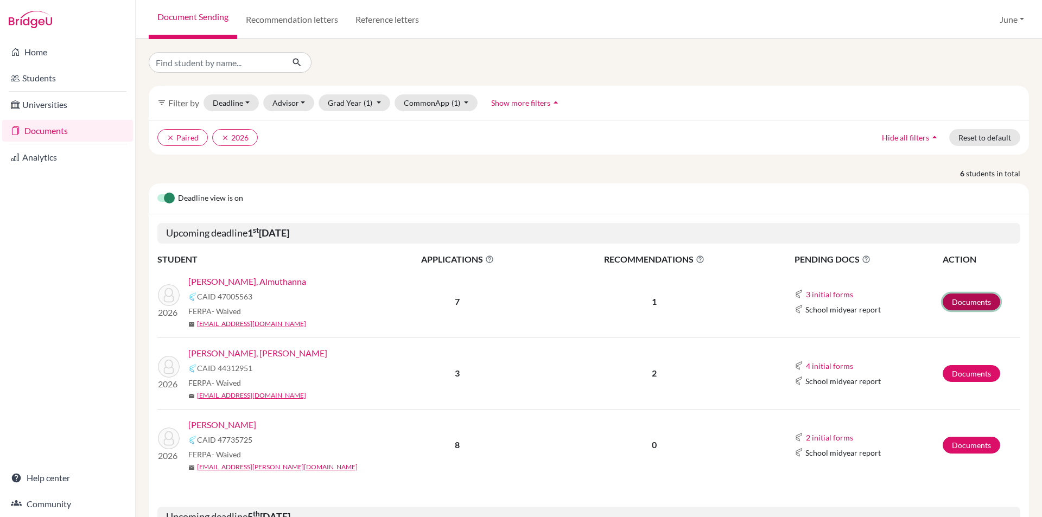
click at [955, 300] on link "Documents" at bounding box center [972, 302] width 58 height 17
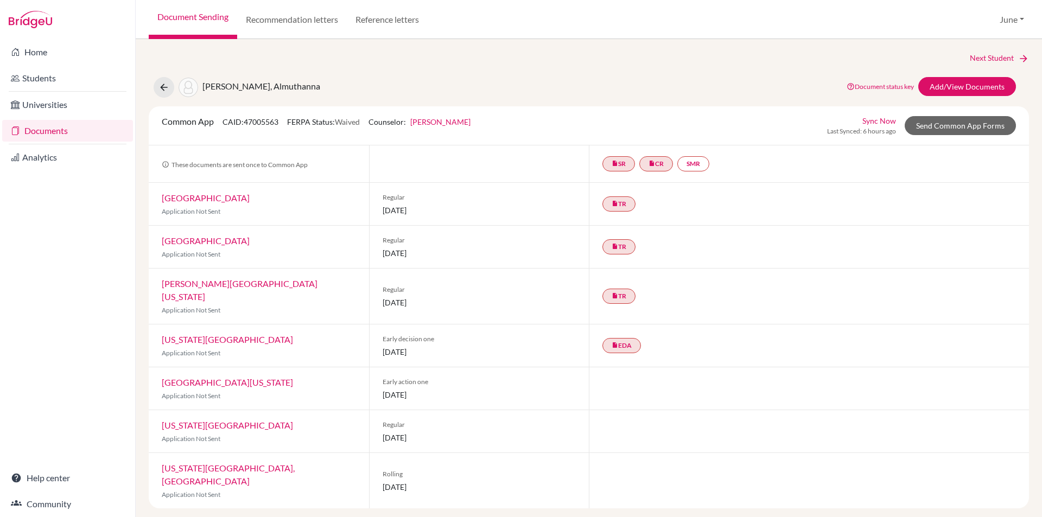
click at [45, 129] on link "Documents" at bounding box center [67, 131] width 131 height 22
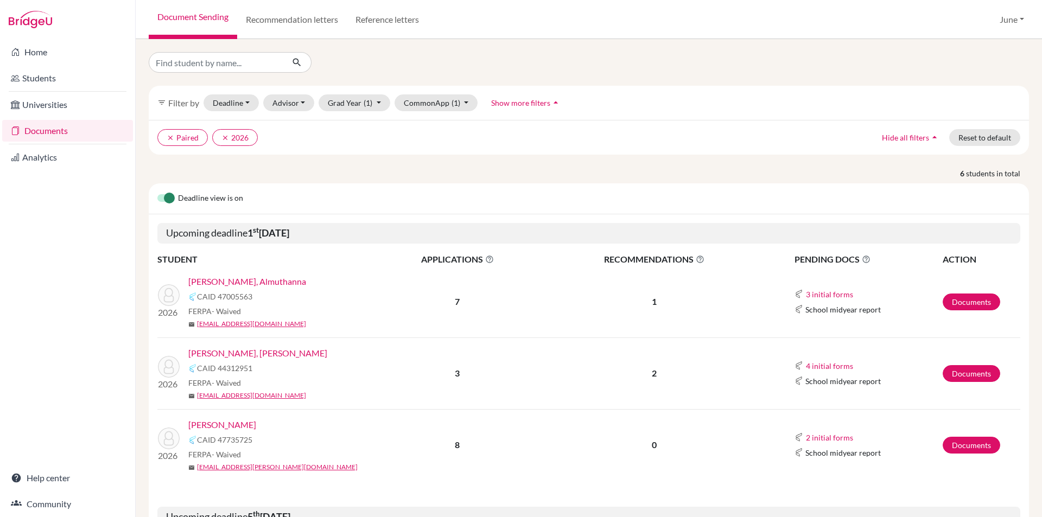
click at [209, 354] on link "[PERSON_NAME], [PERSON_NAME]" at bounding box center [257, 353] width 139 height 13
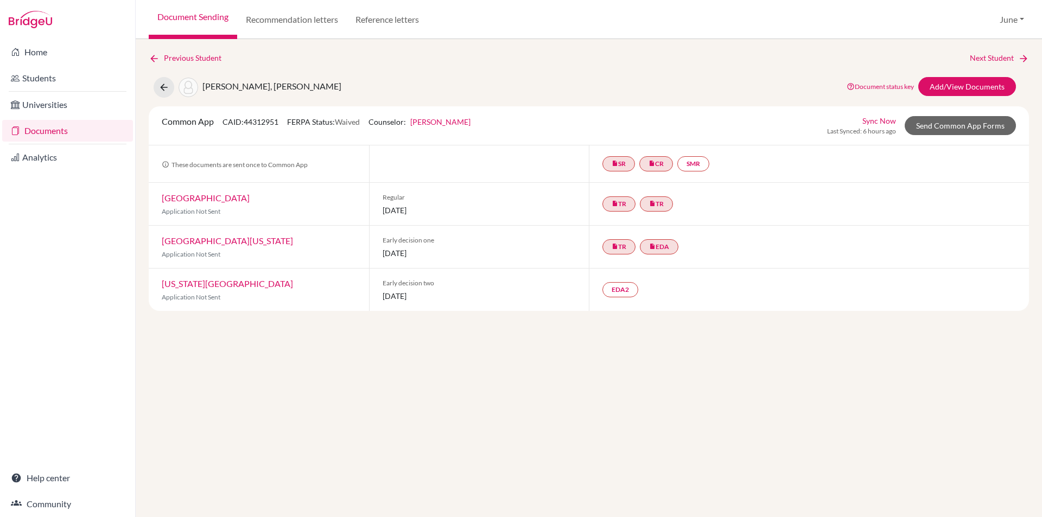
click at [53, 130] on link "Documents" at bounding box center [67, 131] width 131 height 22
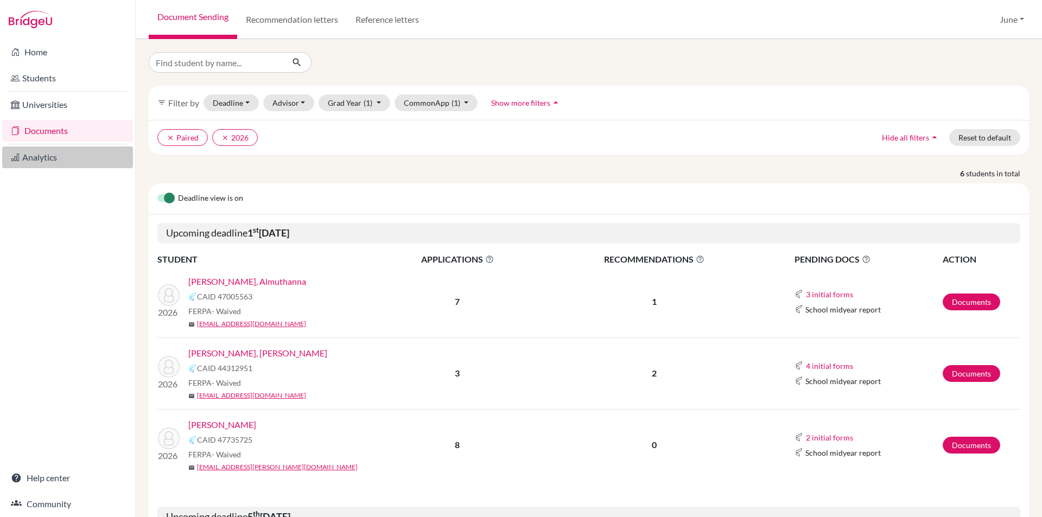
click at [38, 154] on link "Analytics" at bounding box center [67, 158] width 131 height 22
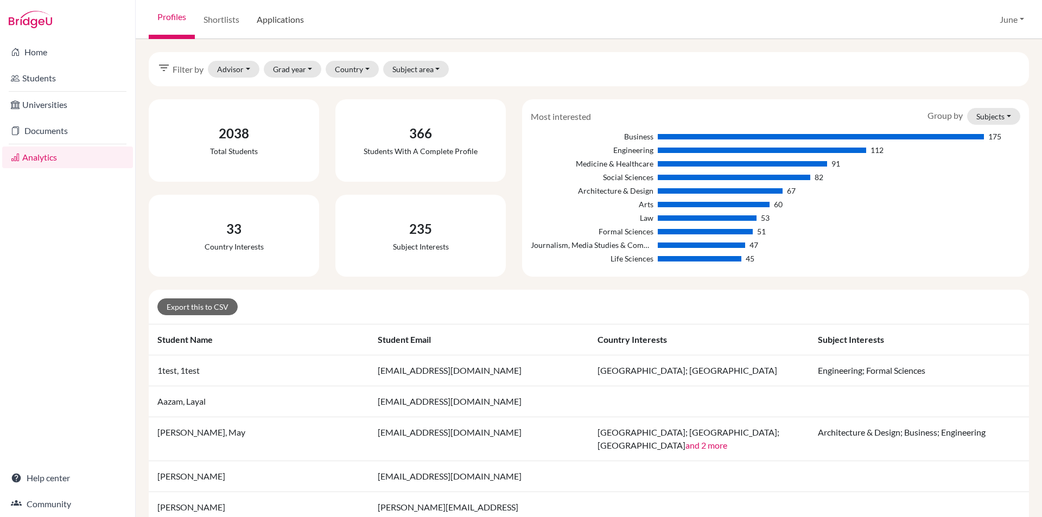
click at [289, 19] on link "Applications" at bounding box center [280, 19] width 65 height 39
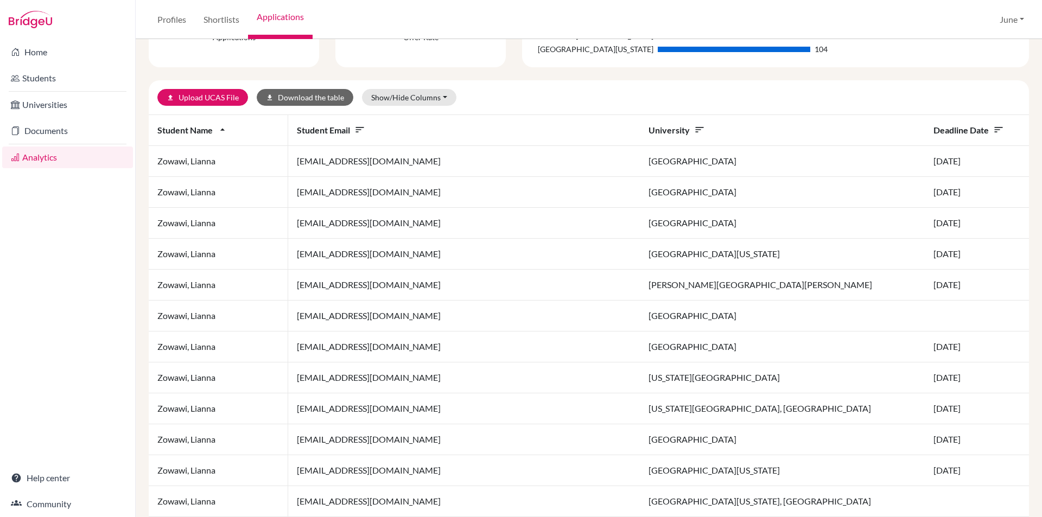
scroll to position [217, 0]
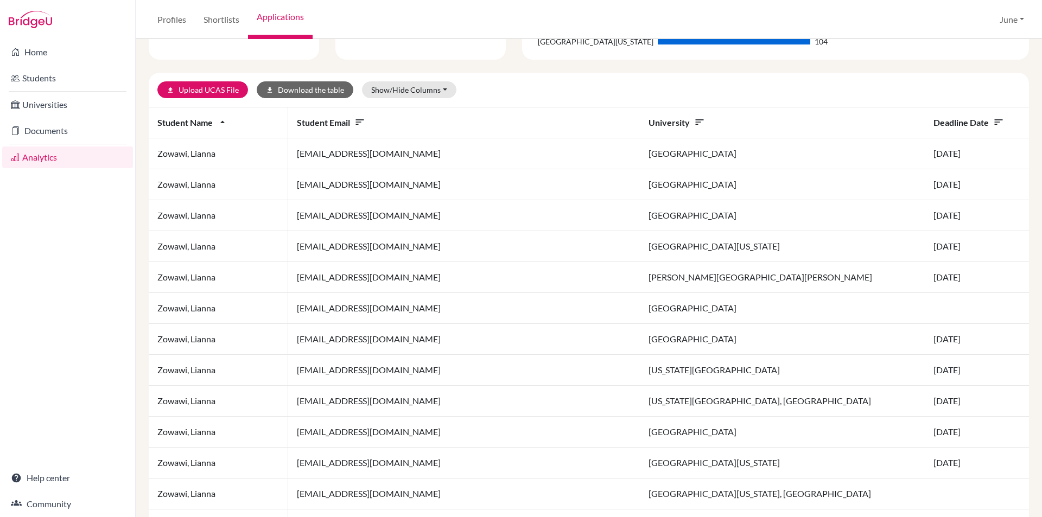
click at [694, 118] on icon "sort" at bounding box center [699, 122] width 11 height 11
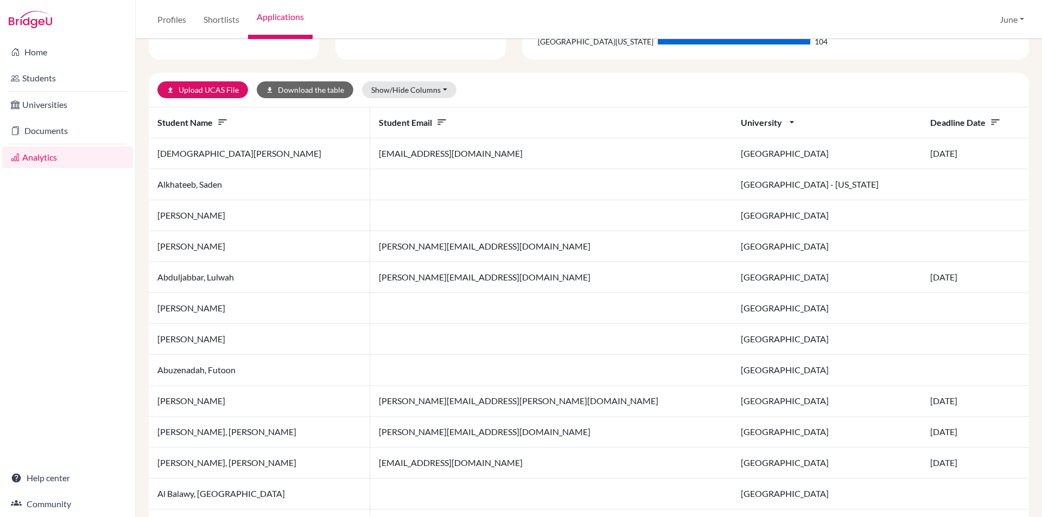
click at [786, 120] on icon "arrow_drop_down" at bounding box center [791, 122] width 11 height 11
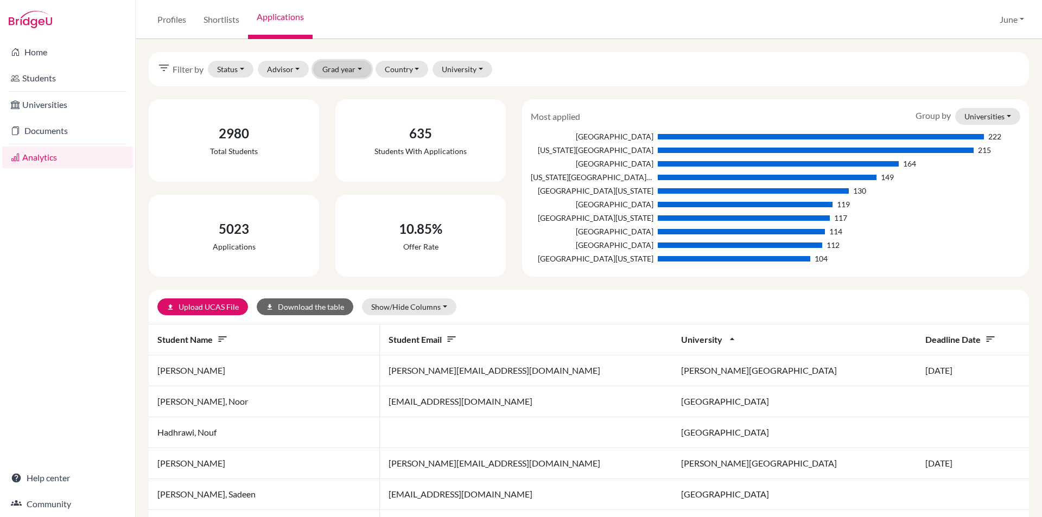
click at [358, 69] on button "Grad year" at bounding box center [342, 69] width 58 height 17
click at [342, 89] on span "2026" at bounding box center [337, 92] width 20 height 13
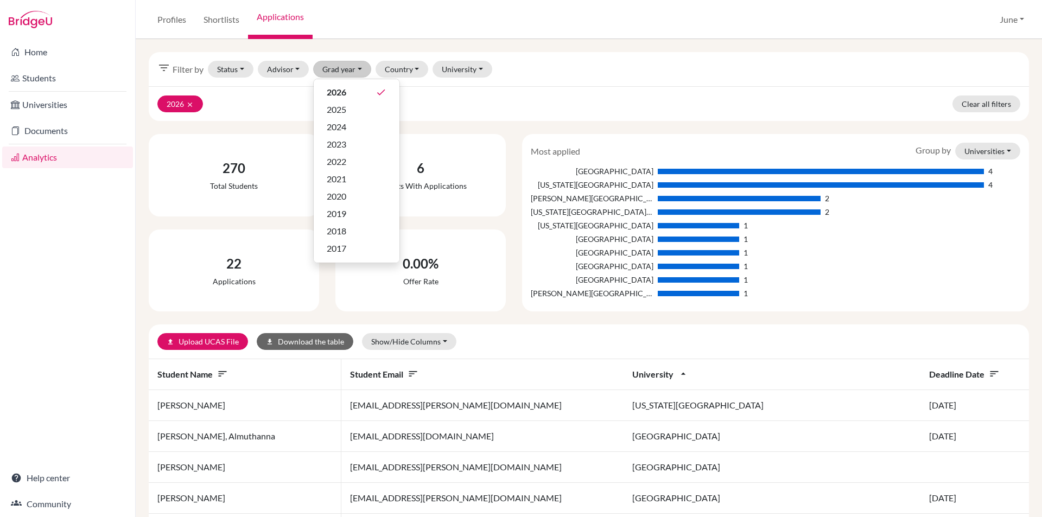
click at [508, 104] on div "2026 clear Clear all filters" at bounding box center [589, 103] width 880 height 35
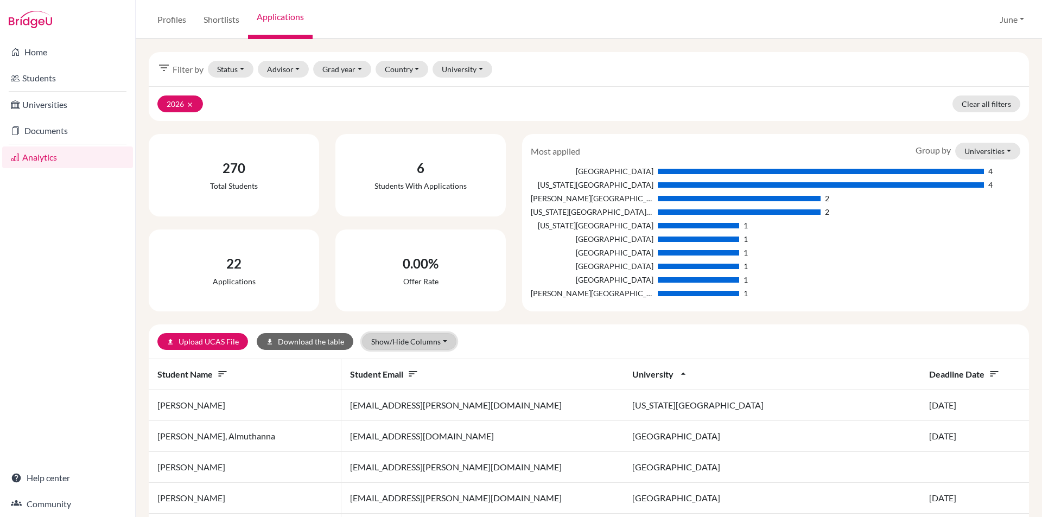
click at [439, 341] on button "Show/Hide Columns" at bounding box center [409, 341] width 94 height 17
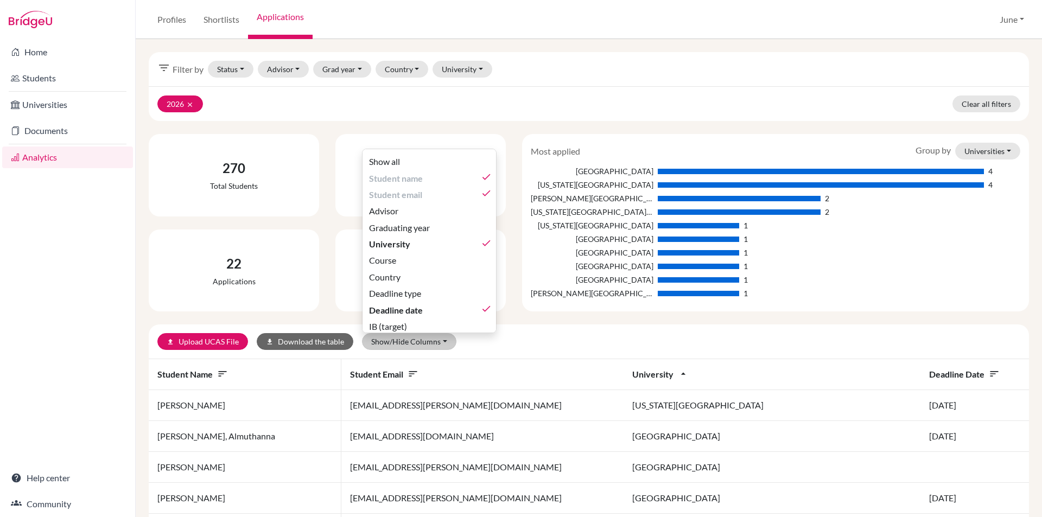
click at [605, 337] on div "upload Upload UCAS File download Download the table Show/Hide Columns Show all …" at bounding box center [444, 341] width 575 height 17
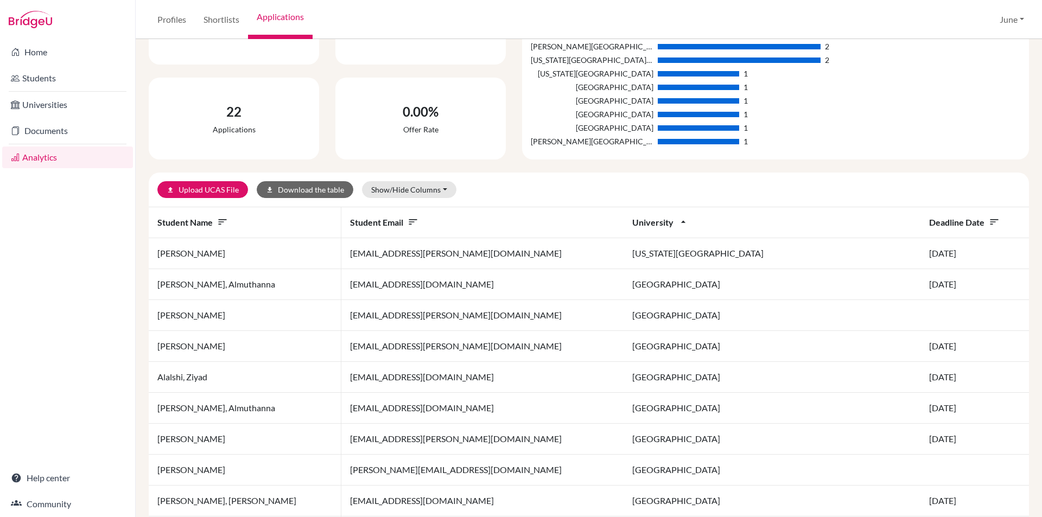
scroll to position [54, 0]
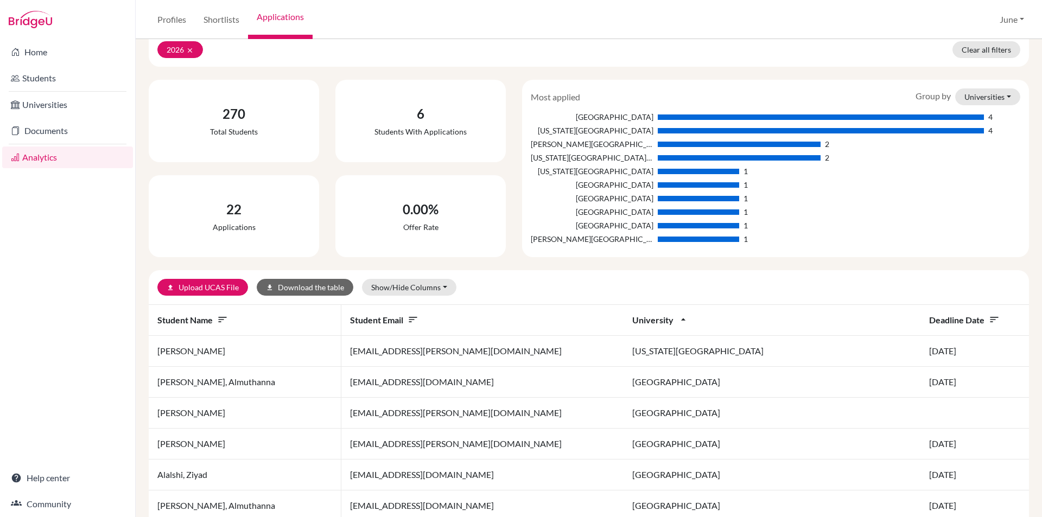
click at [678, 320] on icon "arrow_drop_up" at bounding box center [683, 319] width 11 height 11
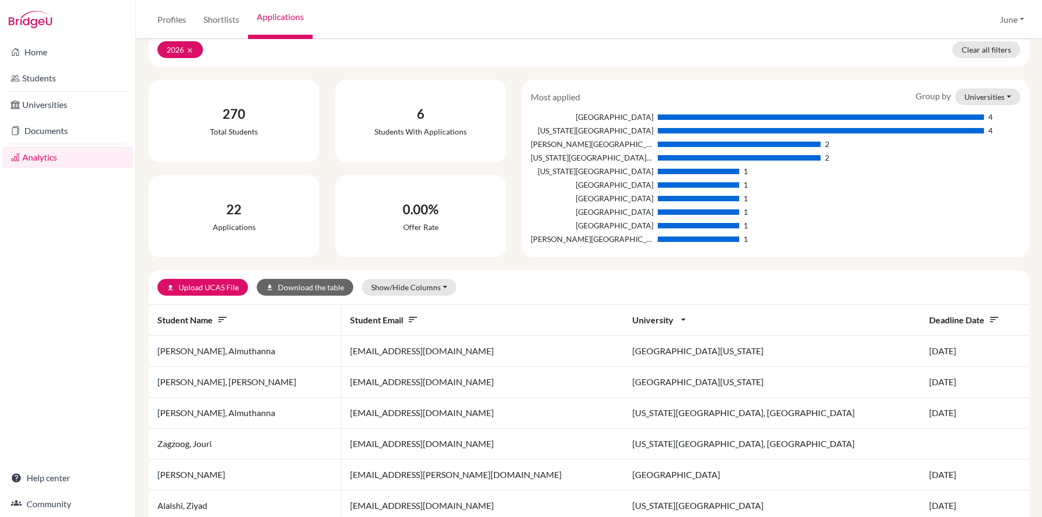
click at [678, 320] on icon "arrow_drop_down" at bounding box center [683, 319] width 11 height 11
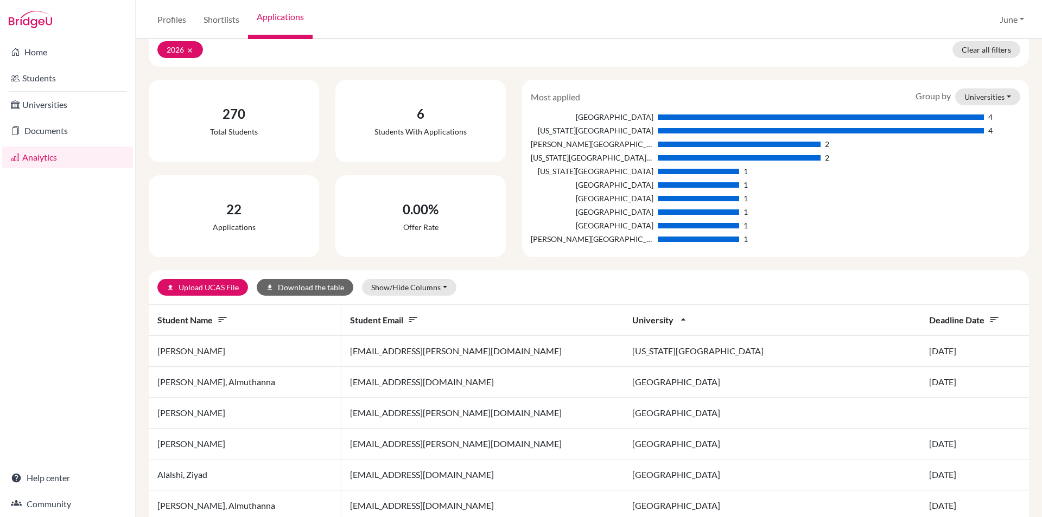
click at [217, 316] on icon "sort" at bounding box center [222, 319] width 11 height 11
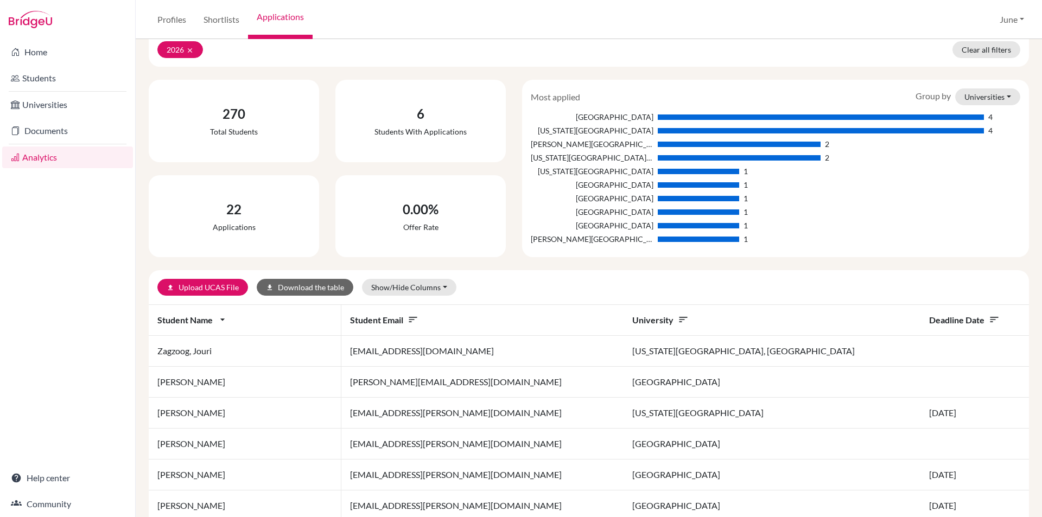
click at [217, 316] on icon "arrow_drop_down" at bounding box center [222, 319] width 11 height 11
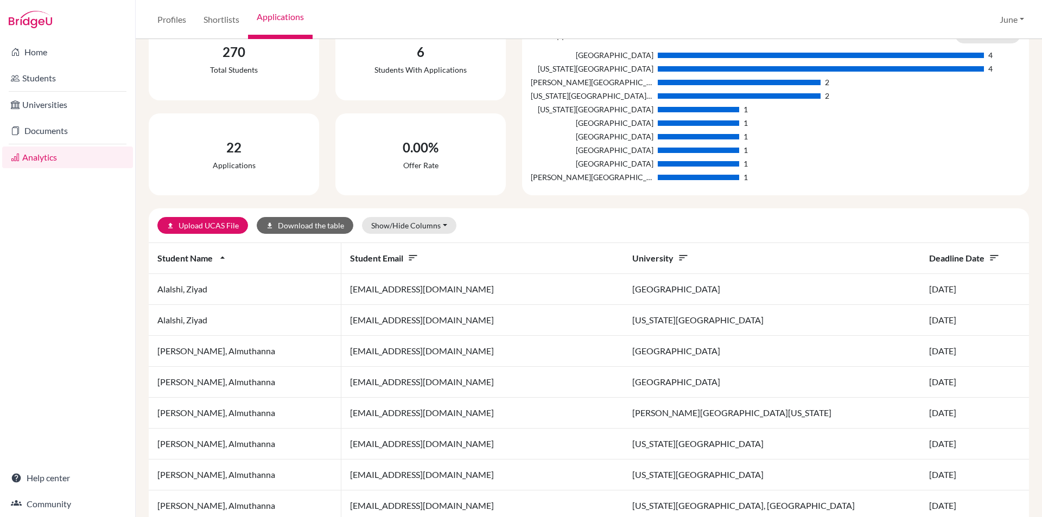
scroll to position [91, 0]
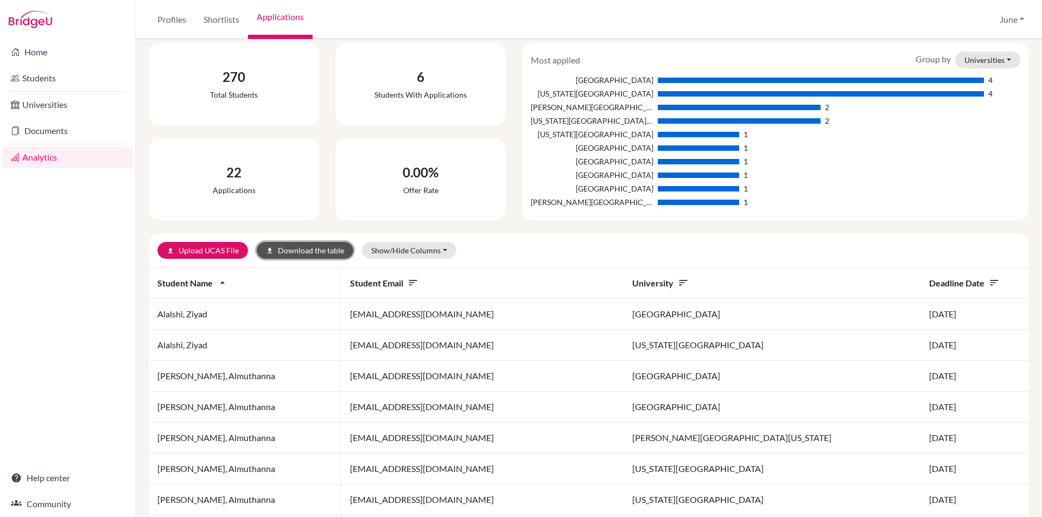
click at [304, 246] on button "download Download the table" at bounding box center [305, 250] width 97 height 17
click at [43, 134] on link "Documents" at bounding box center [67, 131] width 131 height 22
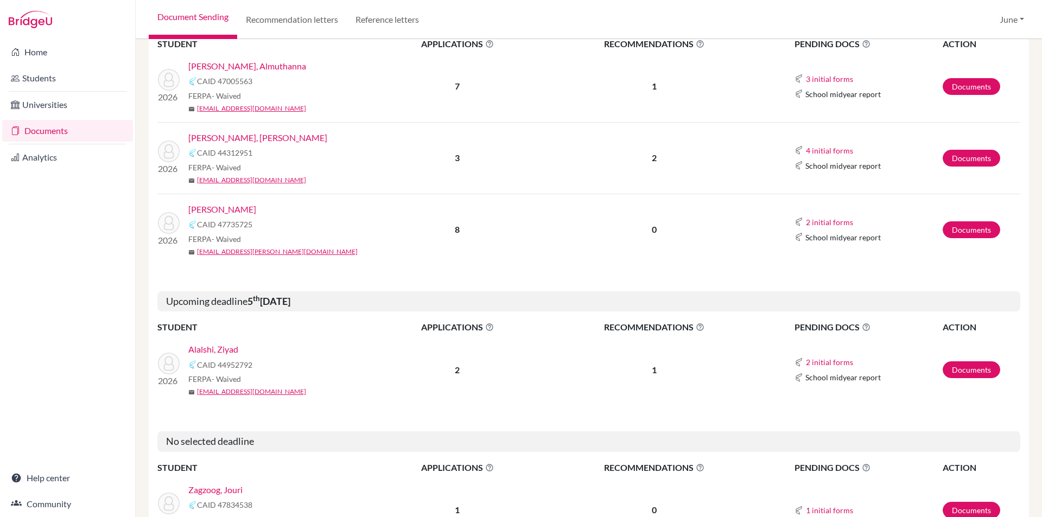
scroll to position [217, 0]
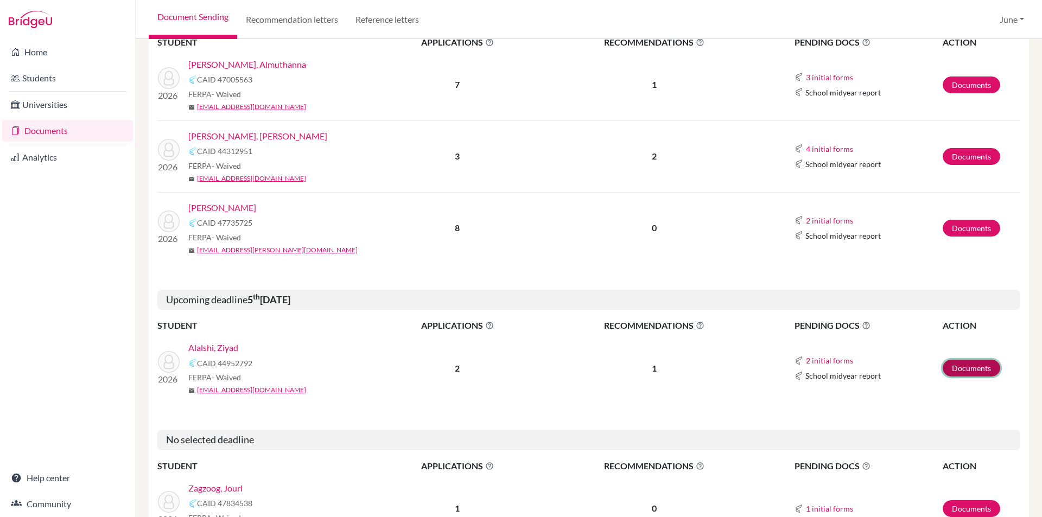
click at [966, 372] on link "Documents" at bounding box center [972, 368] width 58 height 17
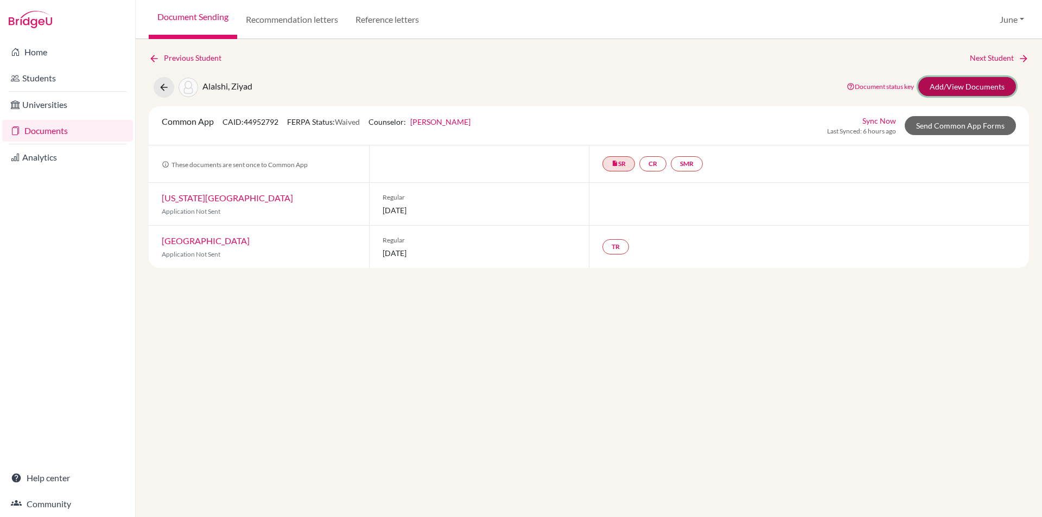
click at [969, 90] on link "Add/View Documents" at bounding box center [967, 86] width 98 height 19
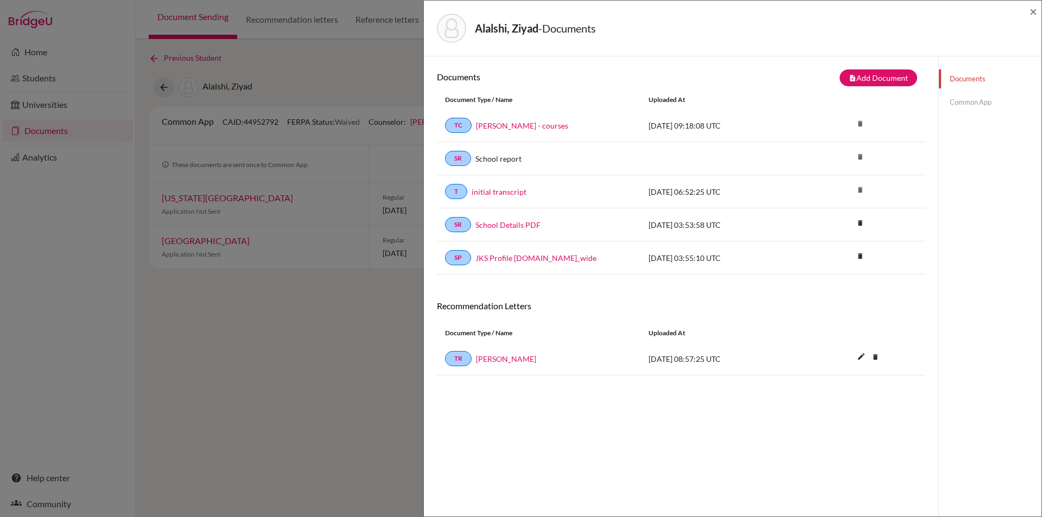
click at [968, 102] on link "Common App" at bounding box center [990, 102] width 103 height 19
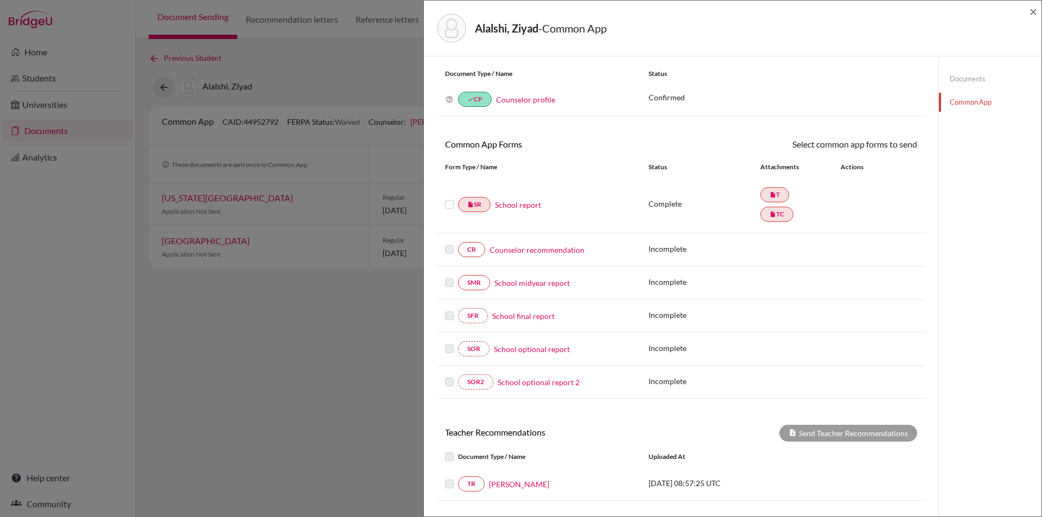
scroll to position [16, 0]
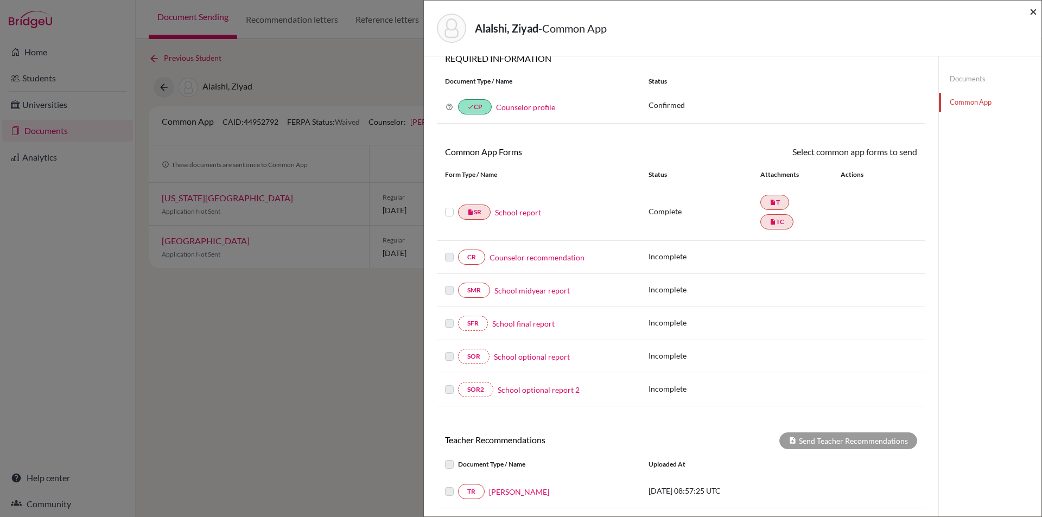
click at [1034, 9] on span "×" at bounding box center [1033, 11] width 8 height 16
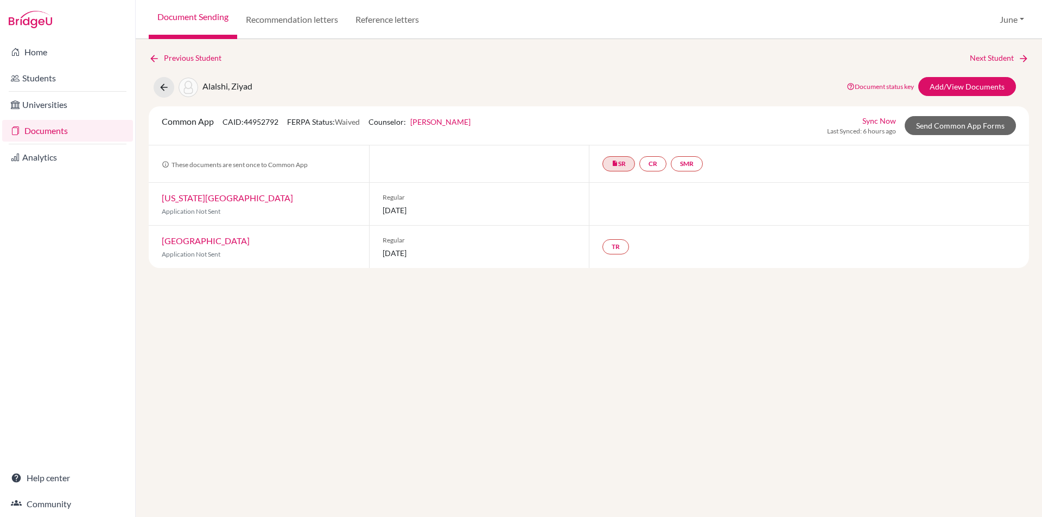
click at [51, 129] on link "Documents" at bounding box center [67, 131] width 131 height 22
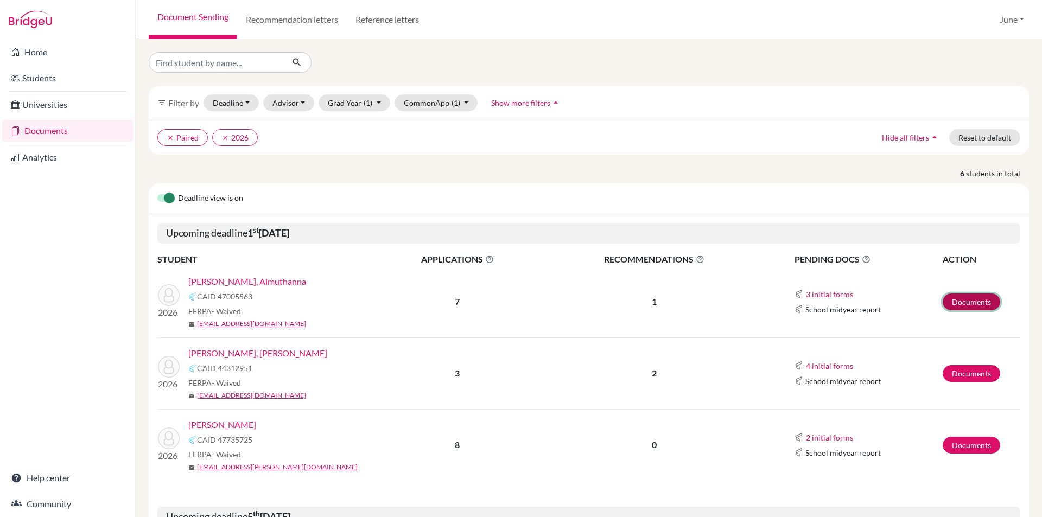
click at [970, 299] on link "Documents" at bounding box center [972, 302] width 58 height 17
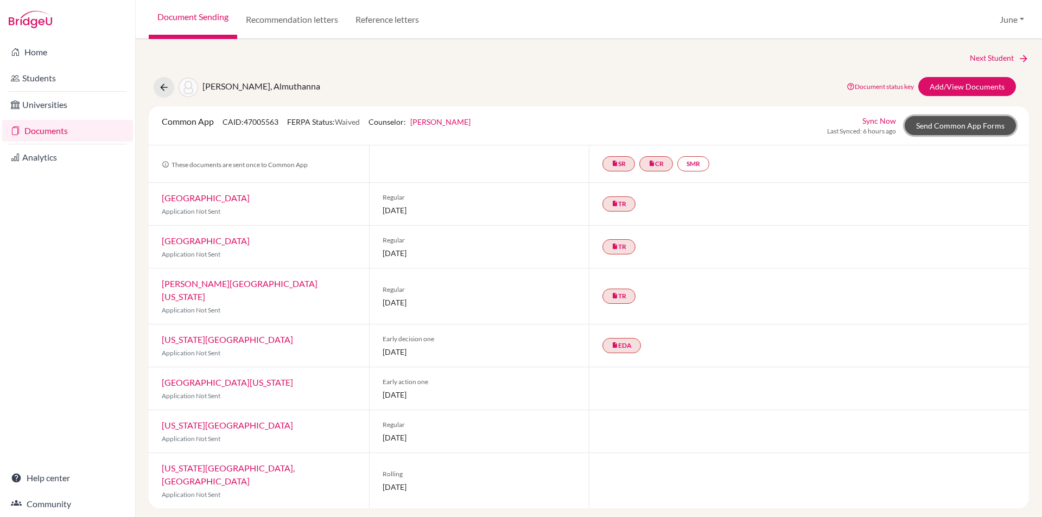
click at [950, 128] on link "Send Common App Forms" at bounding box center [960, 125] width 111 height 19
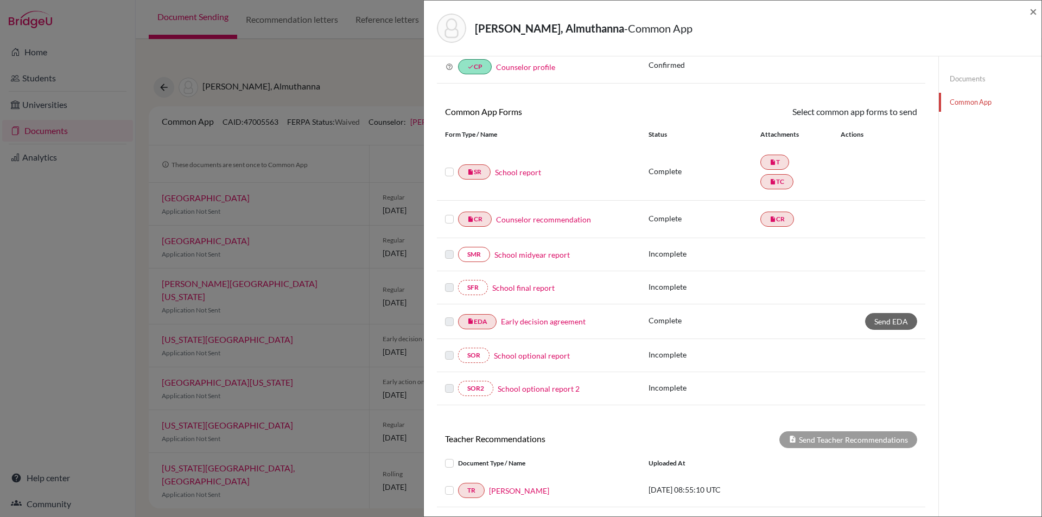
scroll to position [55, 0]
click at [1034, 9] on span "×" at bounding box center [1033, 11] width 8 height 16
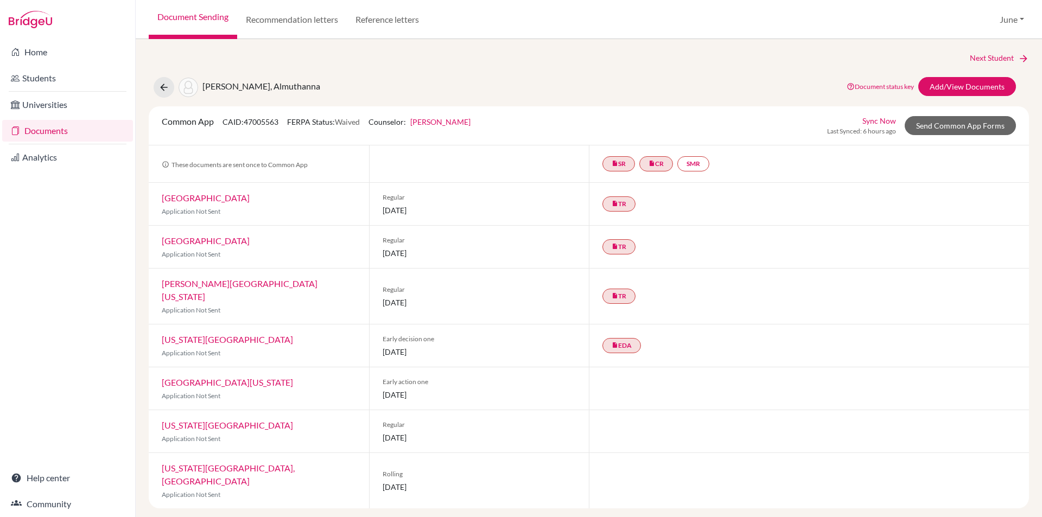
click at [49, 133] on link "Documents" at bounding box center [67, 131] width 131 height 22
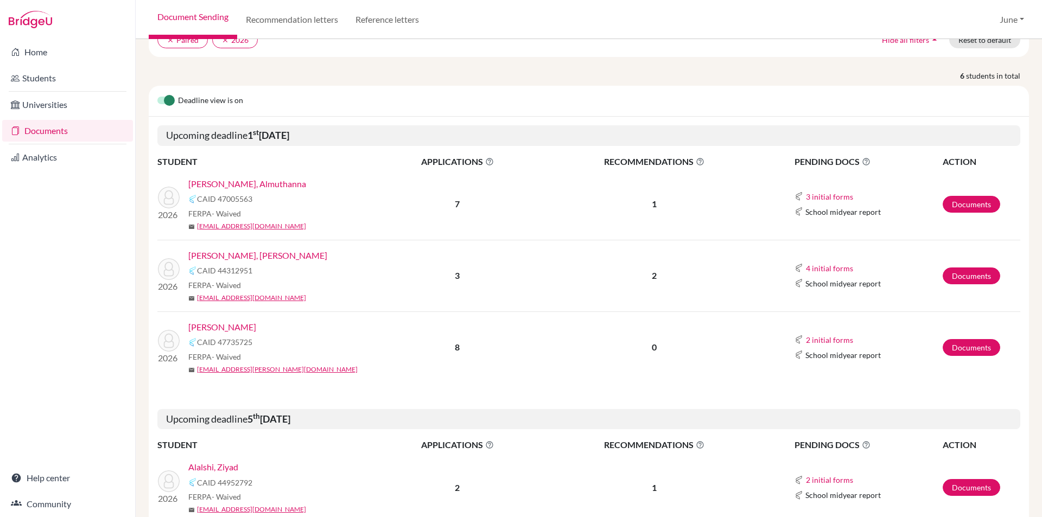
scroll to position [88, 0]
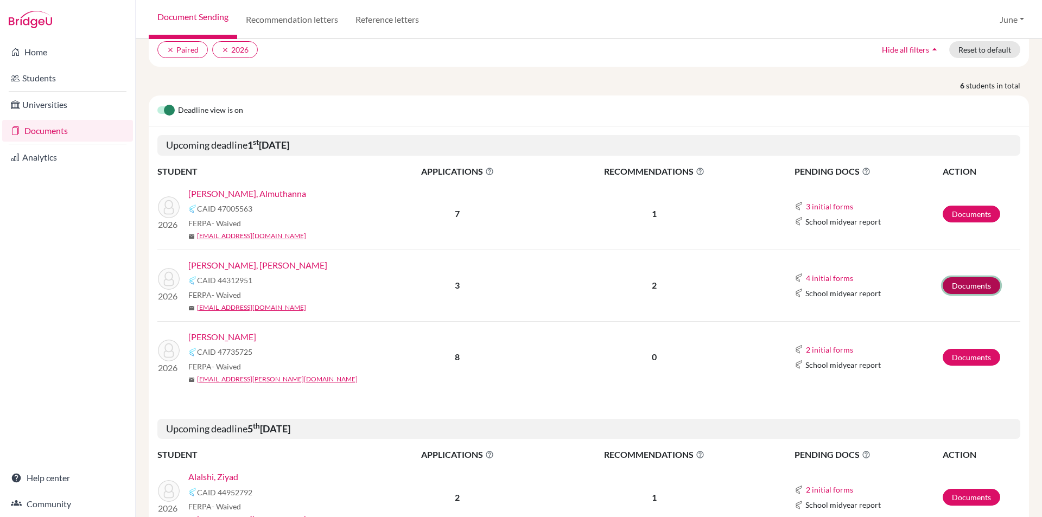
click at [967, 282] on link "Documents" at bounding box center [972, 285] width 58 height 17
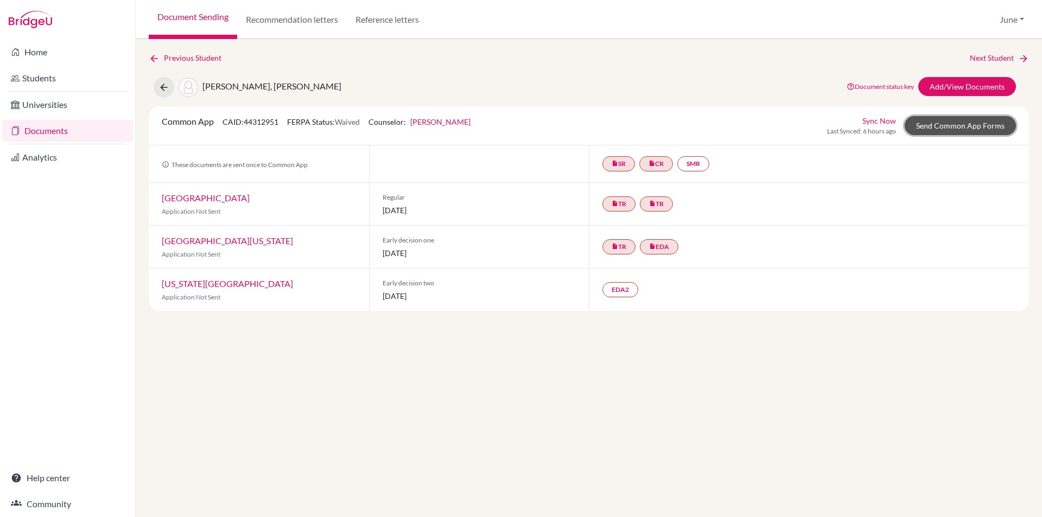
click at [958, 124] on link "Send Common App Forms" at bounding box center [960, 125] width 111 height 19
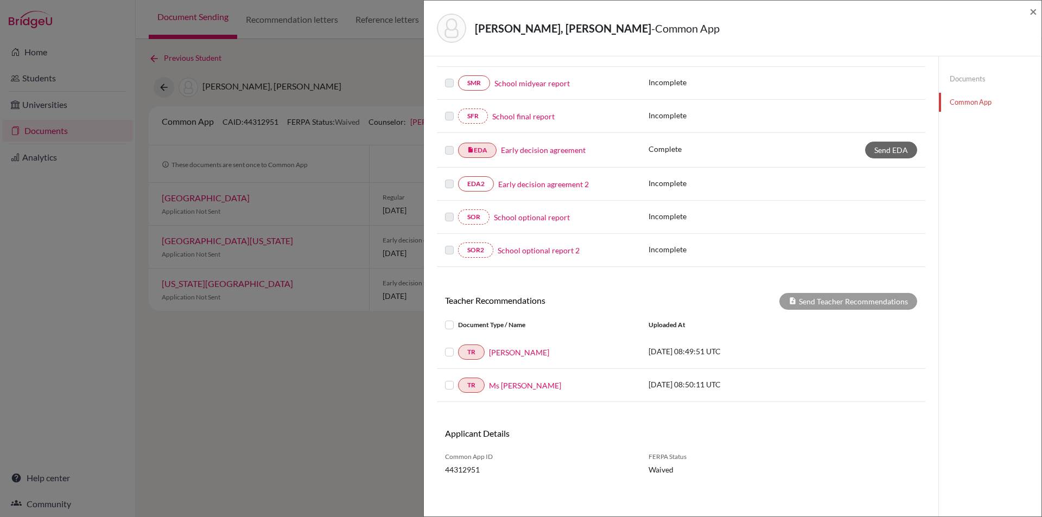
scroll to position [230, 0]
click at [1032, 15] on span "×" at bounding box center [1033, 11] width 8 height 16
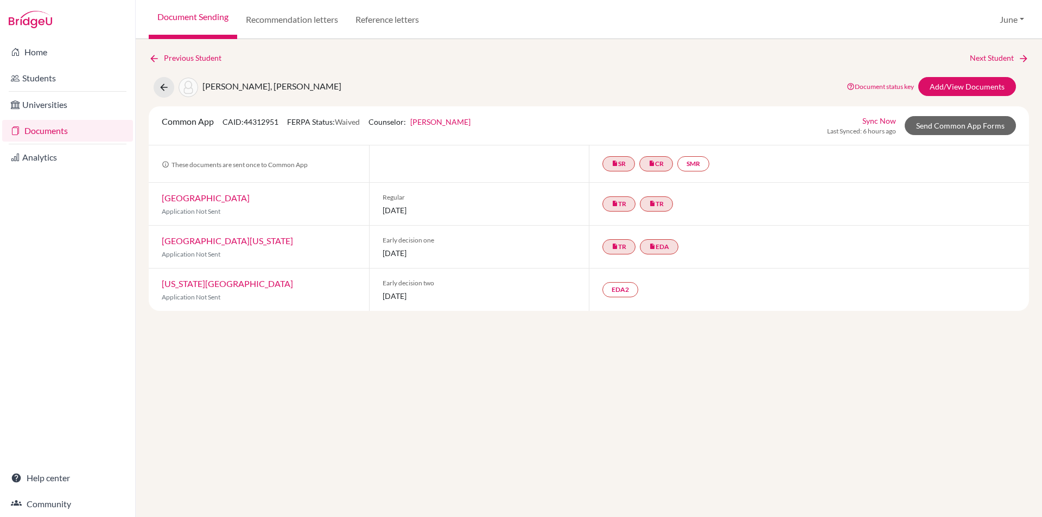
click at [49, 132] on link "Documents" at bounding box center [67, 131] width 131 height 22
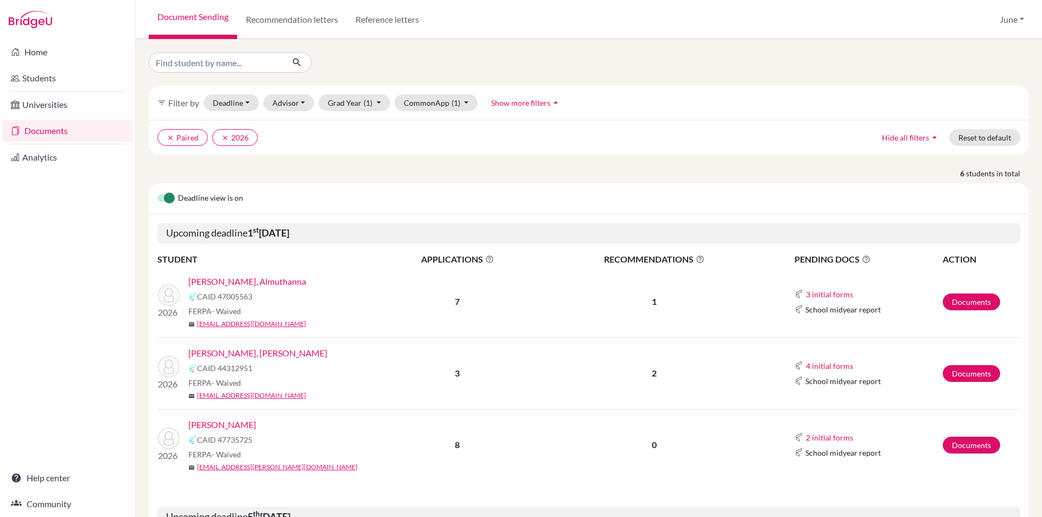
click at [246, 279] on link "[PERSON_NAME], Almuthanna" at bounding box center [247, 281] width 118 height 13
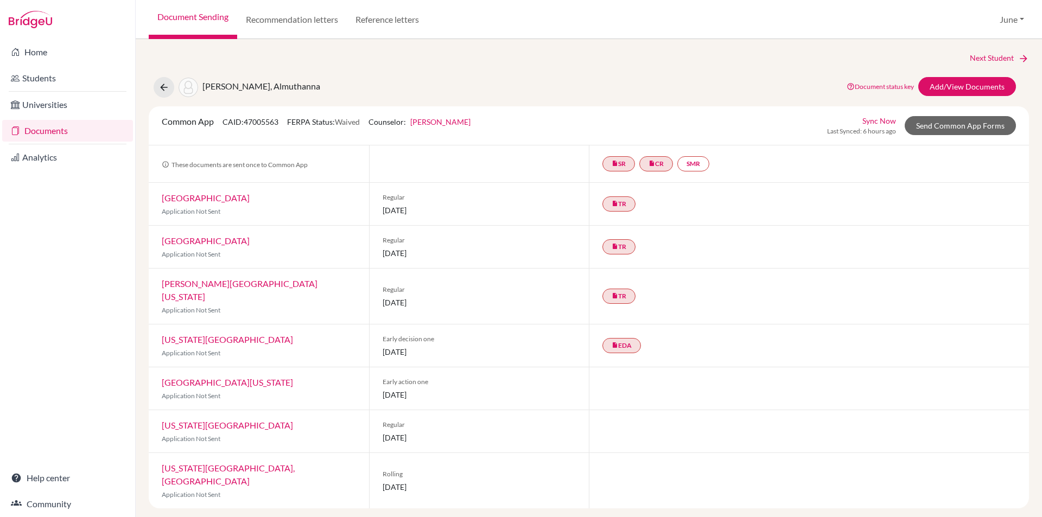
click at [45, 125] on link "Documents" at bounding box center [67, 131] width 131 height 22
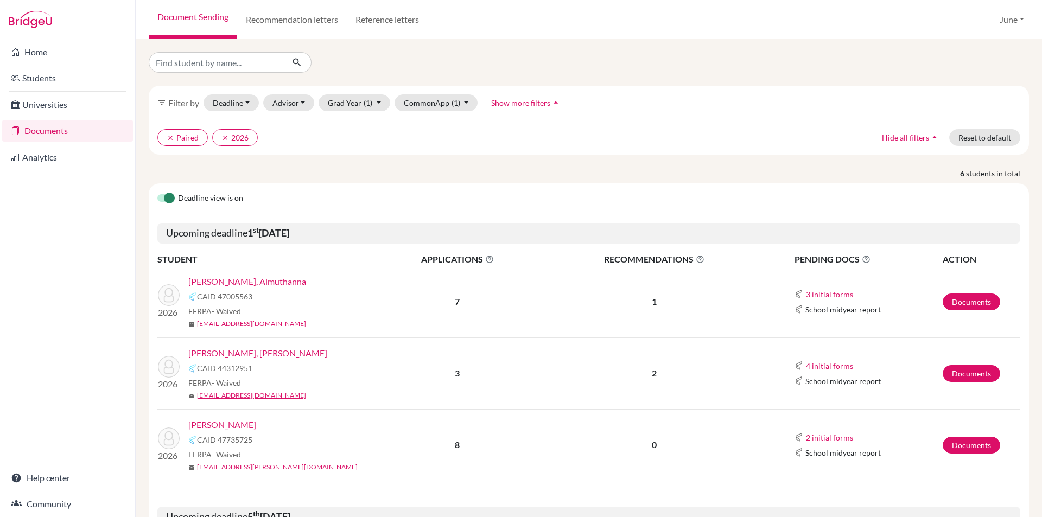
click at [221, 355] on link "[PERSON_NAME], [PERSON_NAME]" at bounding box center [257, 353] width 139 height 13
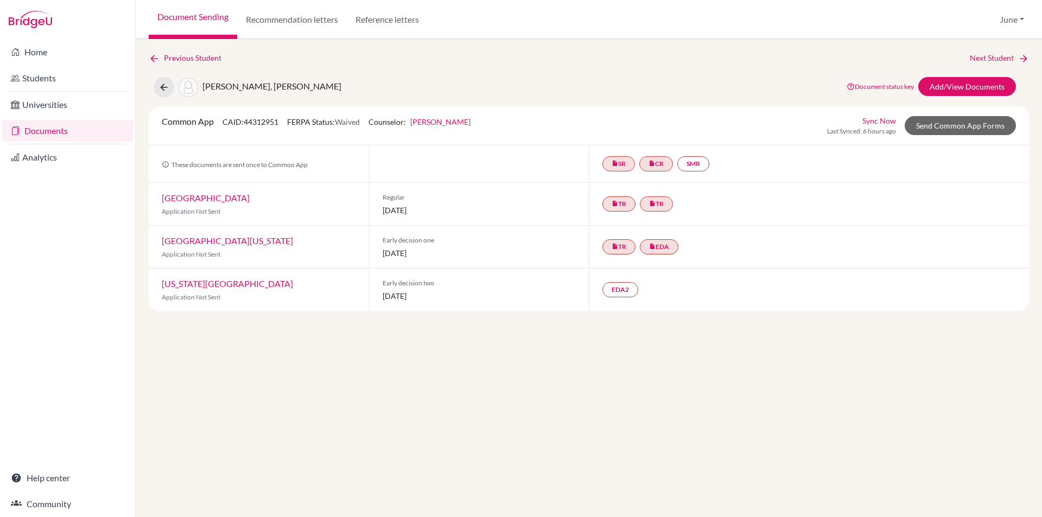
click at [38, 133] on link "Documents" at bounding box center [67, 131] width 131 height 22
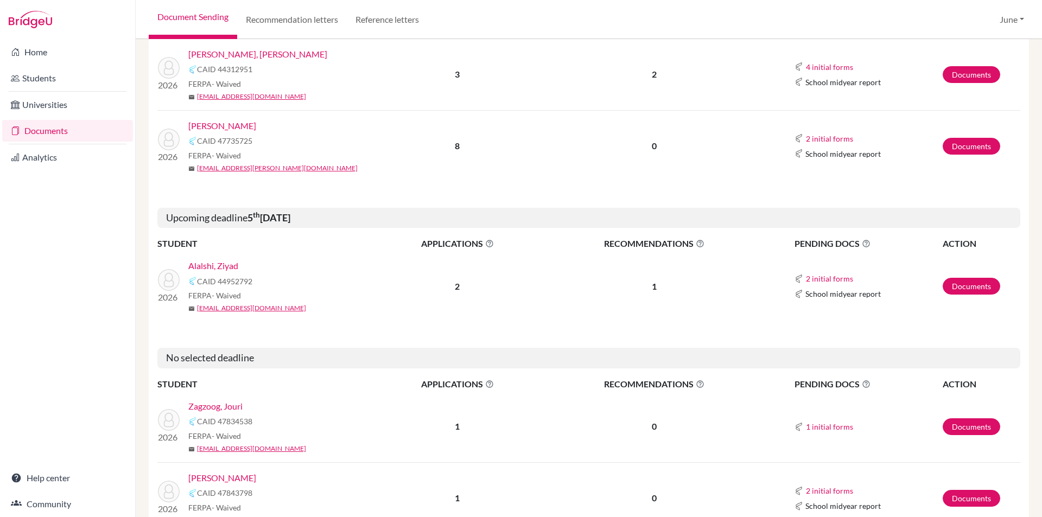
scroll to position [326, 0]
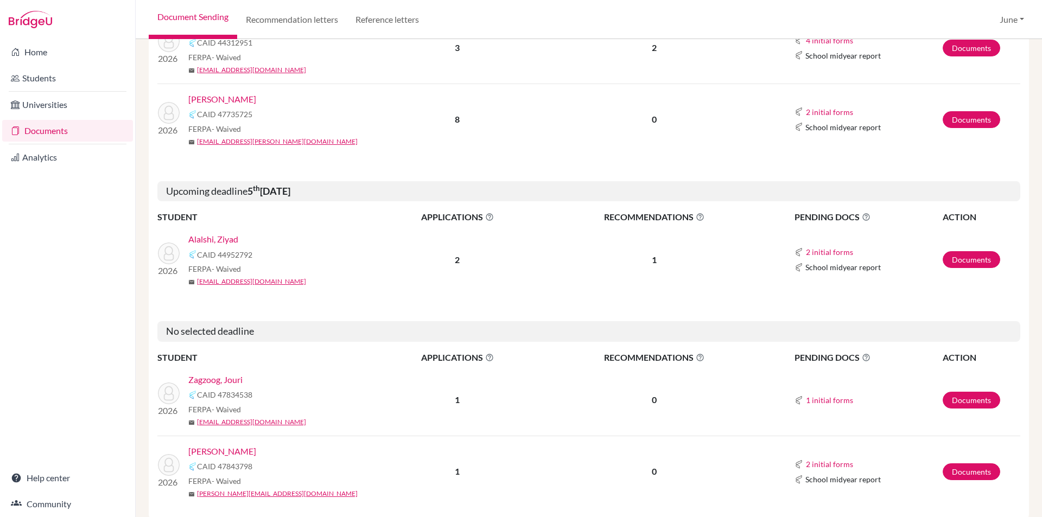
click at [212, 239] on link "Alalshi, Ziyad" at bounding box center [213, 239] width 50 height 13
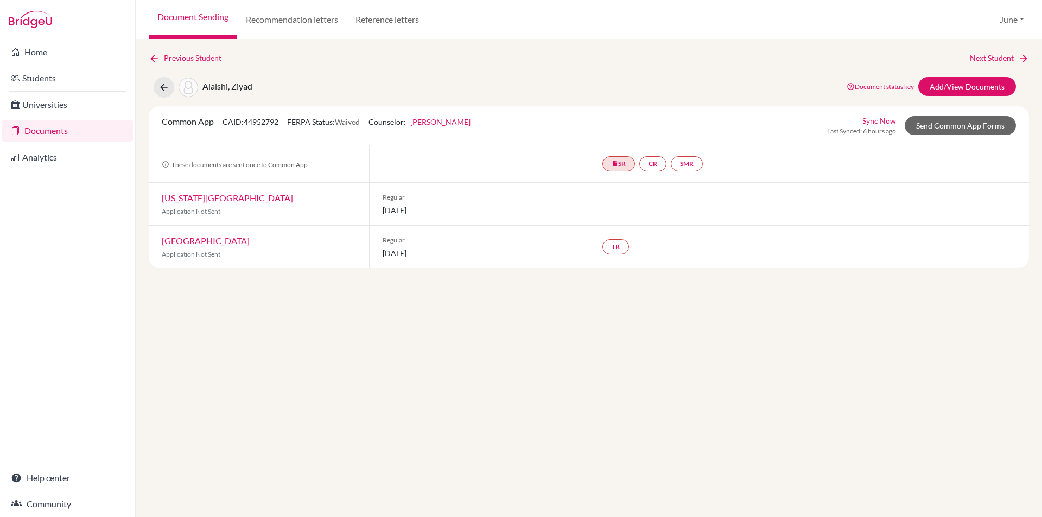
click at [40, 130] on link "Documents" at bounding box center [67, 131] width 131 height 22
